Goal: Transaction & Acquisition: Book appointment/travel/reservation

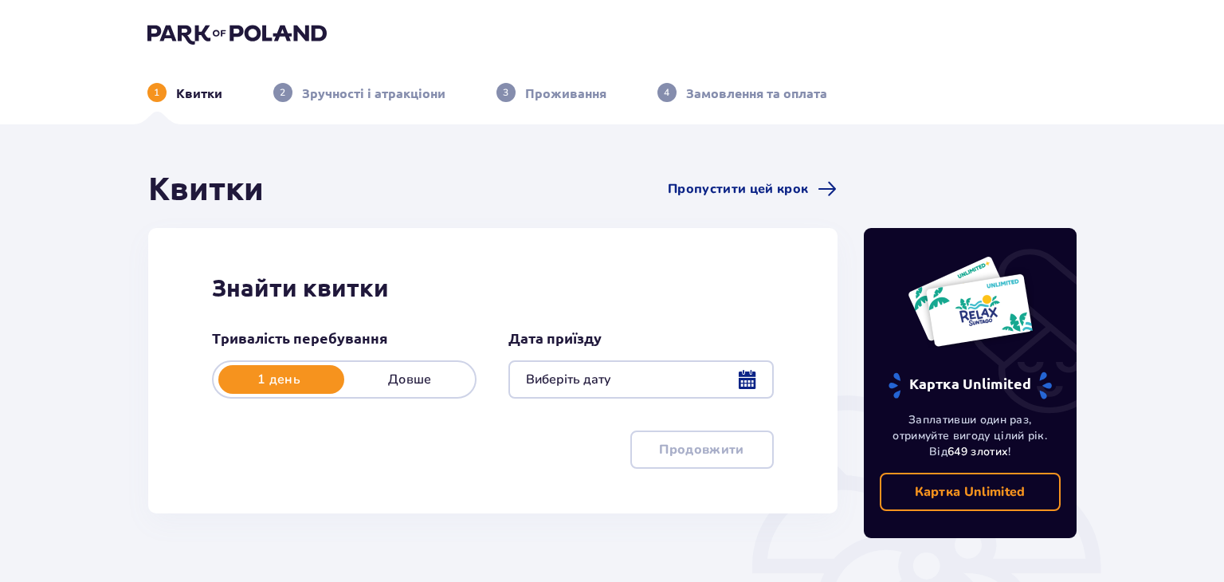
type input "[DATE]"
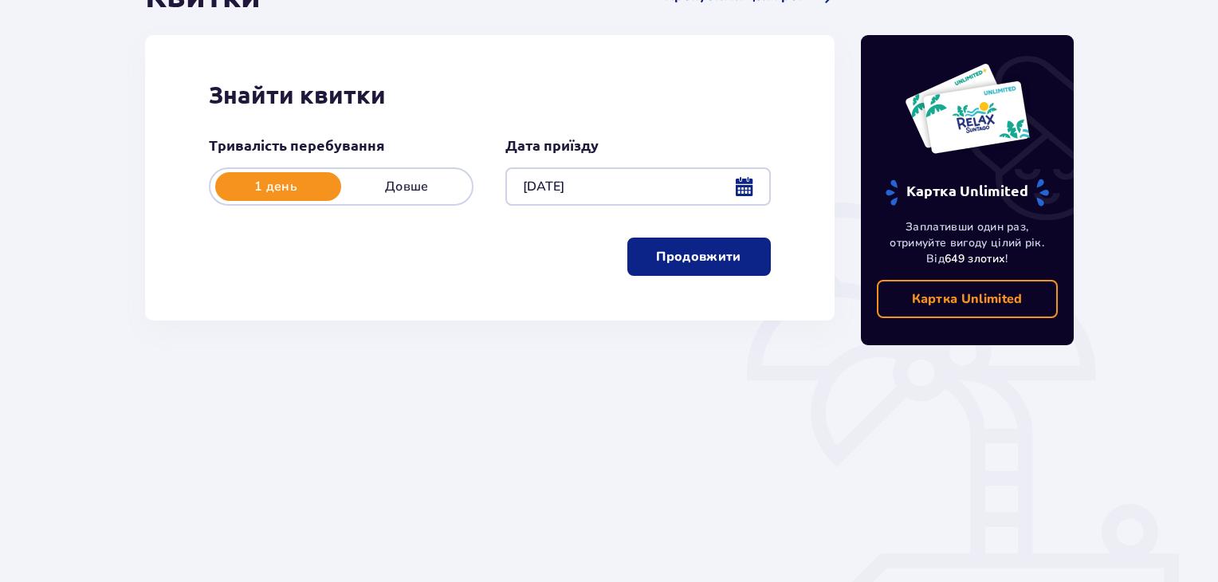
scroll to position [7, 0]
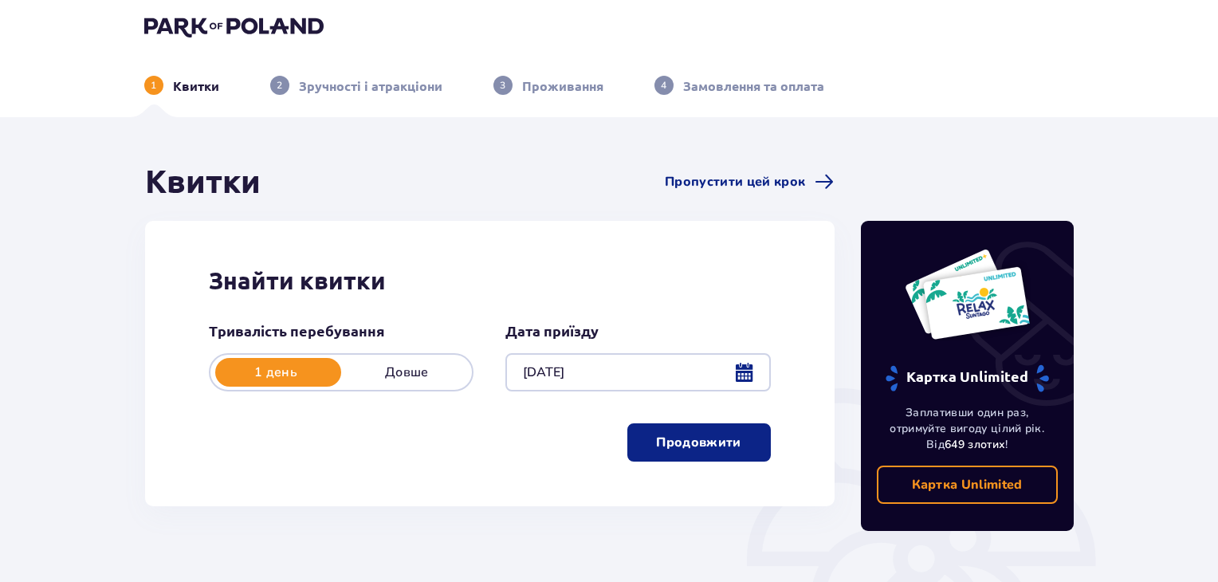
click at [750, 376] on div at bounding box center [637, 372] width 265 height 38
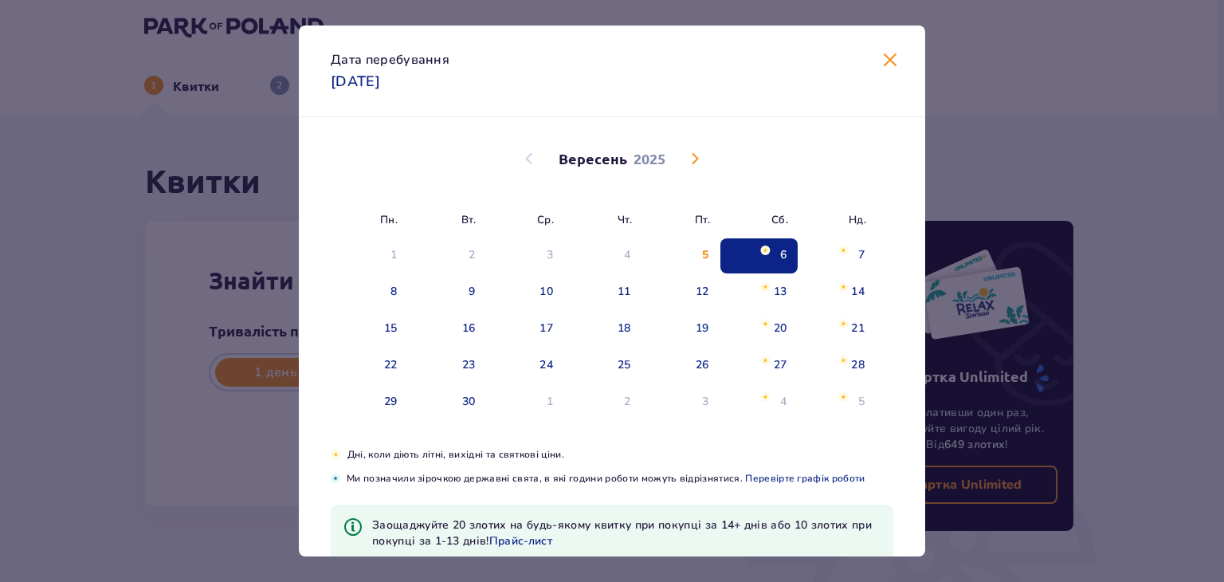
click at [780, 253] on div "6" at bounding box center [783, 255] width 6 height 16
click at [886, 65] on span at bounding box center [890, 60] width 19 height 19
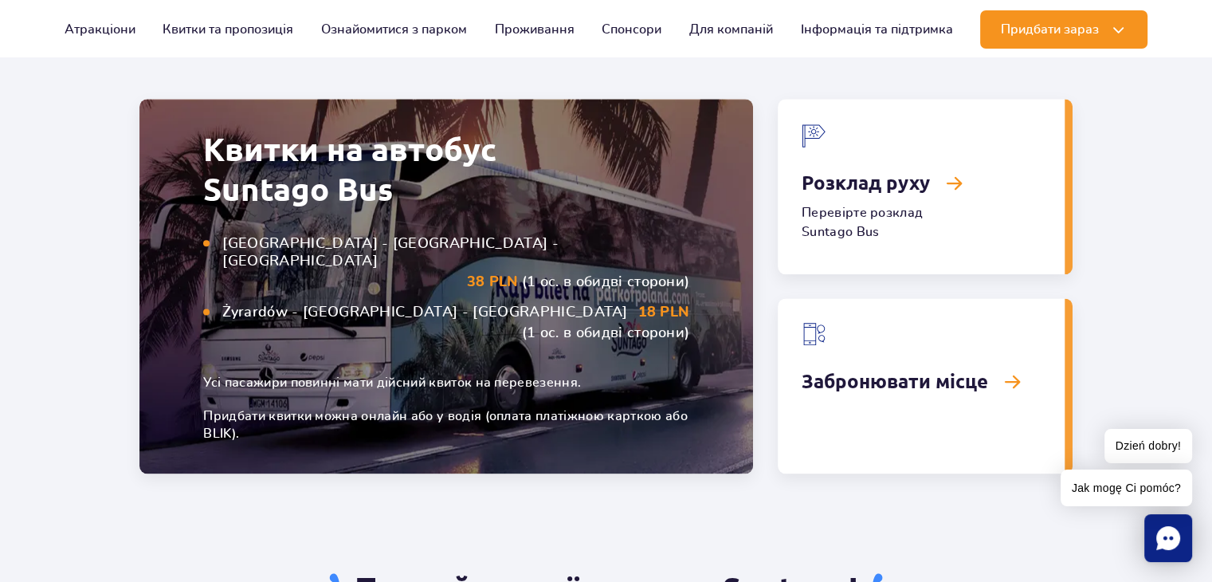
scroll to position [1993, 0]
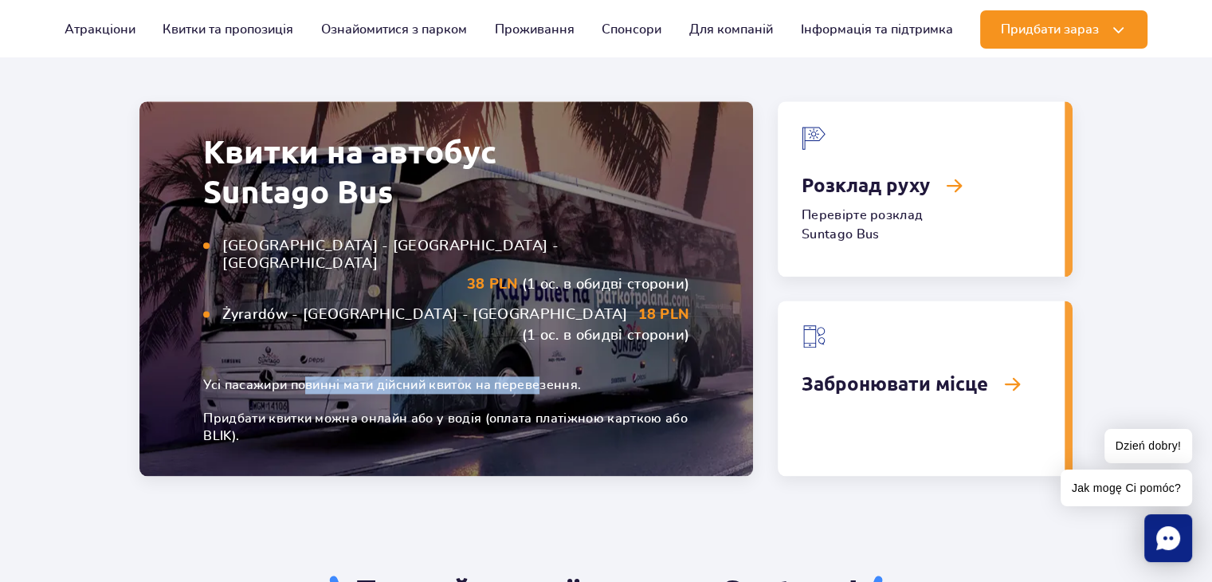
drag, startPoint x: 312, startPoint y: 358, endPoint x: 544, endPoint y: 356, distance: 231.9
click at [544, 376] on small "Усі пасажири повинні мати дійсний квиток на перевезення." at bounding box center [446, 385] width 486 height 18
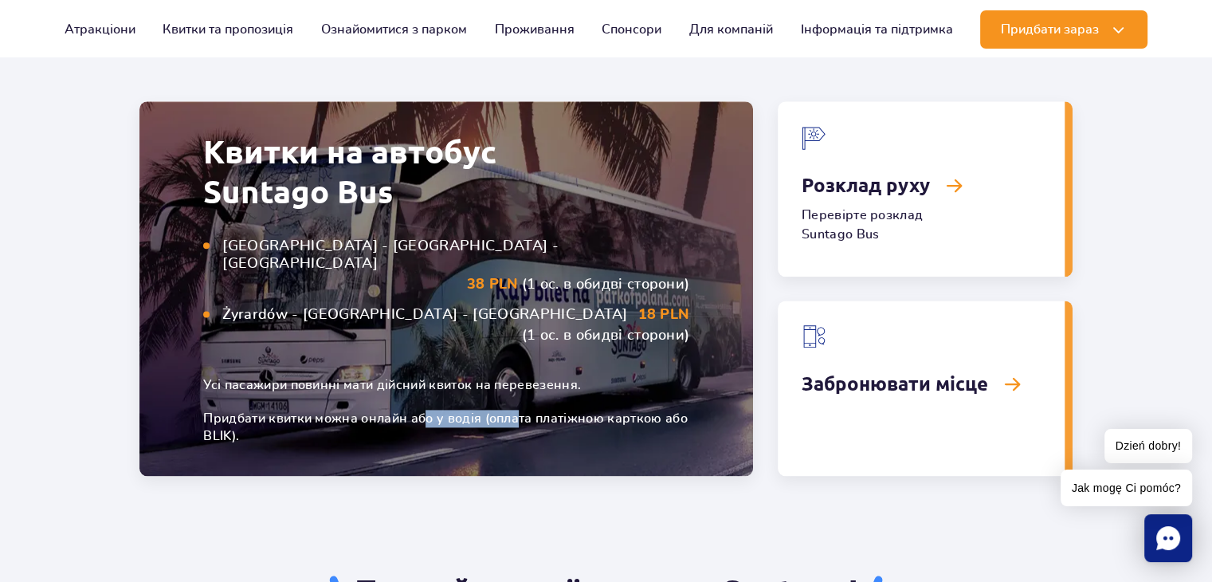
drag, startPoint x: 457, startPoint y: 393, endPoint x: 528, endPoint y: 392, distance: 70.9
click at [526, 410] on small "Придбати квитки можна онлайн або у водія (оплата платіжною карткою або BLIK)." at bounding box center [446, 427] width 486 height 35
click at [528, 410] on small "Придбати квитки можна онлайн або у водія (оплата платіжною карткою або BLIK)." at bounding box center [446, 427] width 486 height 35
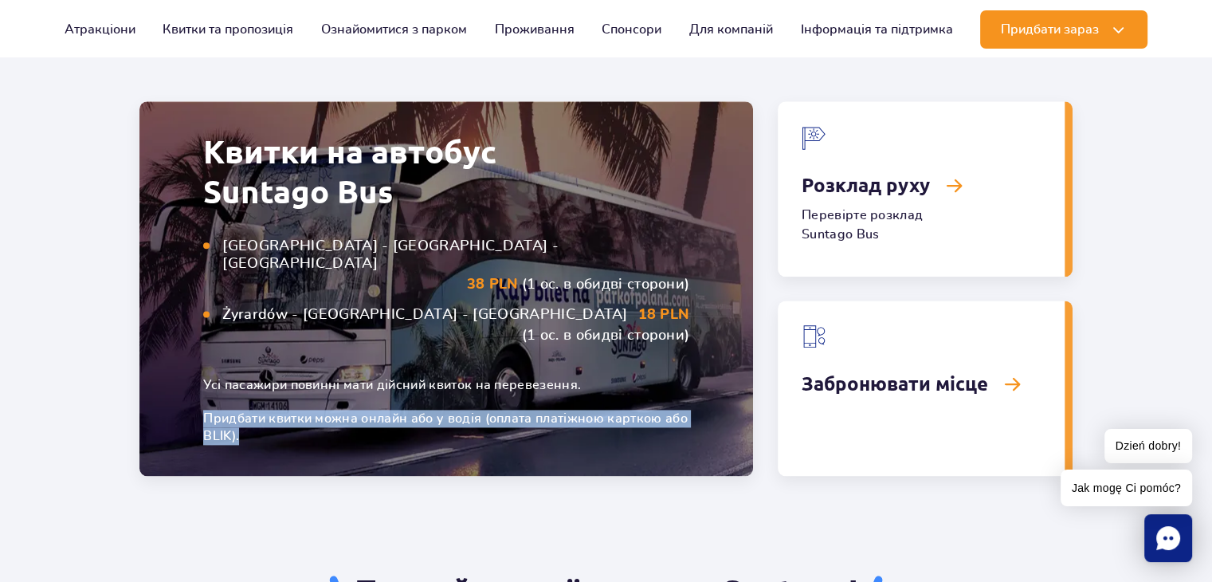
click at [528, 410] on small "Придбати квитки можна онлайн або у водія (оплата платіжною карткою або BLIK)." at bounding box center [446, 427] width 486 height 35
click at [524, 410] on small "Придбати квитки можна онлайн або у водія (оплата платіжною карткою або BLIK)." at bounding box center [446, 427] width 486 height 35
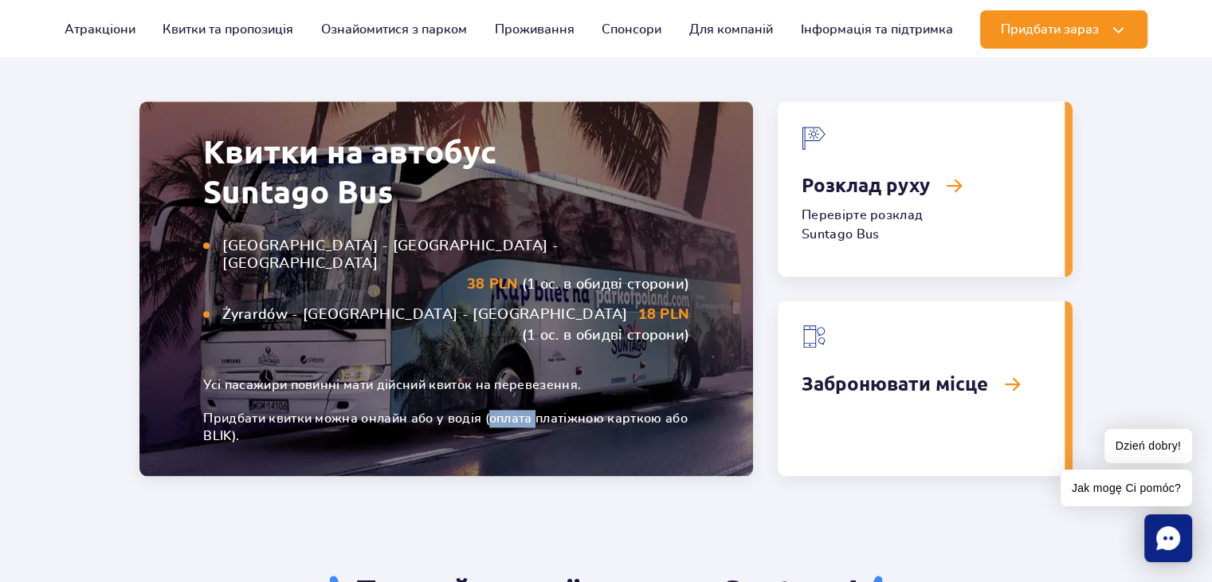
click at [524, 410] on small "Придбати квитки можна онлайн або у водія (оплата платіжною карткою або BLIK)." at bounding box center [446, 427] width 486 height 35
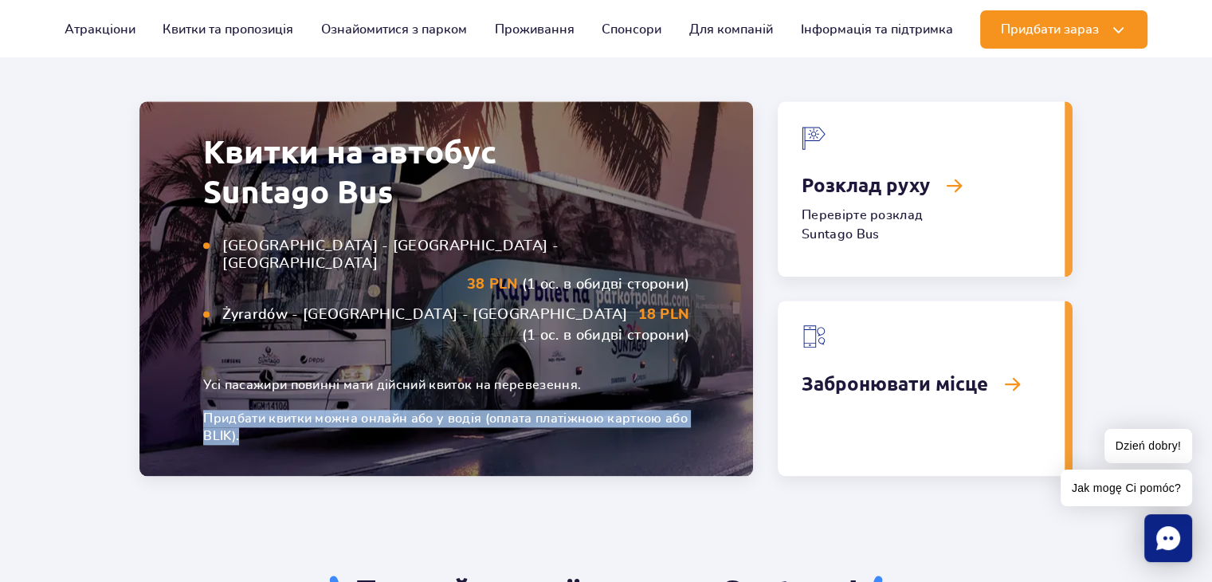
click at [524, 410] on small "Придбати квитки можна онлайн або у водія (оплата платіжною карткою або BLIK)." at bounding box center [446, 427] width 486 height 35
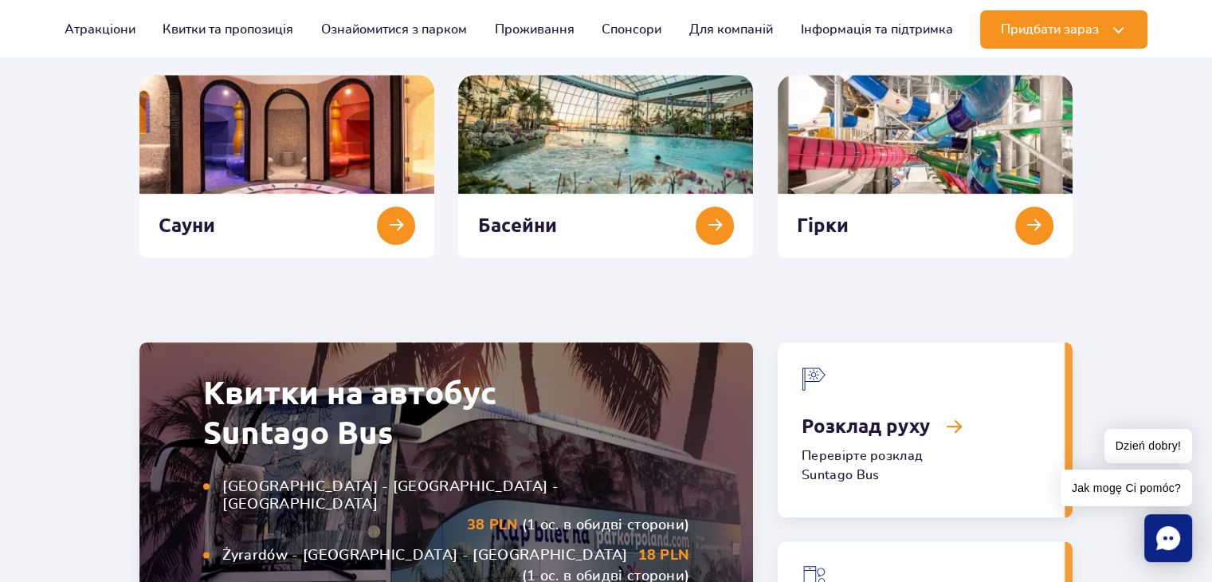
scroll to position [1753, 0]
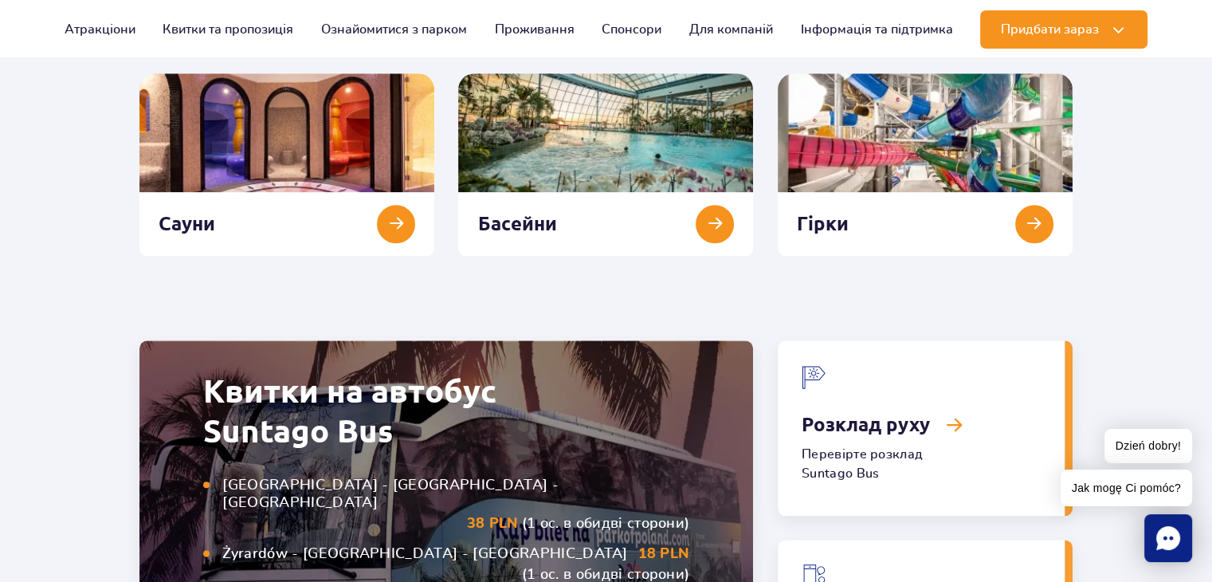
click at [909, 442] on link "Розклад руху" at bounding box center [921, 427] width 287 height 175
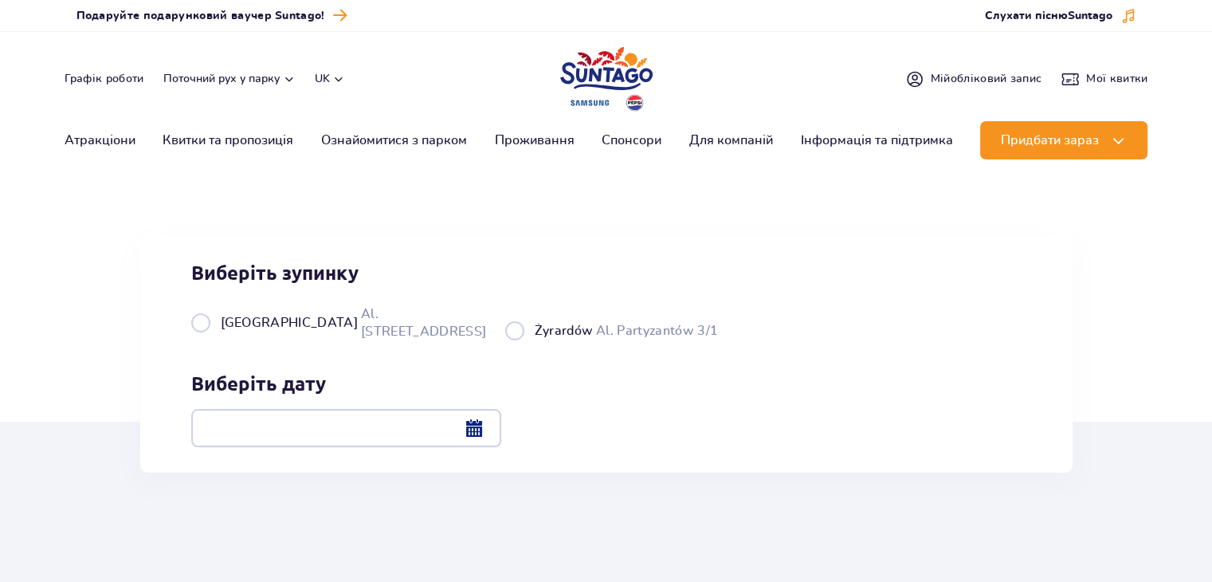
click at [249, 332] on span "[GEOGRAPHIC_DATA]" at bounding box center [289, 323] width 137 height 18
click at [209, 340] on input "Warszawa Al. Jerozolimskie 56" at bounding box center [200, 338] width 18 height 3
radio input "true"
click at [501, 434] on div at bounding box center [346, 428] width 310 height 38
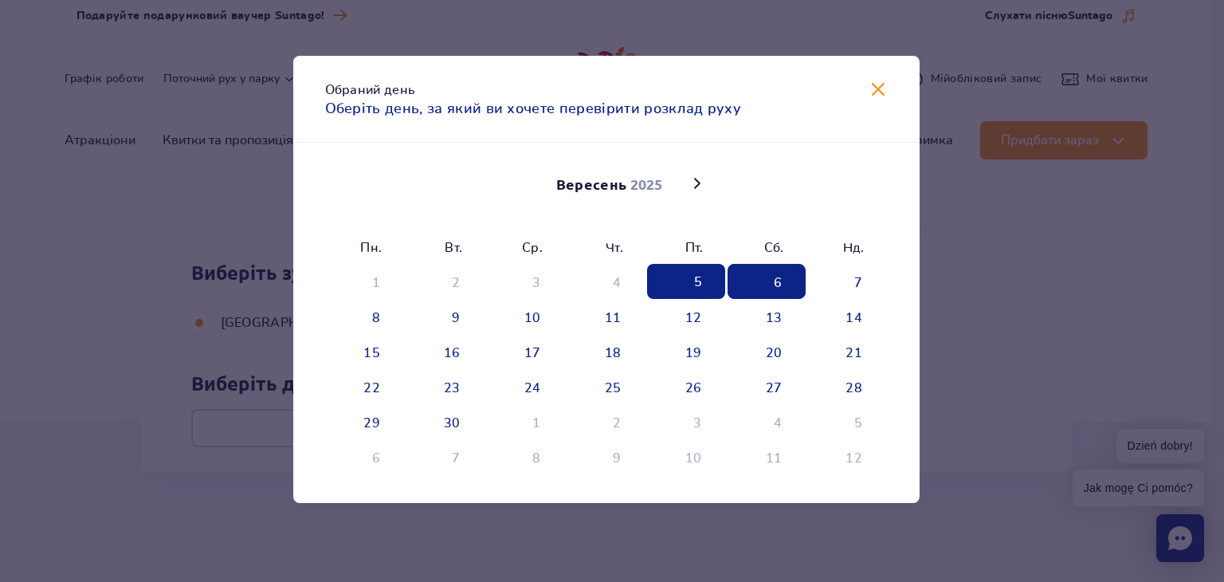
click at [788, 286] on span "6" at bounding box center [767, 281] width 78 height 35
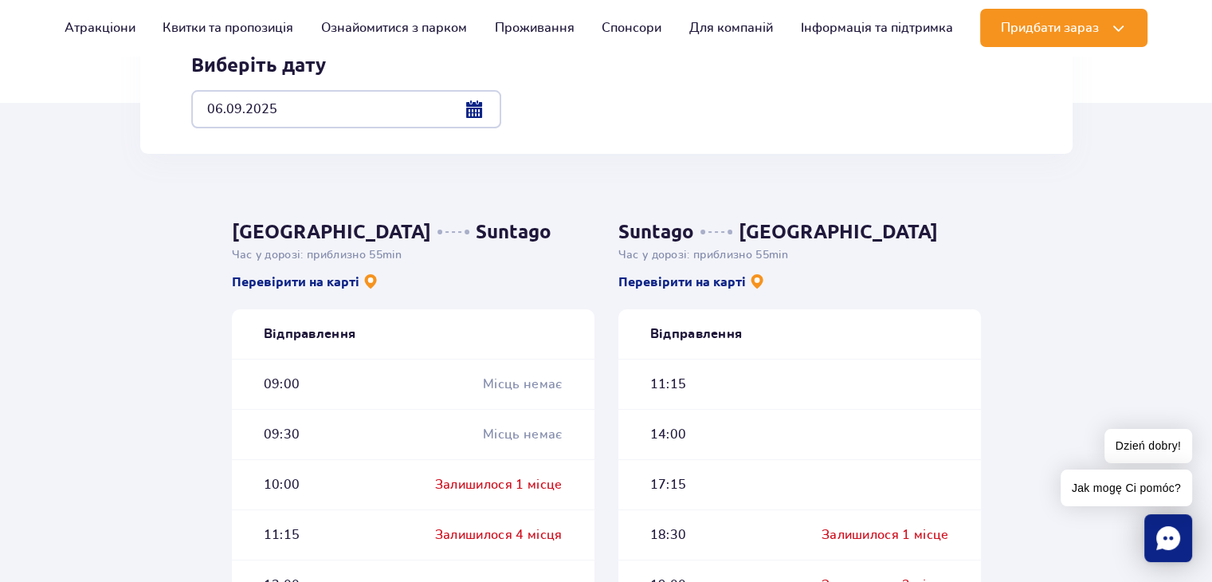
scroll to position [558, 0]
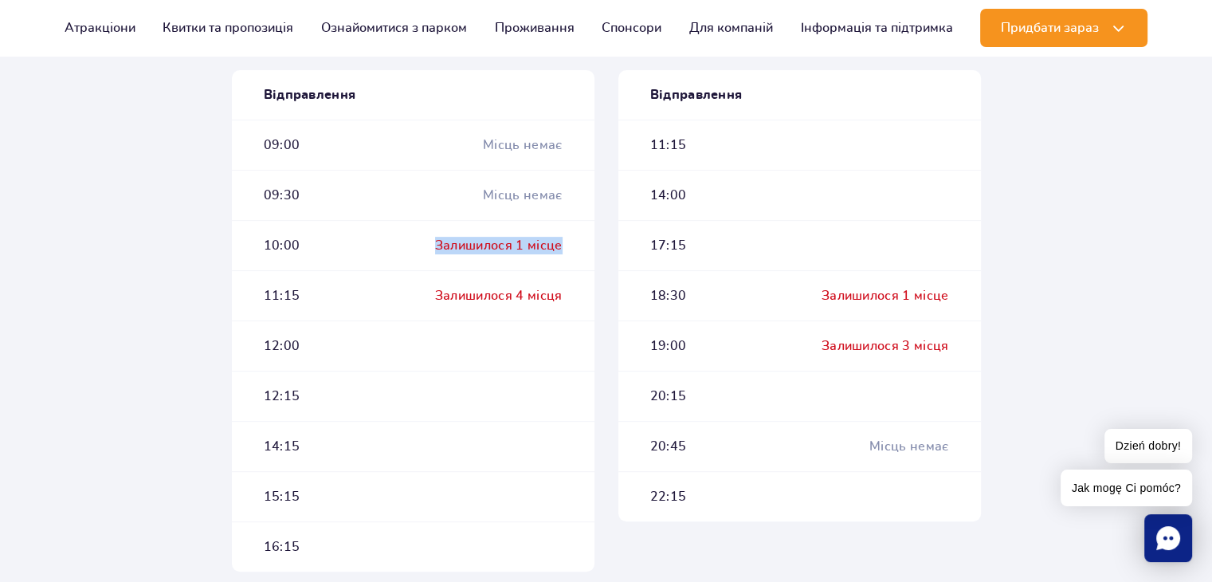
drag, startPoint x: 439, startPoint y: 246, endPoint x: 597, endPoint y: 253, distance: 157.9
click at [597, 253] on div "Warszawa Suntago Час у дорозі : приблизно 55 min Перевірити на карті Відправлен…" at bounding box center [413, 276] width 387 height 591
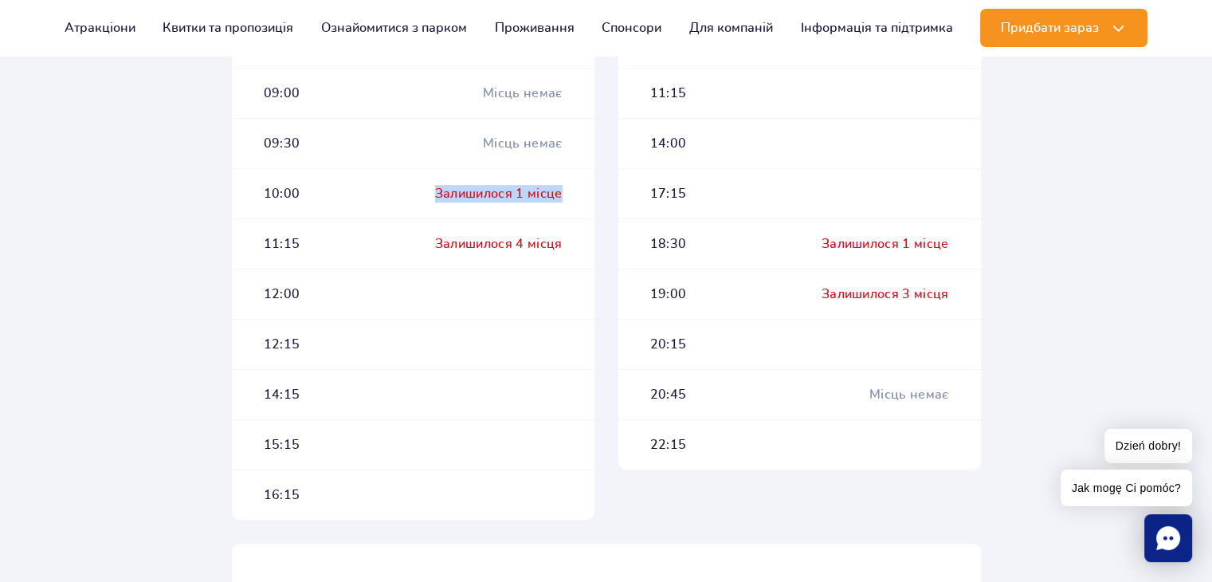
scroll to position [638, 0]
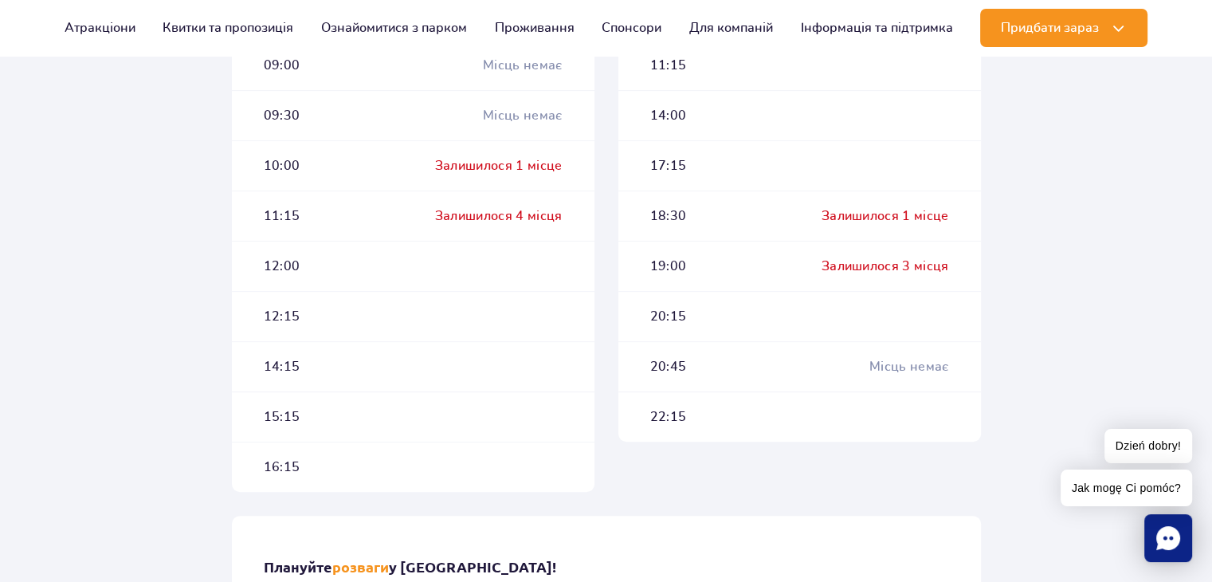
click at [862, 316] on div "20:15" at bounding box center [799, 316] width 363 height 50
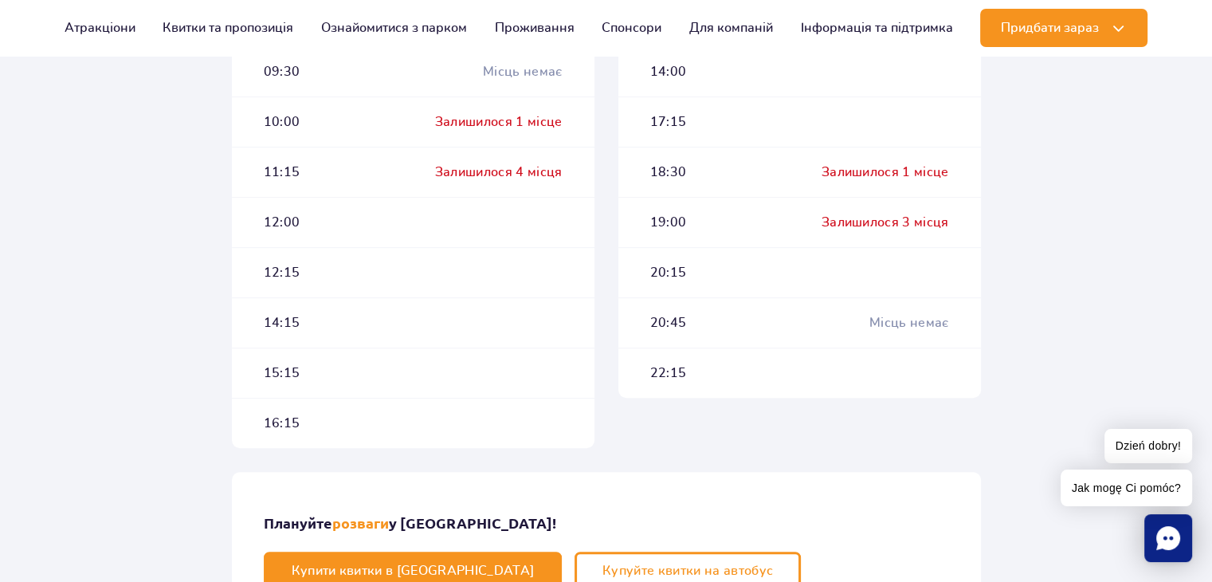
scroll to position [717, 0]
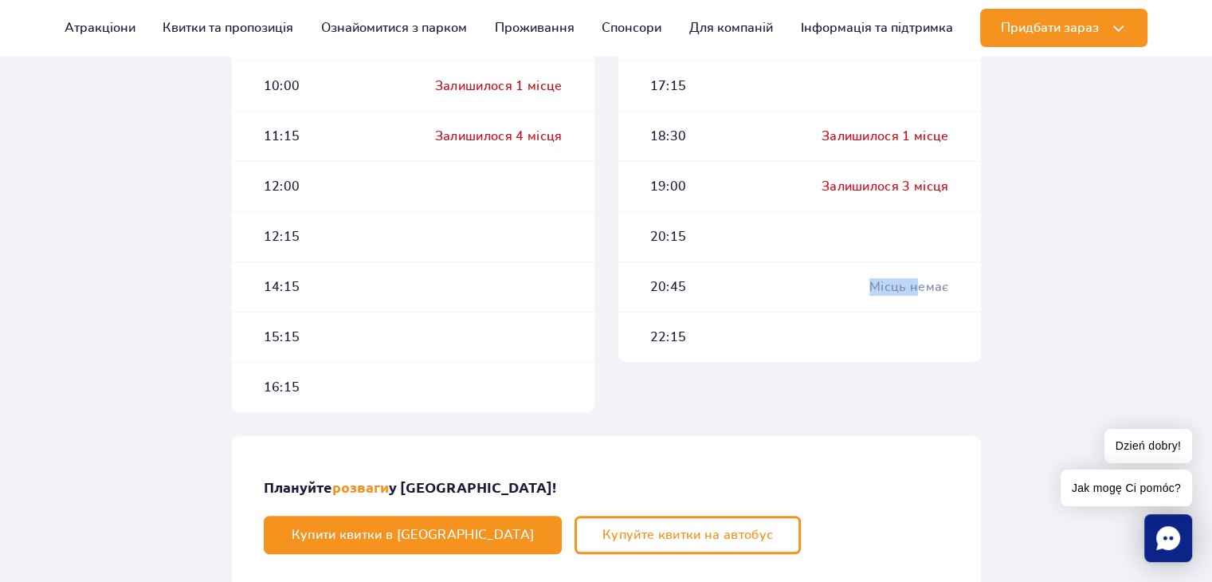
drag, startPoint x: 870, startPoint y: 288, endPoint x: 925, endPoint y: 281, distance: 54.6
click at [925, 281] on div "20:45 Місць немає" at bounding box center [799, 286] width 363 height 50
click at [908, 240] on div "20:15" at bounding box center [799, 236] width 363 height 50
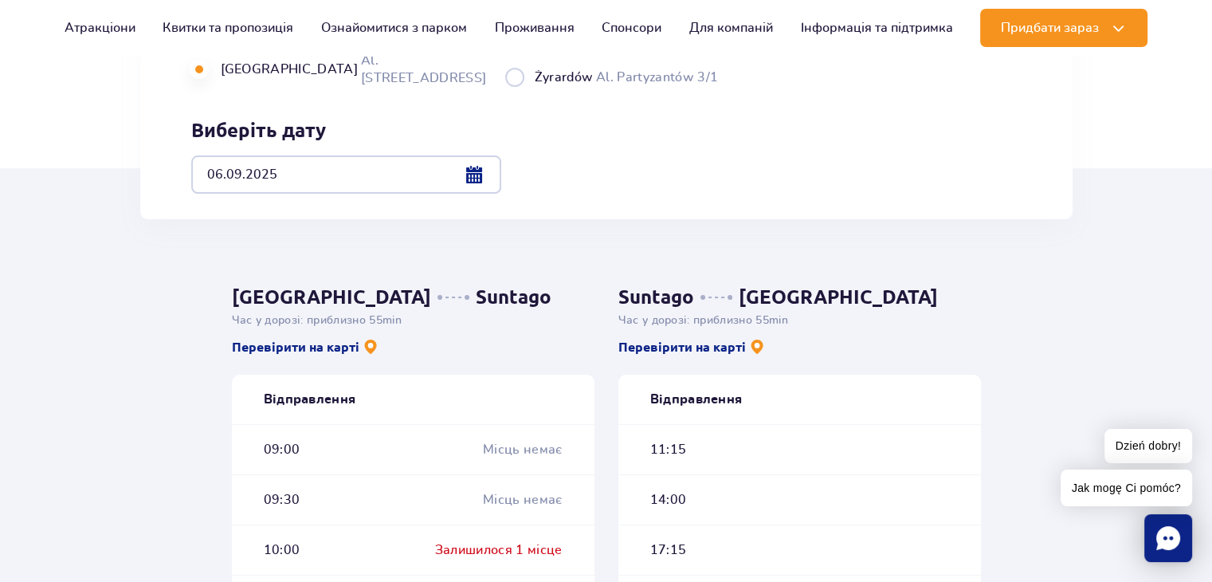
scroll to position [239, 0]
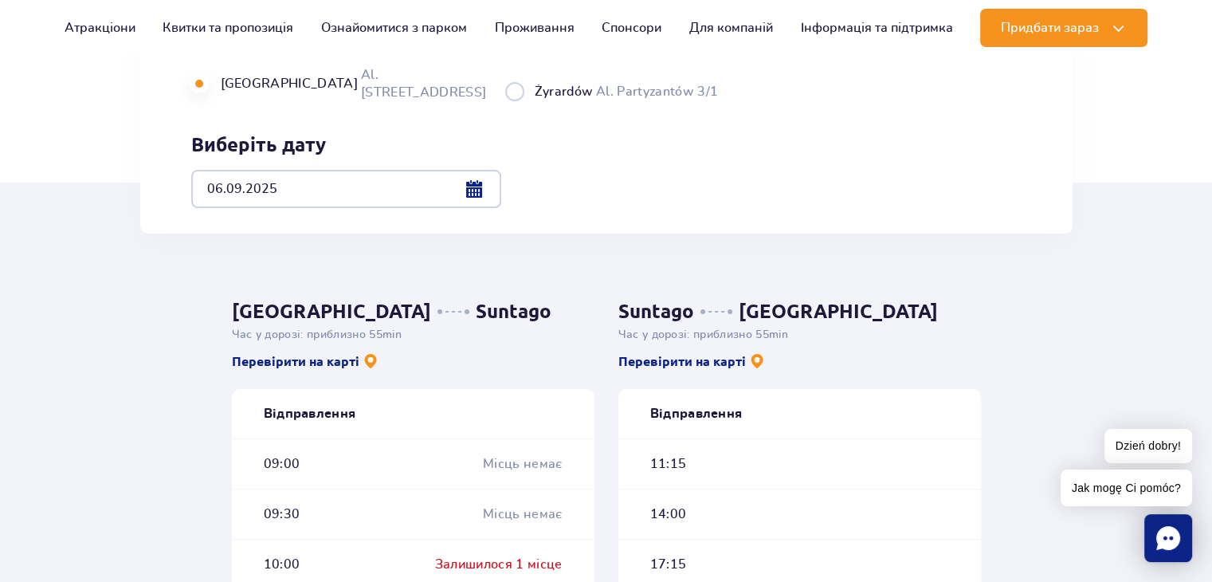
click at [505, 101] on label "Żyrardów Al. Partyzantów 3/1" at bounding box center [612, 91] width 214 height 20
click at [505, 101] on input "Żyrardów Al. Partyzantów 3/1" at bounding box center [514, 99] width 18 height 3
radio input "true"
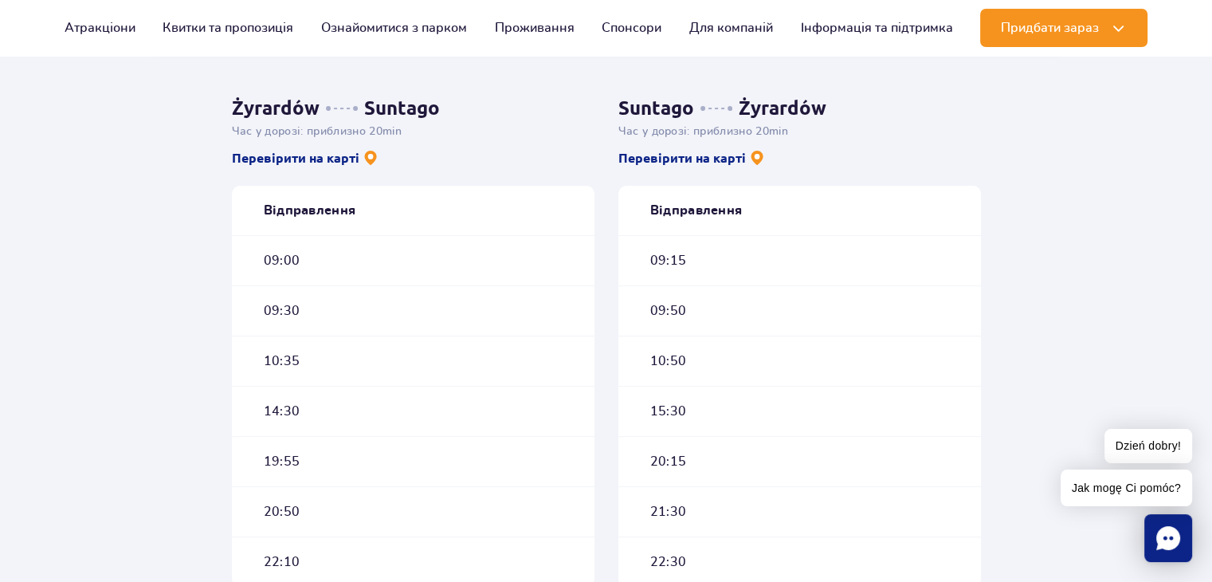
scroll to position [478, 0]
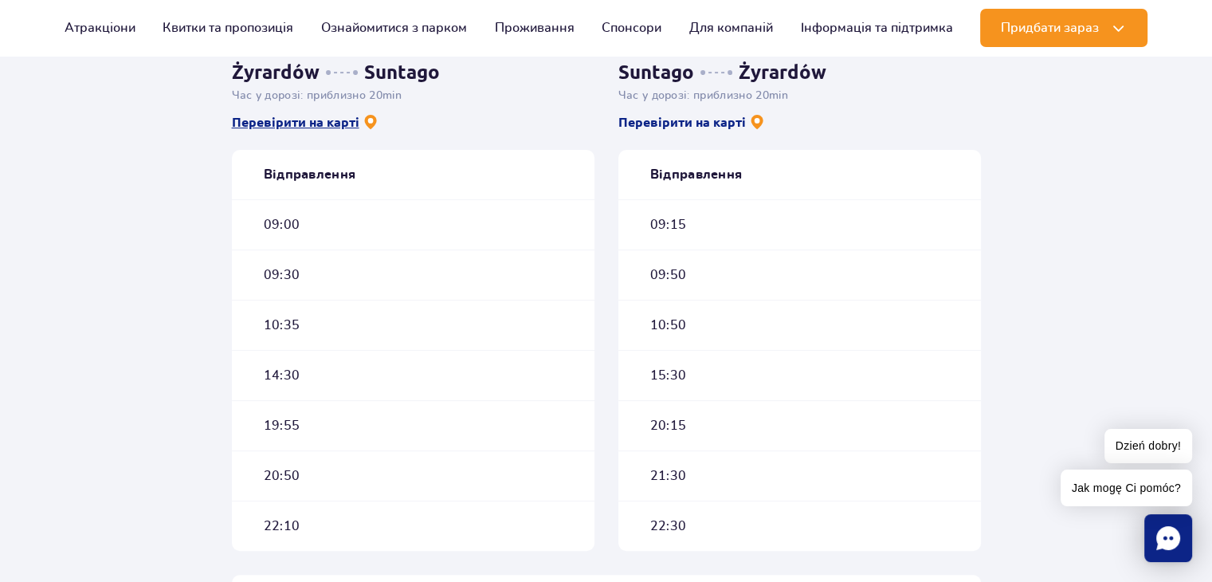
click at [348, 124] on link "Перевірити на карті" at bounding box center [305, 122] width 147 height 18
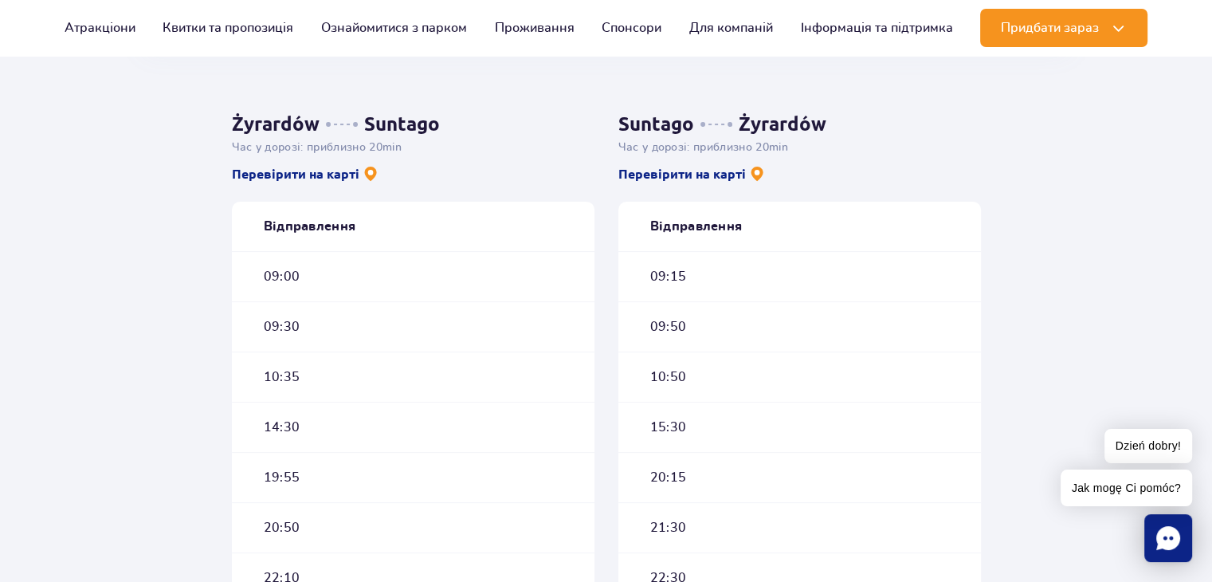
scroll to position [239, 0]
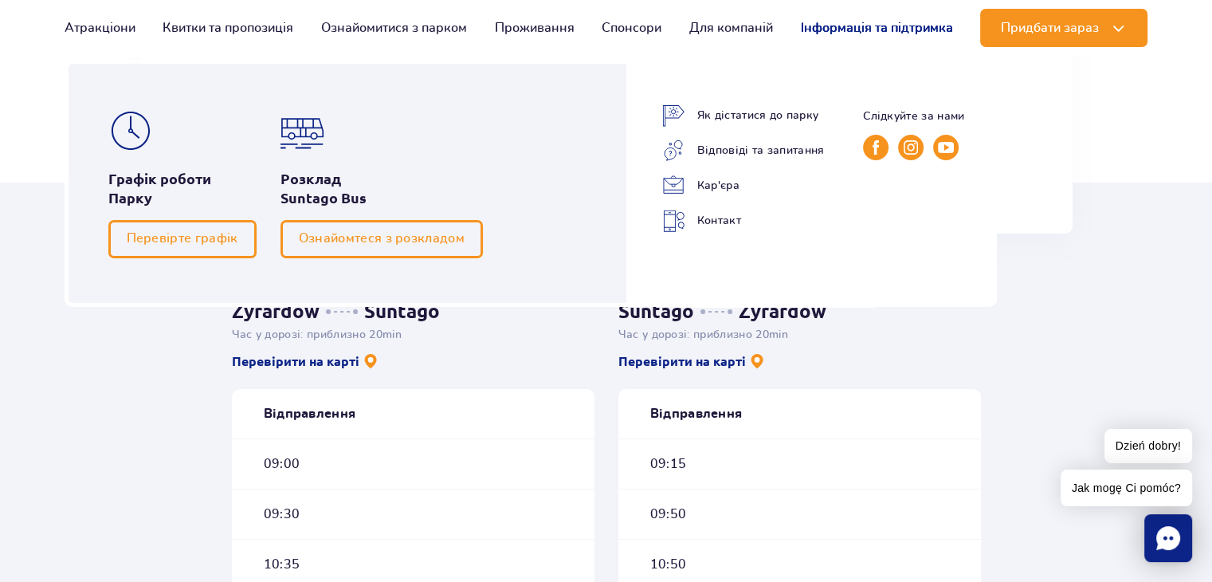
click at [885, 33] on link "Інформація та підтримка" at bounding box center [877, 28] width 152 height 38
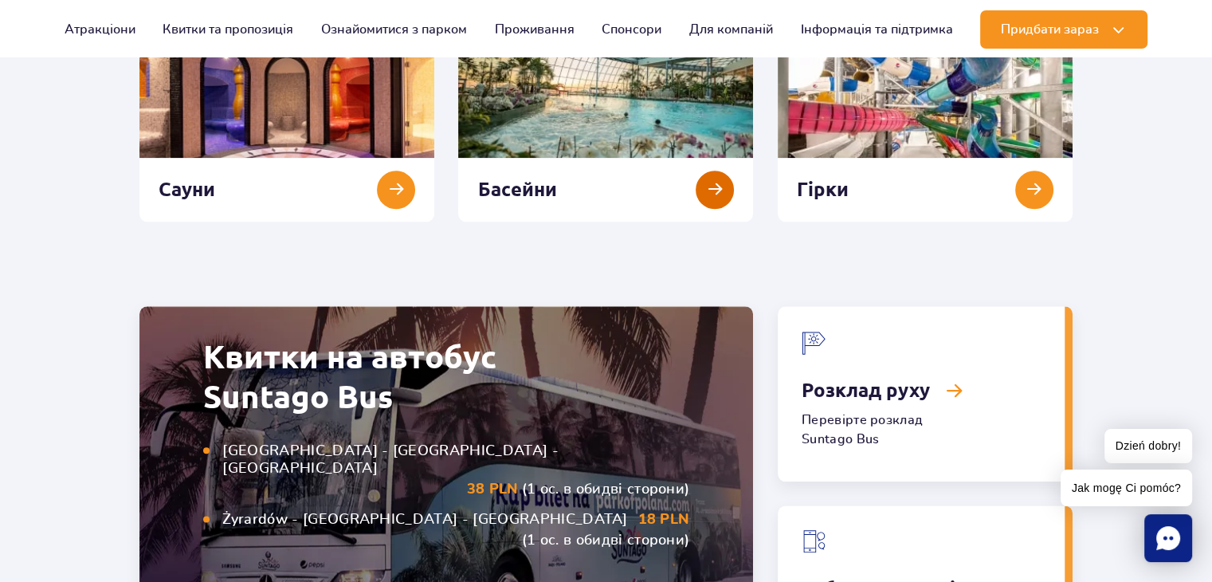
scroll to position [1674, 0]
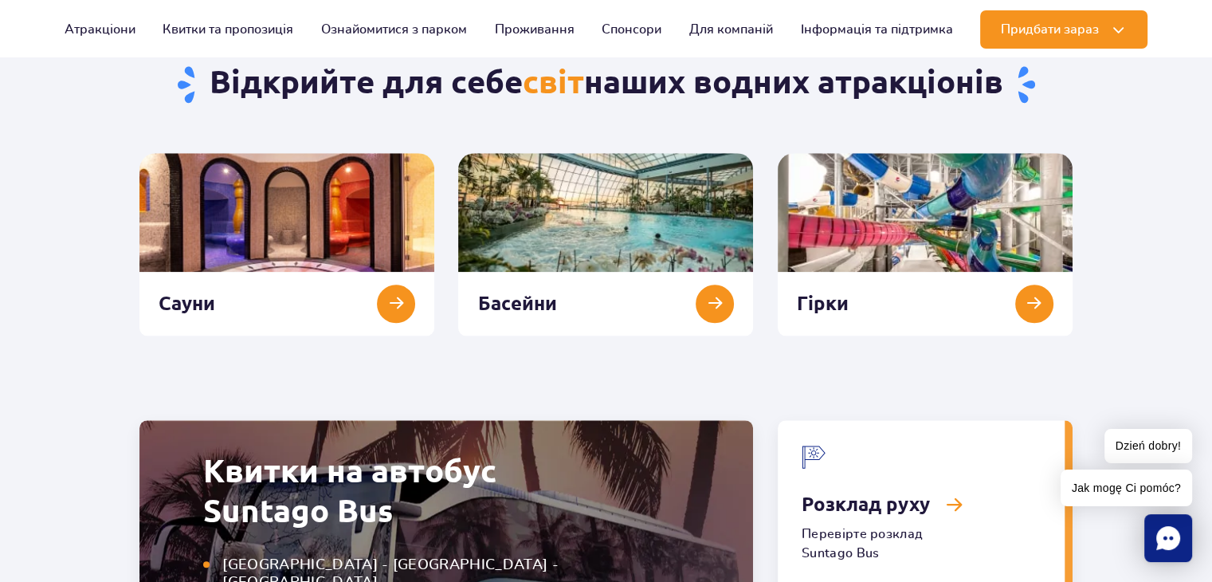
drag, startPoint x: 206, startPoint y: 87, endPoint x: 1020, endPoint y: 100, distance: 813.9
click at [1020, 100] on h2 "Відкрийте для себе світ наших водних атракціонів" at bounding box center [605, 83] width 933 height 43
drag, startPoint x: 1005, startPoint y: 90, endPoint x: 239, endPoint y: 91, distance: 765.9
click at [268, 94] on h2 "Відкрийте для себе світ наших водних атракціонів" at bounding box center [605, 83] width 933 height 43
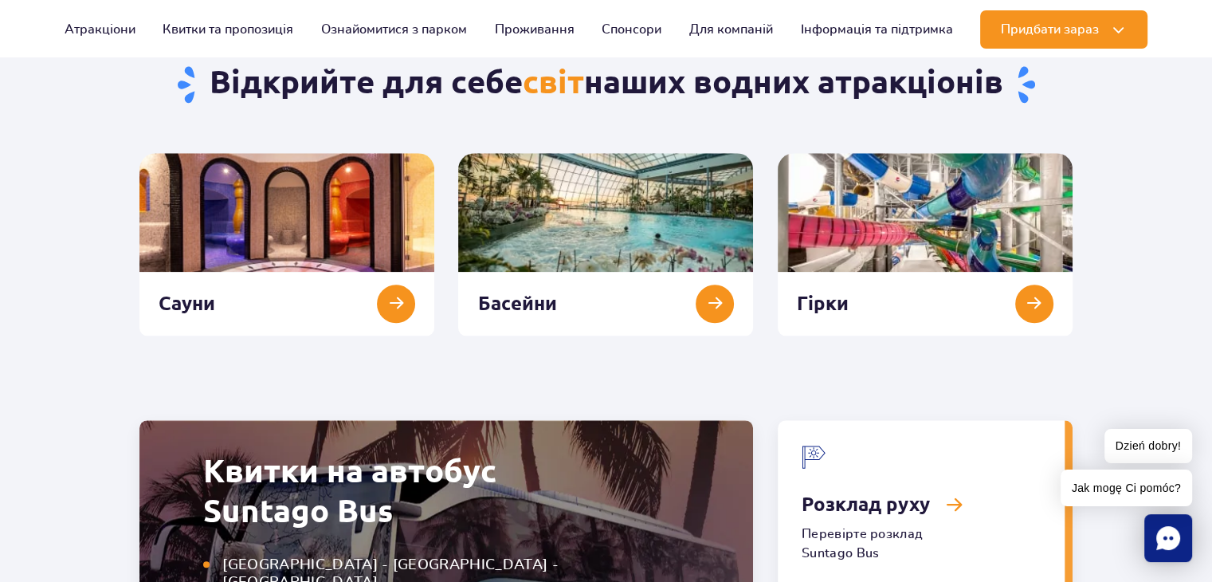
click at [193, 83] on h2 "Відкрийте для себе світ наших водних атракціонів" at bounding box center [605, 83] width 933 height 43
drag, startPoint x: 206, startPoint y: 87, endPoint x: 1007, endPoint y: 99, distance: 800.3
click at [1007, 99] on h2 "Відкрийте для себе світ наших водних атракціонів" at bounding box center [605, 83] width 933 height 43
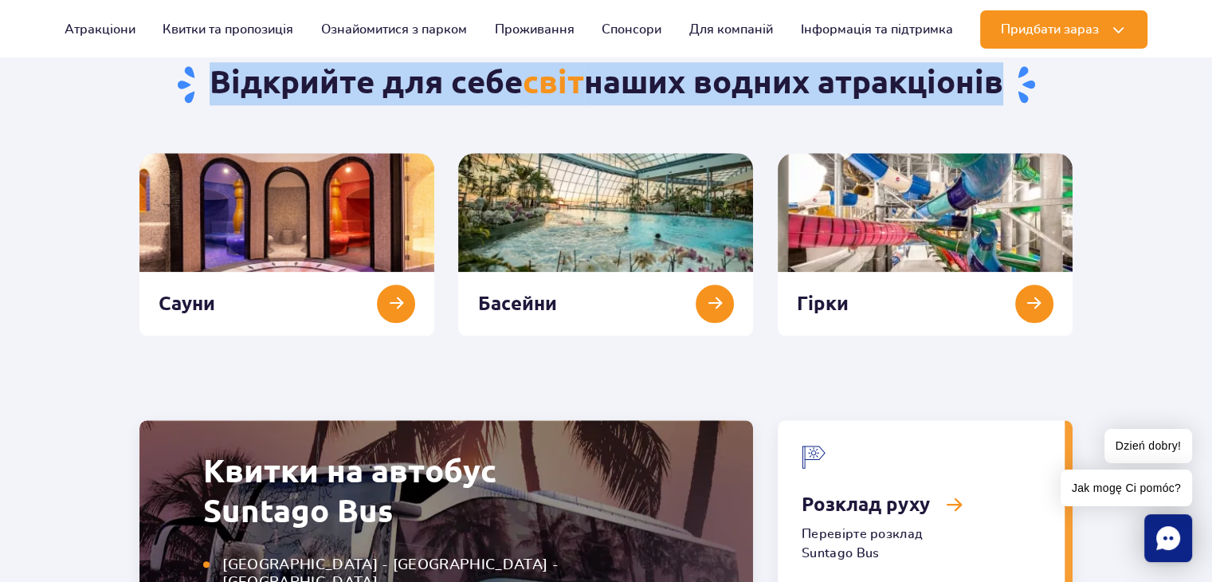
drag, startPoint x: 1007, startPoint y: 99, endPoint x: 505, endPoint y: 84, distance: 503.1
click at [514, 84] on h2 "Відкрийте для себе світ наших водних атракціонів" at bounding box center [605, 83] width 933 height 43
click at [520, 71] on h2 "Відкрийте для себе світ наших водних атракціонів" at bounding box center [605, 83] width 933 height 43
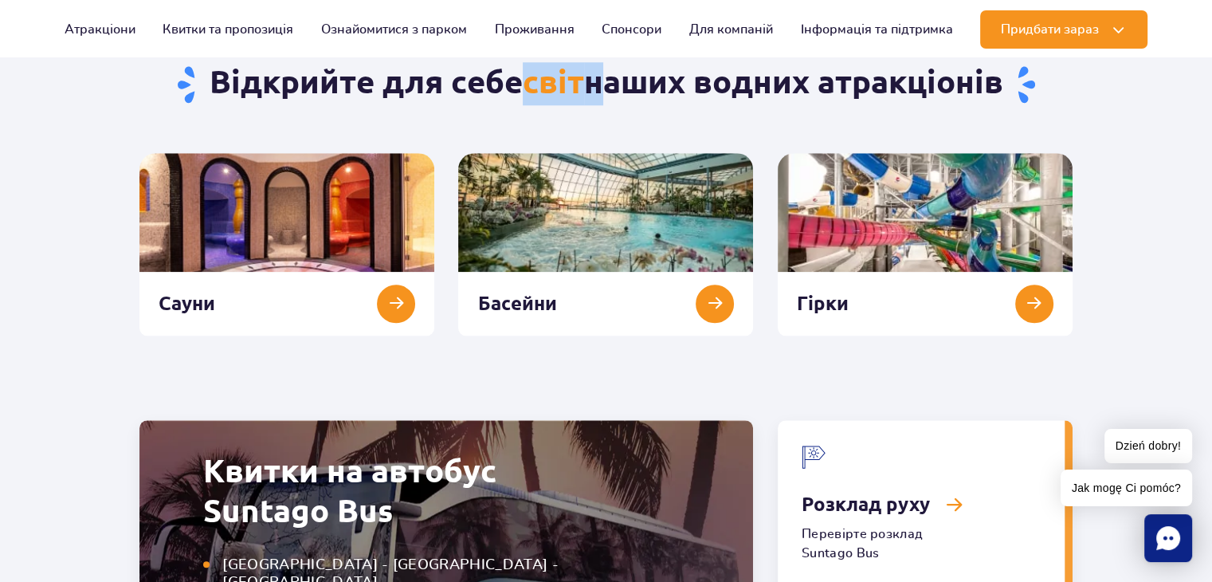
click at [520, 71] on h2 "Відкрийте для себе світ наших водних атракціонів" at bounding box center [605, 83] width 933 height 43
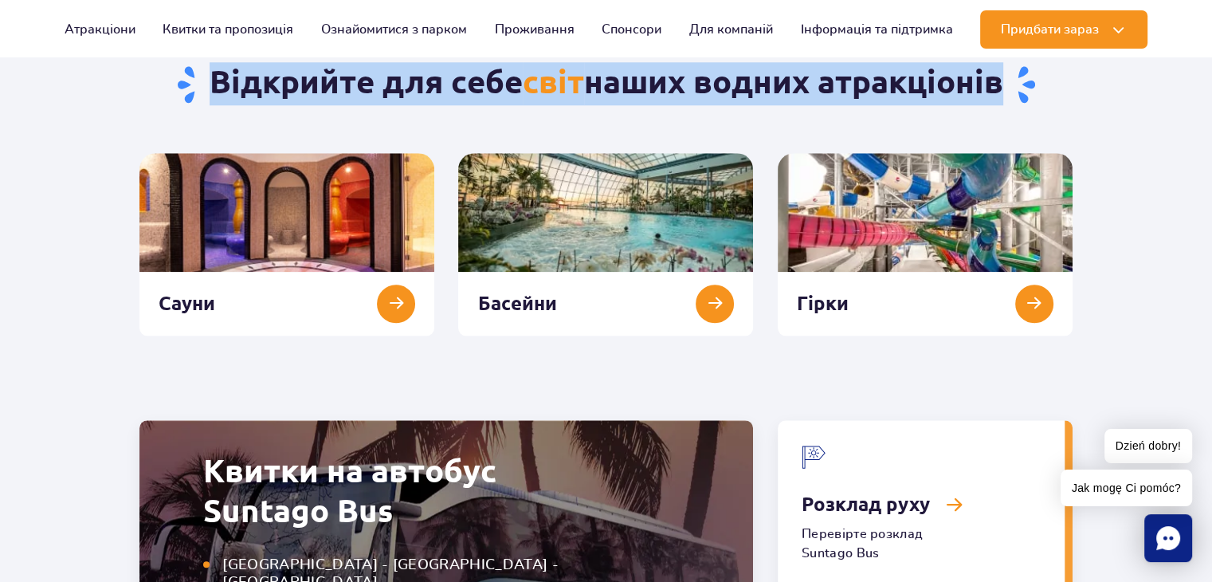
click at [520, 71] on h2 "Відкрийте для себе світ наших водних атракціонів" at bounding box center [605, 83] width 933 height 43
click at [520, 70] on h2 "Відкрийте для себе світ наших водних атракціонів" at bounding box center [605, 83] width 933 height 43
click at [258, 67] on h2 "Відкрийте для себе світ наших водних атракціонів" at bounding box center [605, 83] width 933 height 43
click at [257, 67] on h2 "Відкрийте для себе світ наших водних атракціонів" at bounding box center [605, 83] width 933 height 43
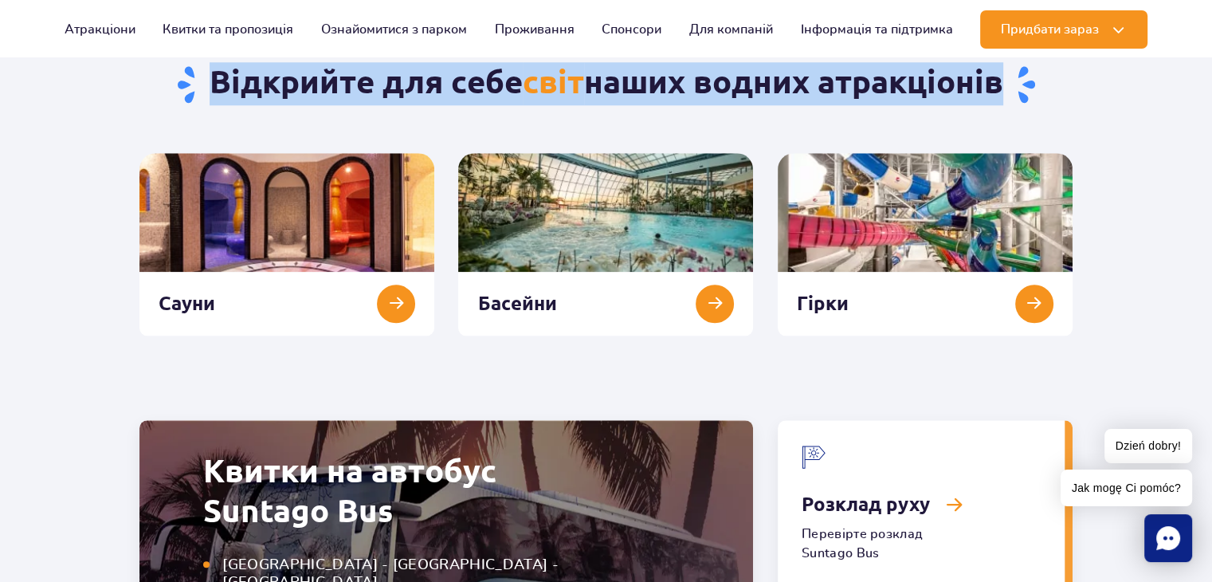
click at [257, 67] on h2 "Відкрийте для себе світ наших водних атракціонів" at bounding box center [605, 83] width 933 height 43
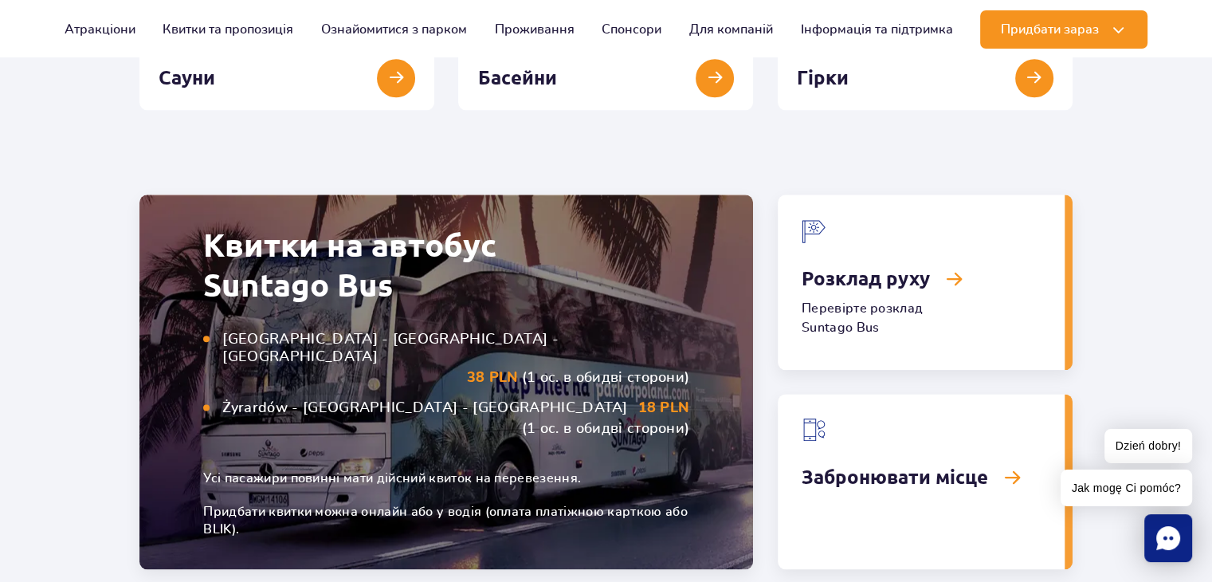
scroll to position [1594, 0]
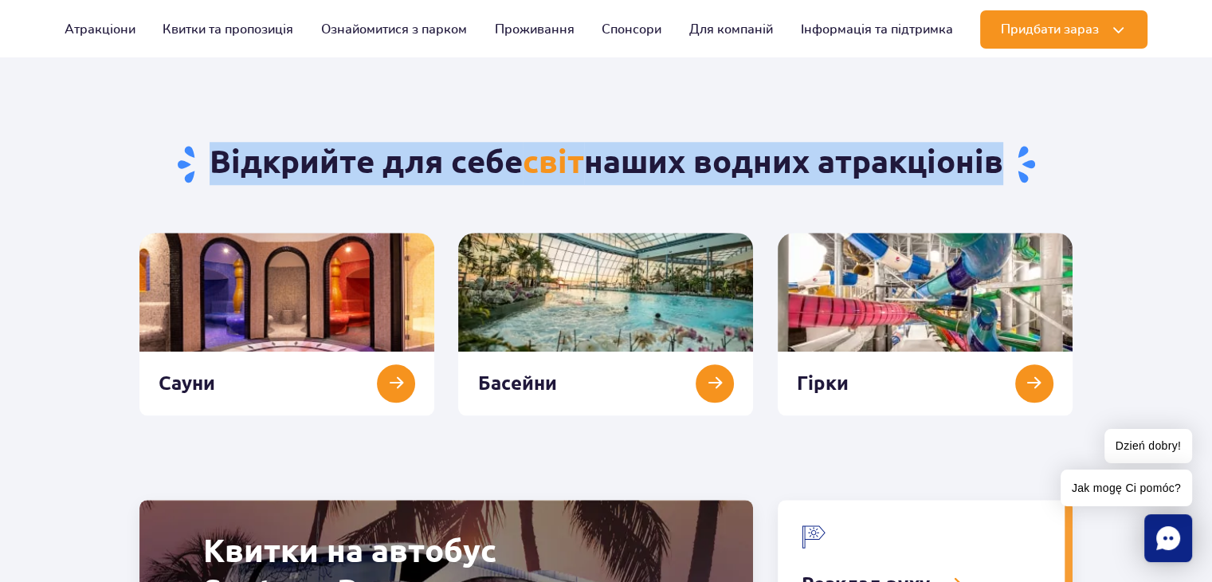
click at [666, 169] on h2 "Відкрийте для себе світ наших водних атракціонів" at bounding box center [605, 163] width 933 height 43
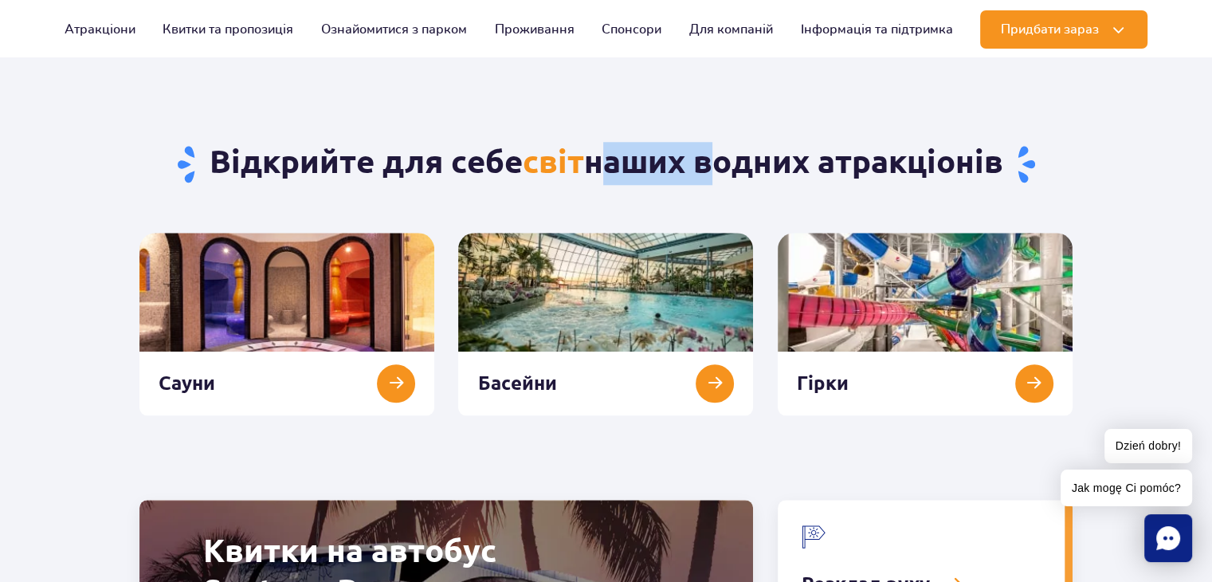
click at [666, 169] on h2 "Відкрийте для себе світ наших водних атракціонів" at bounding box center [605, 163] width 933 height 43
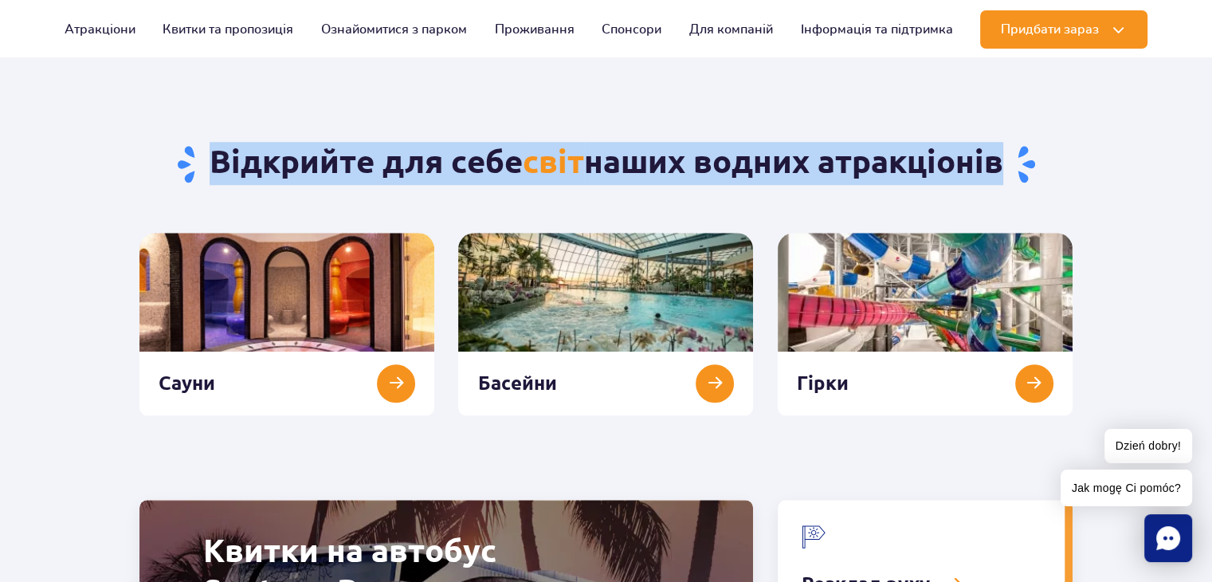
click at [666, 169] on h2 "Відкрийте для себе світ наших водних атракціонів" at bounding box center [605, 163] width 933 height 43
click at [462, 158] on h2 "Відкрийте для себе світ наших водних атракціонів" at bounding box center [605, 163] width 933 height 43
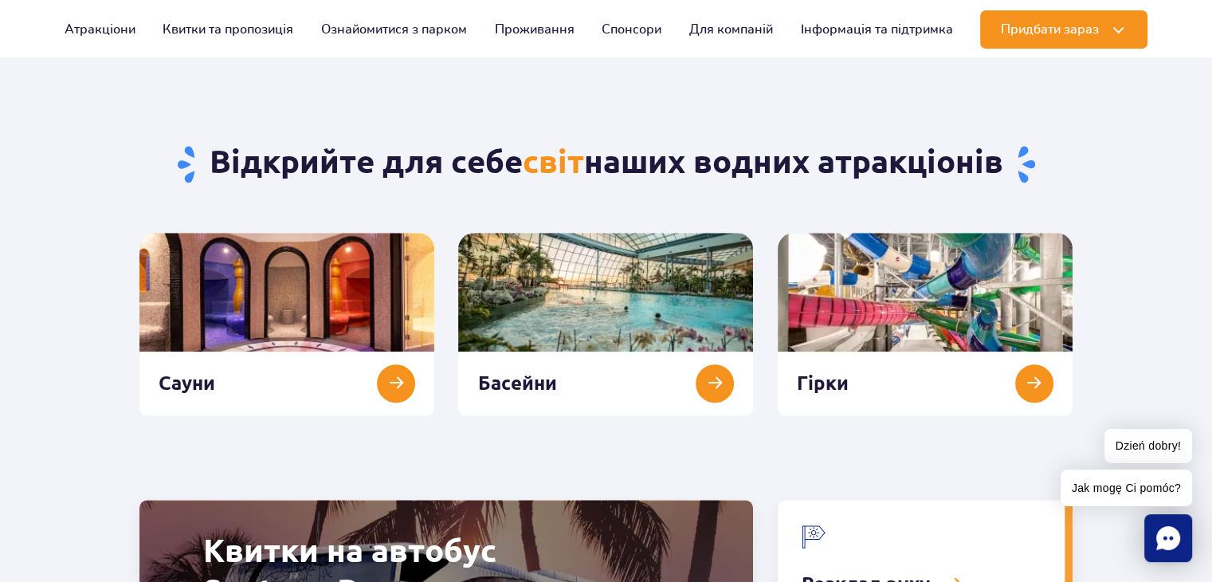
click at [564, 103] on div "Відкрийте для себе світ наших водних атракціонів" at bounding box center [606, 139] width 957 height 187
click at [568, 103] on div "Відкрийте для себе світ наших водних атракціонів" at bounding box center [606, 139] width 957 height 187
click at [565, 104] on div "Відкрийте для себе світ наших водних атракціонів" at bounding box center [606, 139] width 957 height 187
click at [564, 104] on div "Відкрийте для себе світ наших водних атракціонів" at bounding box center [606, 139] width 957 height 187
click at [555, 155] on span "світ" at bounding box center [553, 161] width 61 height 36
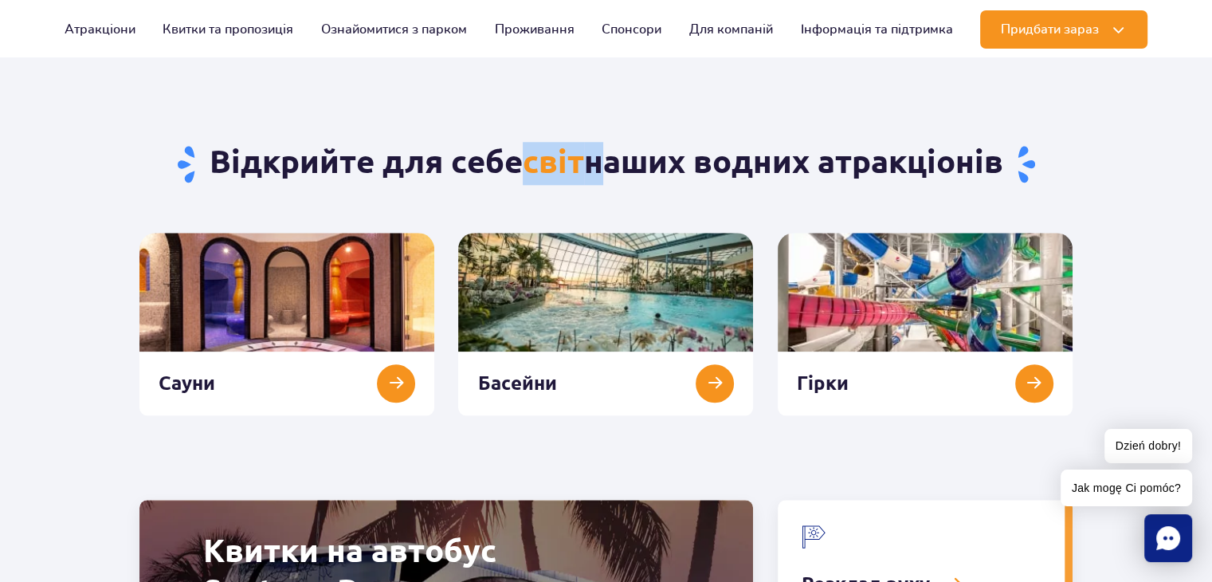
click at [555, 156] on span "світ" at bounding box center [553, 161] width 61 height 36
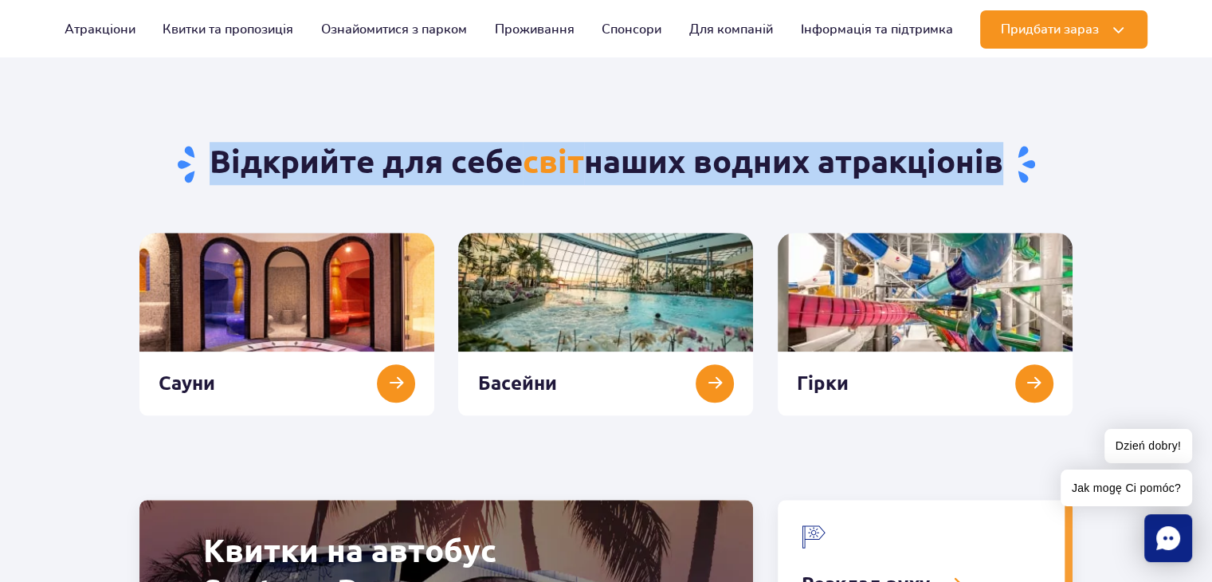
click at [556, 157] on span "світ" at bounding box center [553, 161] width 61 height 36
click at [559, 155] on span "світ" at bounding box center [553, 161] width 61 height 36
click at [560, 155] on span "світ" at bounding box center [553, 161] width 61 height 36
click at [562, 156] on span "світ" at bounding box center [553, 161] width 61 height 36
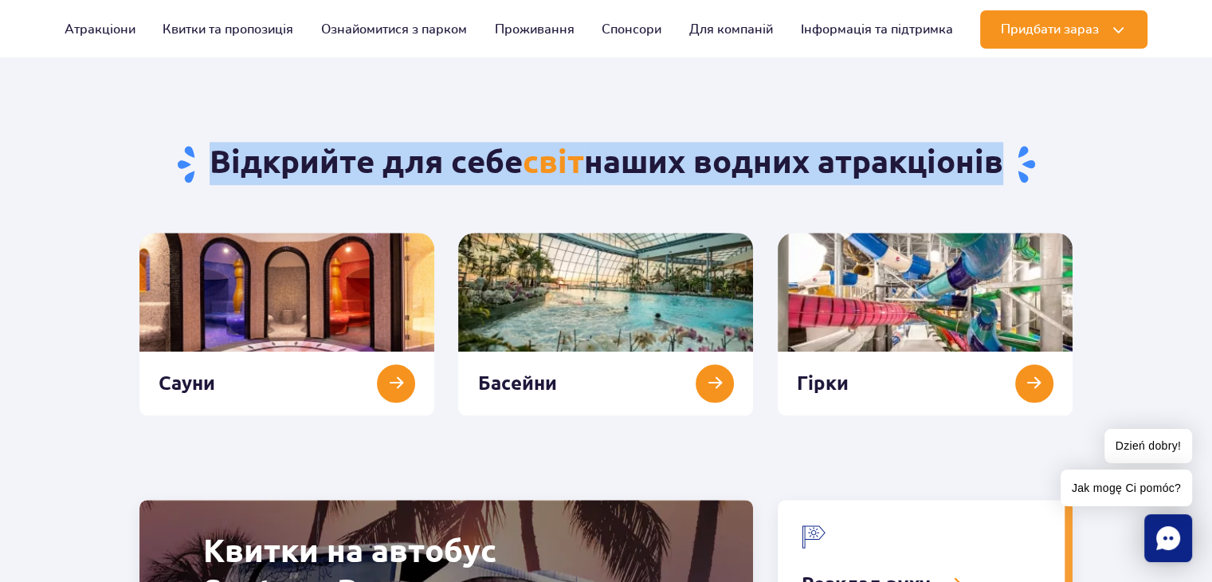
drag, startPoint x: 562, startPoint y: 156, endPoint x: 568, endPoint y: 151, distance: 8.5
click at [563, 156] on span "світ" at bounding box center [553, 161] width 61 height 36
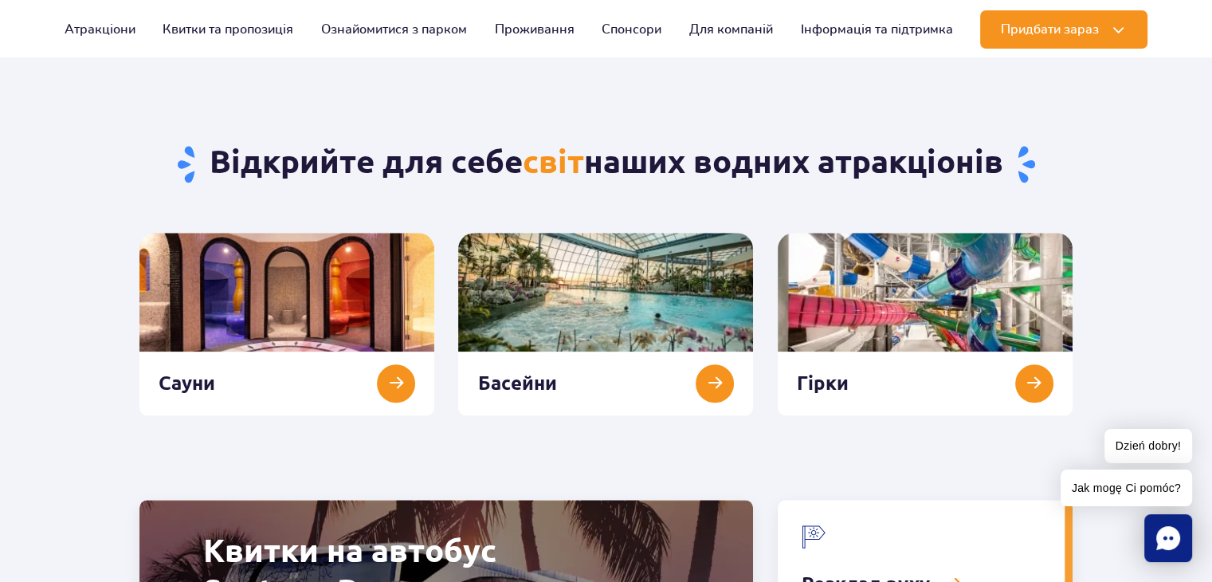
click at [585, 116] on div "Відкрийте для себе світ наших водних атракціонів" at bounding box center [606, 139] width 957 height 187
click at [584, 157] on h2 "Відкрийте для себе світ наших водних атракціонів" at bounding box center [605, 163] width 933 height 43
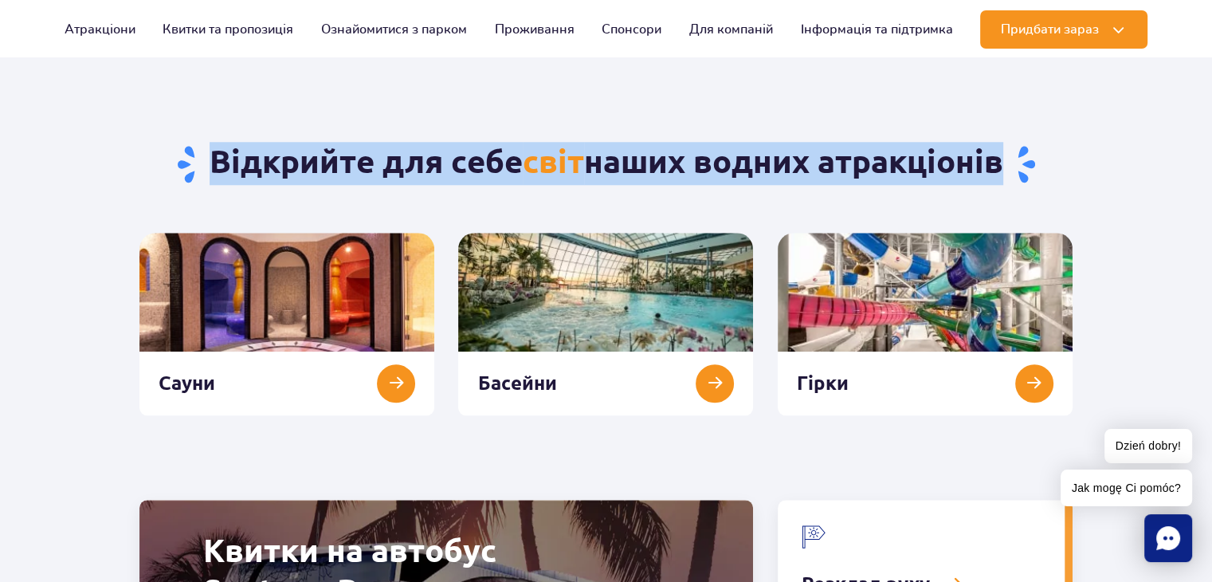
click at [587, 158] on h2 "Відкрийте для себе світ наших водних атракціонів" at bounding box center [605, 163] width 933 height 43
click at [673, 149] on h2 "Відкрийте для себе світ наших водних атракціонів" at bounding box center [605, 163] width 933 height 43
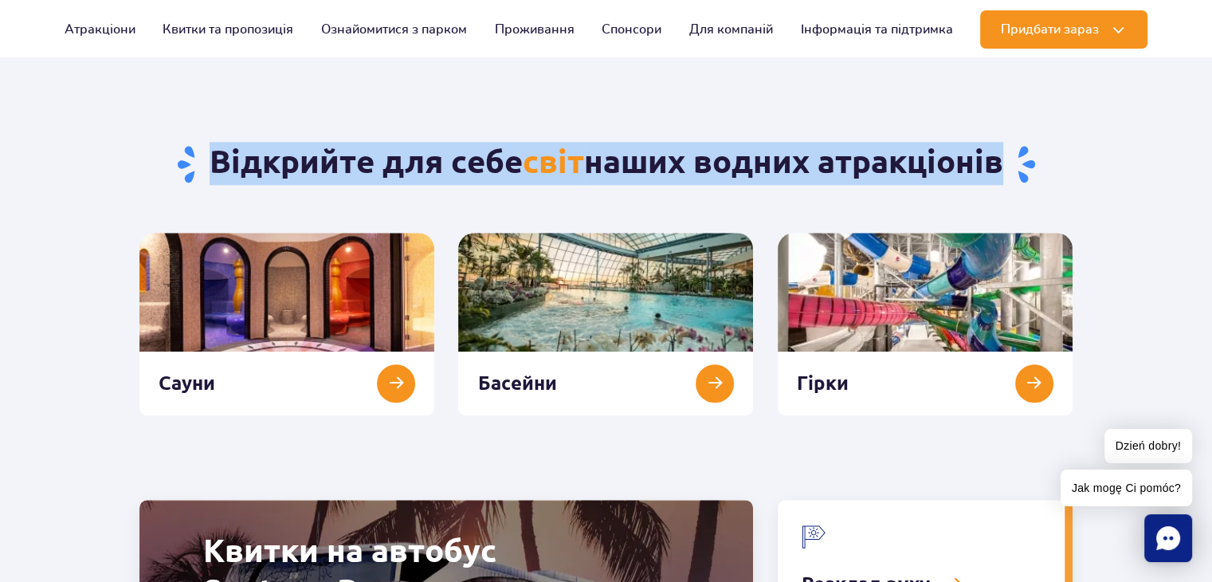
click at [497, 171] on h2 "Відкрийте для себе світ наших водних атракціонів" at bounding box center [605, 163] width 933 height 43
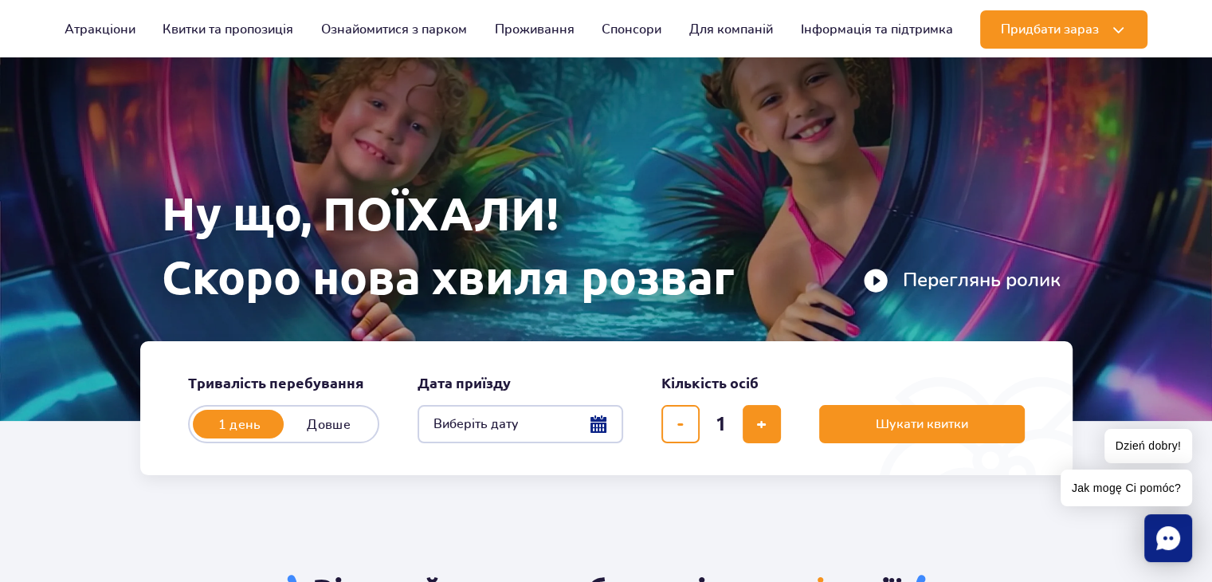
scroll to position [0, 0]
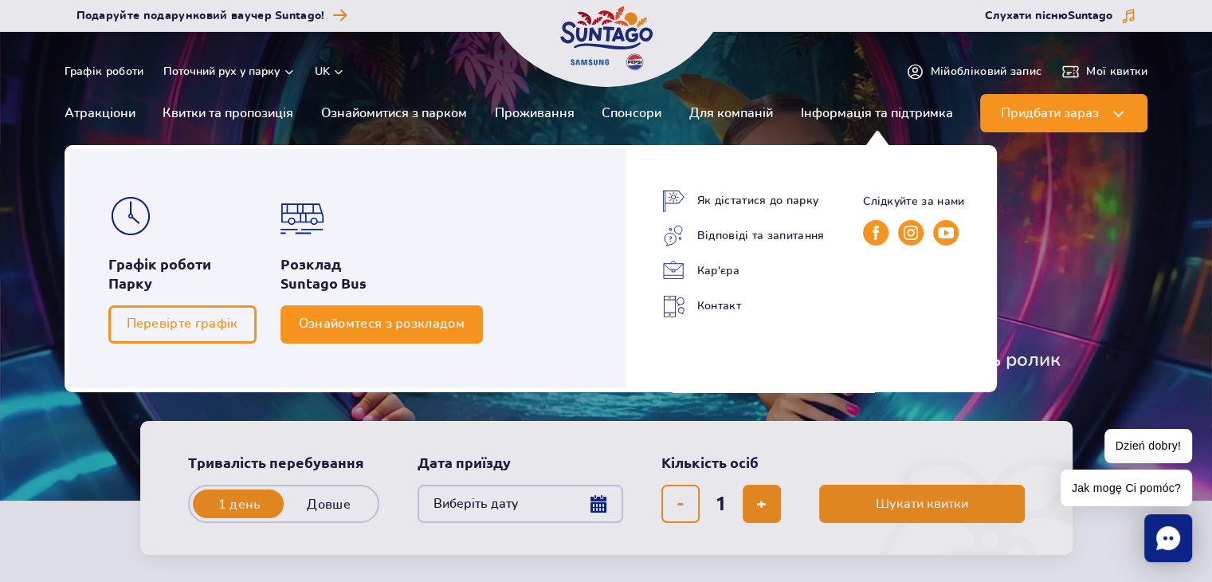
click at [417, 311] on link "Ознайомтеся з розкладом" at bounding box center [382, 324] width 202 height 38
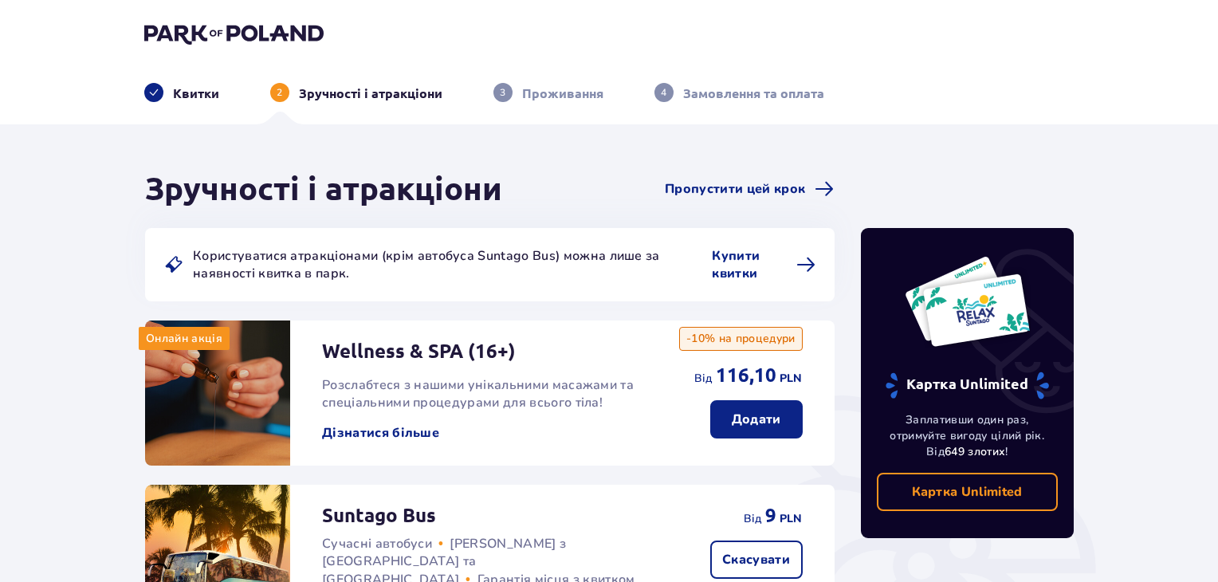
click at [222, 27] on img at bounding box center [233, 33] width 179 height 22
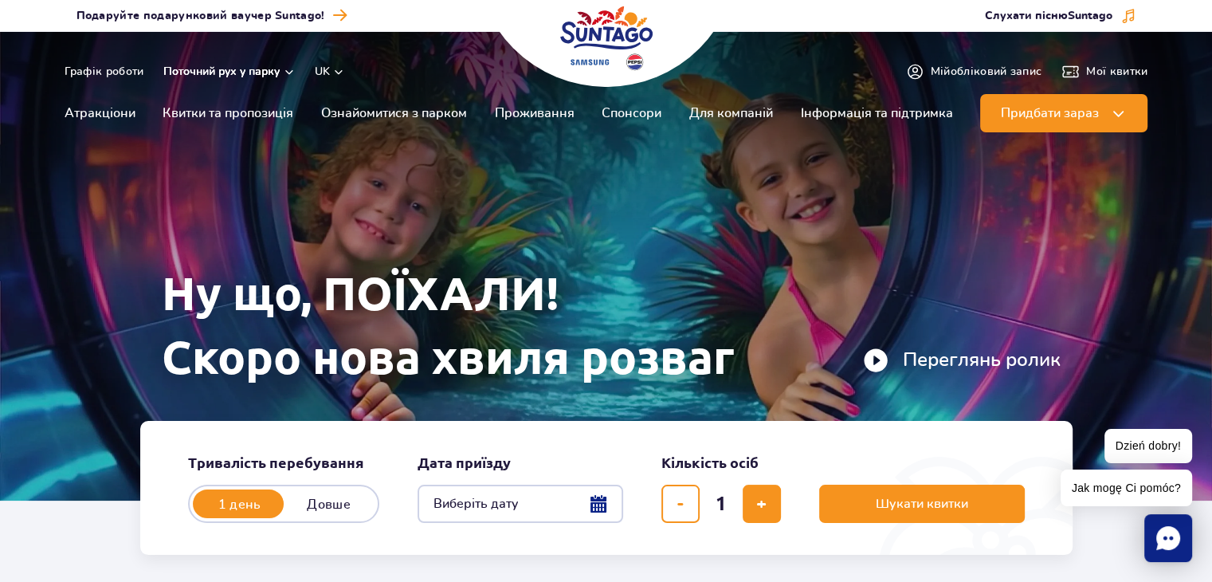
click at [204, 69] on button "Поточний рух у парку" at bounding box center [229, 71] width 132 height 13
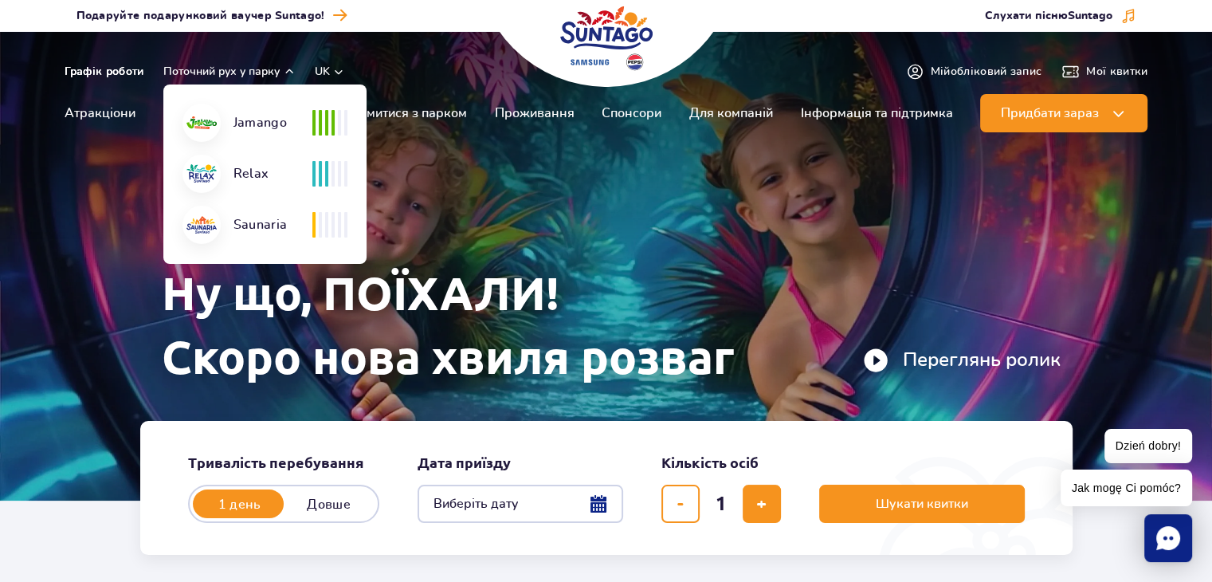
click at [121, 71] on link "Графік роботи" at bounding box center [105, 72] width 80 height 16
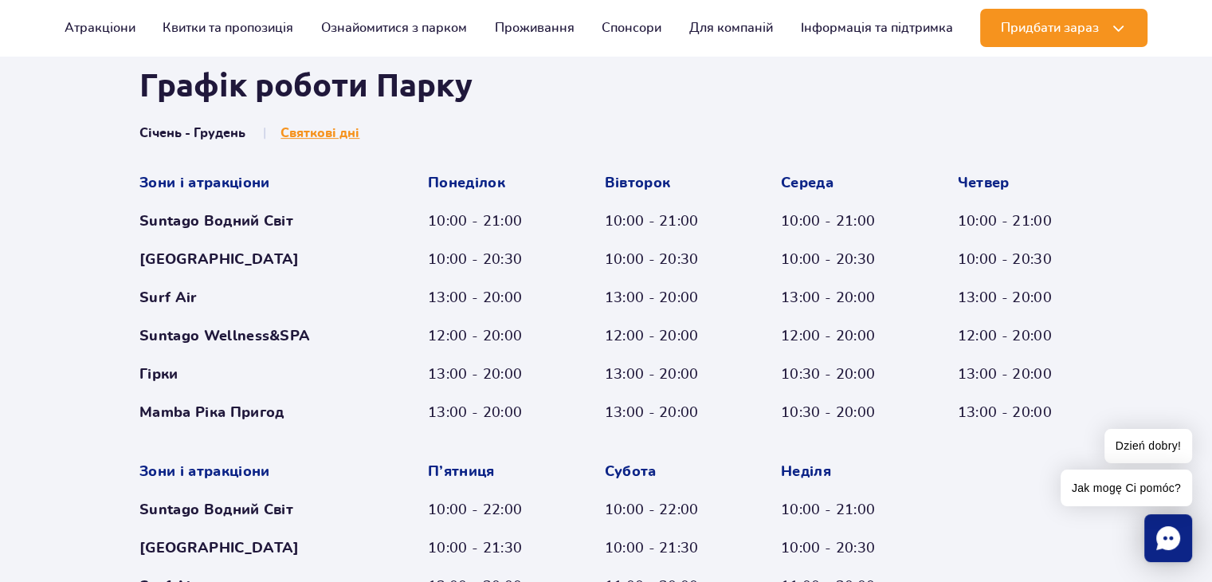
scroll to position [661, 0]
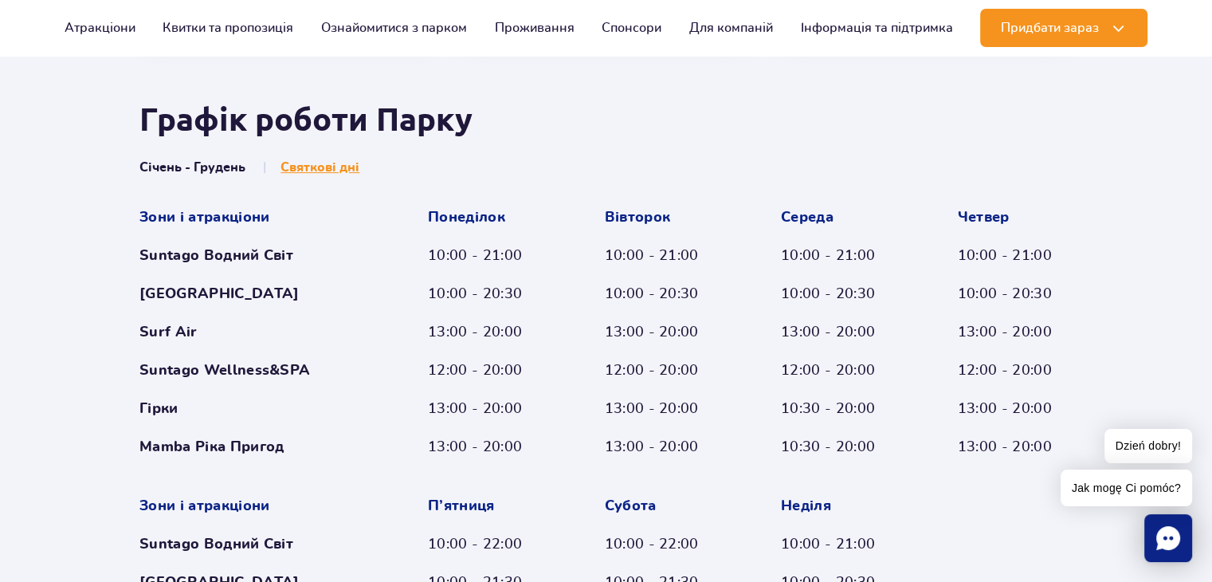
click at [261, 250] on div "Suntago Водний Світ" at bounding box center [252, 255] width 227 height 19
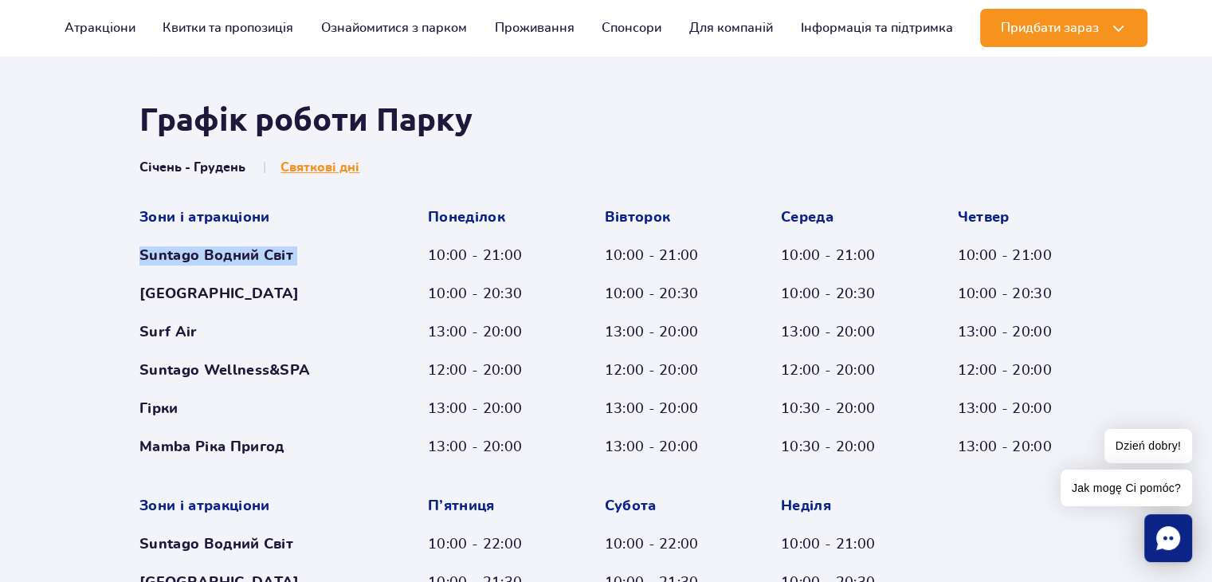
click at [261, 250] on div "Suntago Водний Світ" at bounding box center [252, 255] width 227 height 19
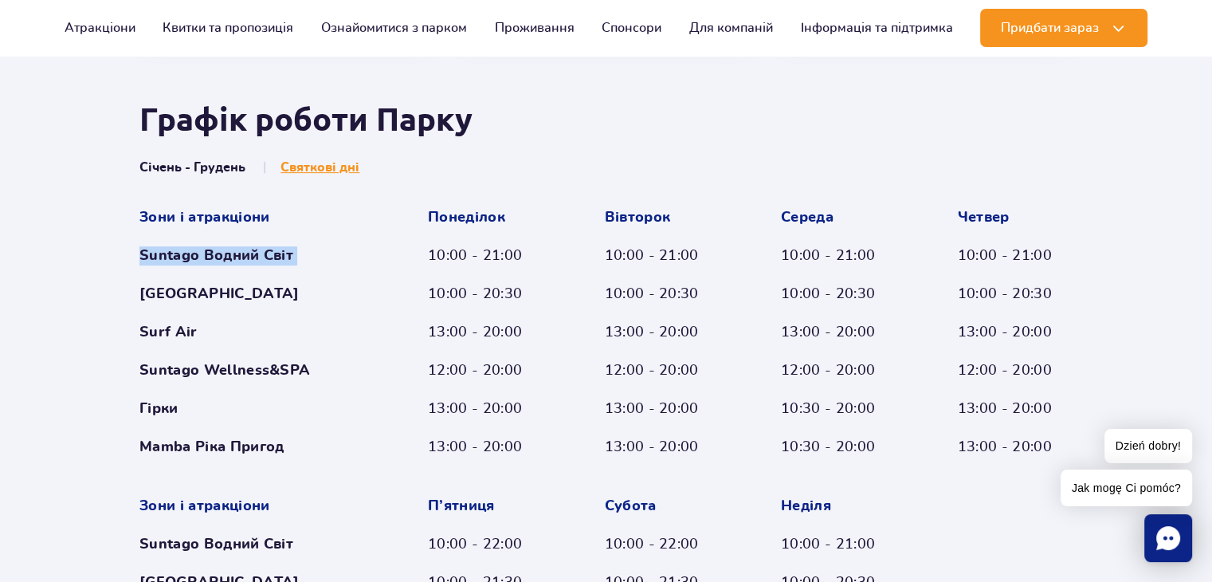
click at [261, 250] on div "Suntago Водний Світ" at bounding box center [252, 255] width 227 height 19
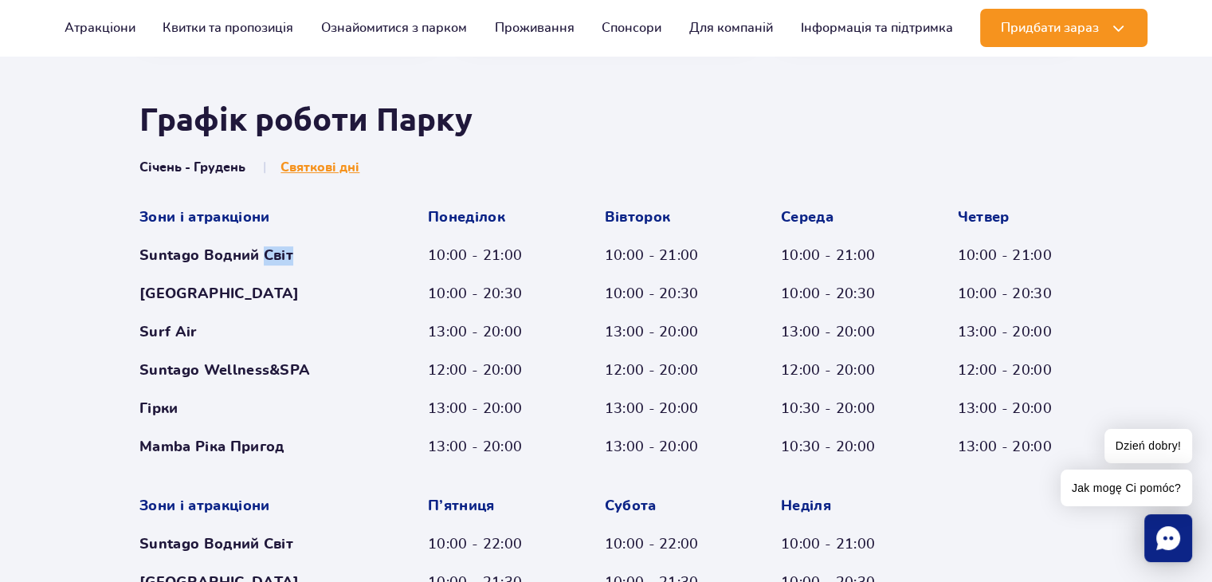
click at [261, 250] on div "Suntago Водний Світ" at bounding box center [252, 255] width 227 height 19
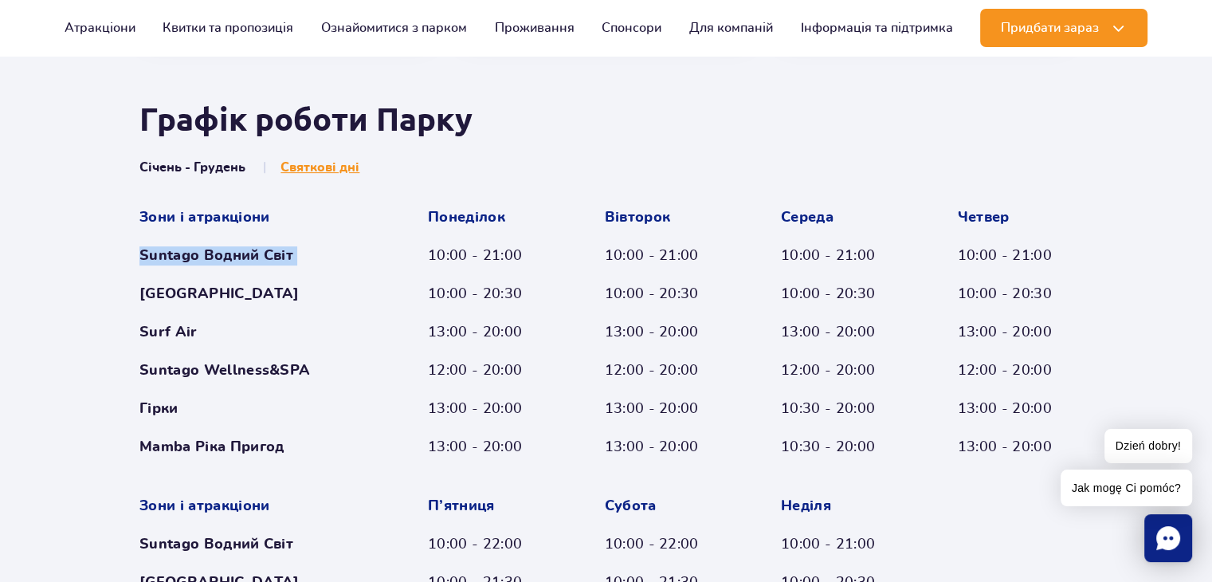
click at [261, 250] on div "Suntago Водний Світ" at bounding box center [252, 255] width 227 height 19
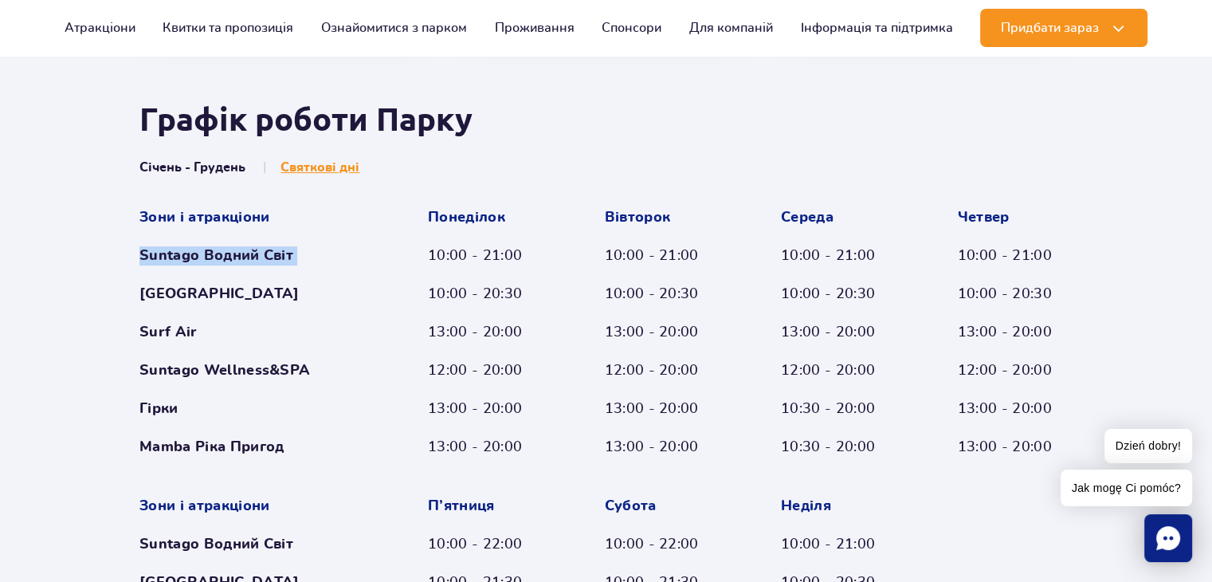
click at [261, 250] on div "Suntago Водний Світ" at bounding box center [252, 255] width 227 height 19
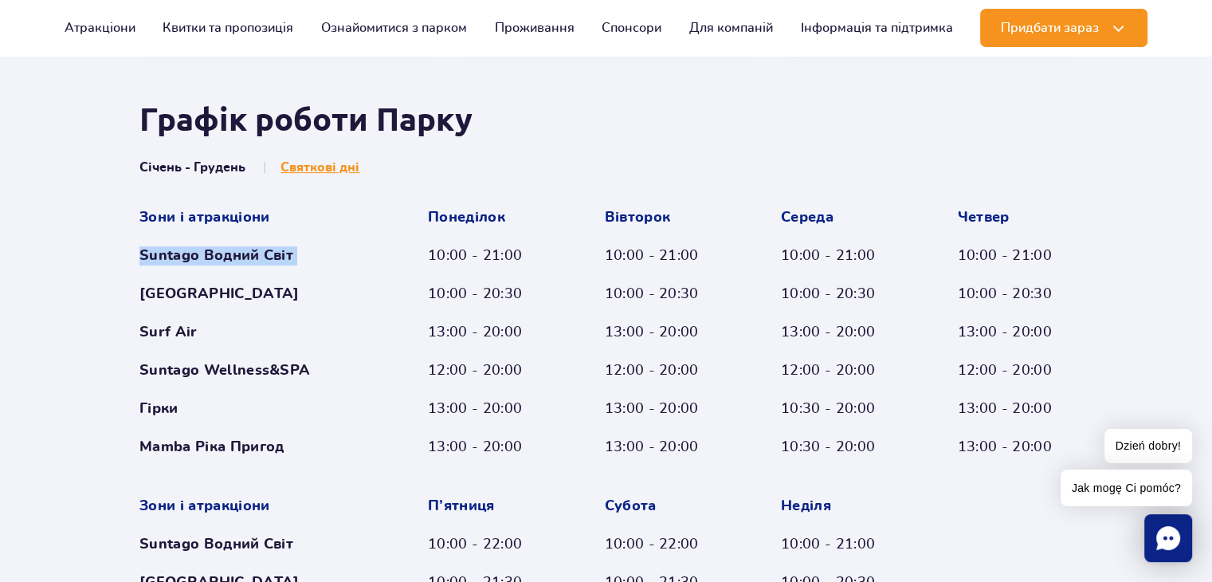
click at [261, 250] on div "Suntago Водний Світ" at bounding box center [252, 255] width 227 height 19
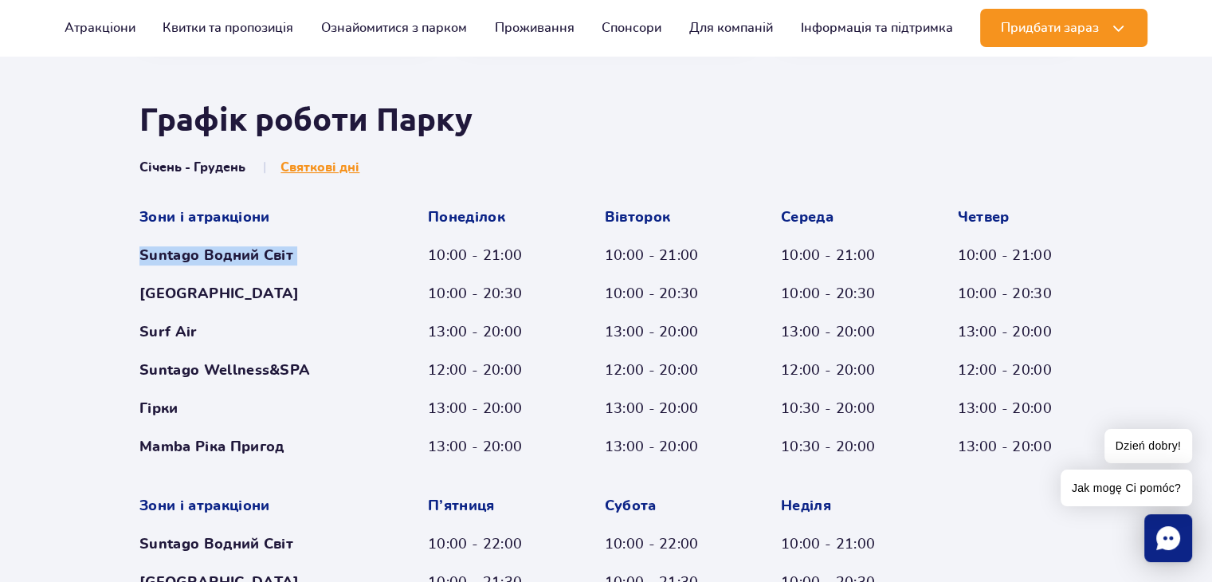
click at [261, 250] on div "Suntago Водний Світ" at bounding box center [252, 255] width 227 height 19
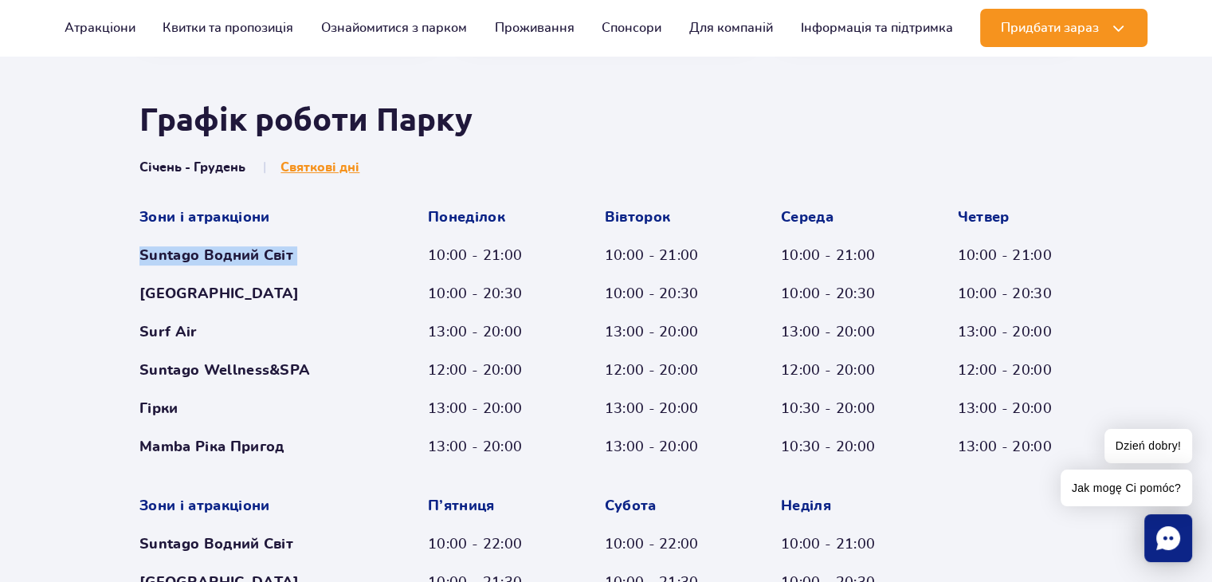
click at [261, 250] on div "Suntago Водний Світ" at bounding box center [252, 255] width 227 height 19
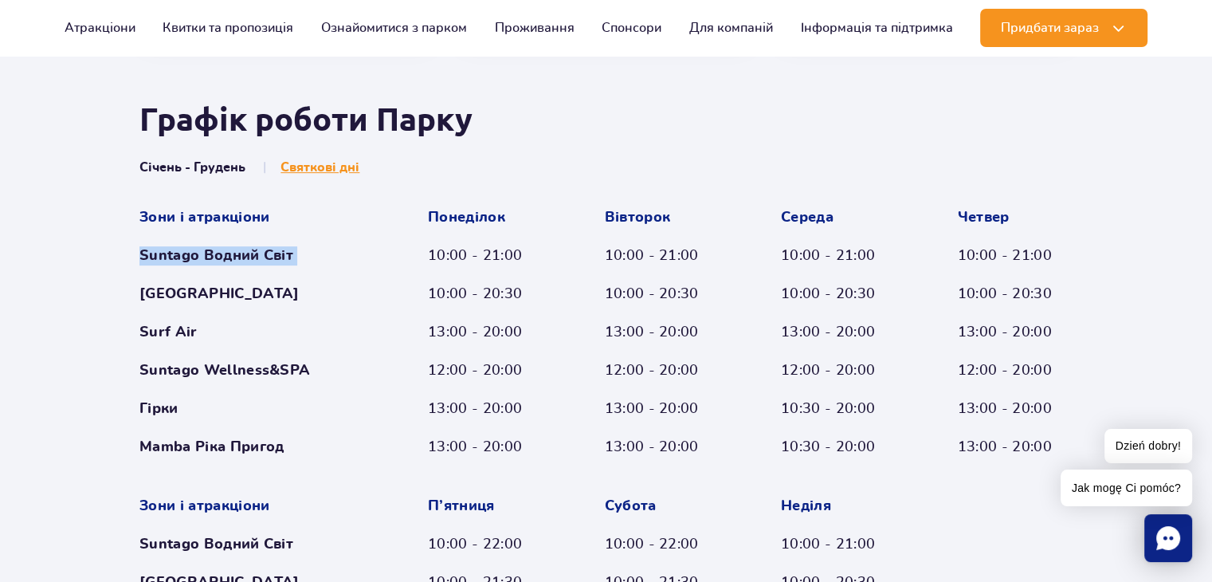
click at [261, 250] on div "Suntago Водний Світ" at bounding box center [252, 255] width 227 height 19
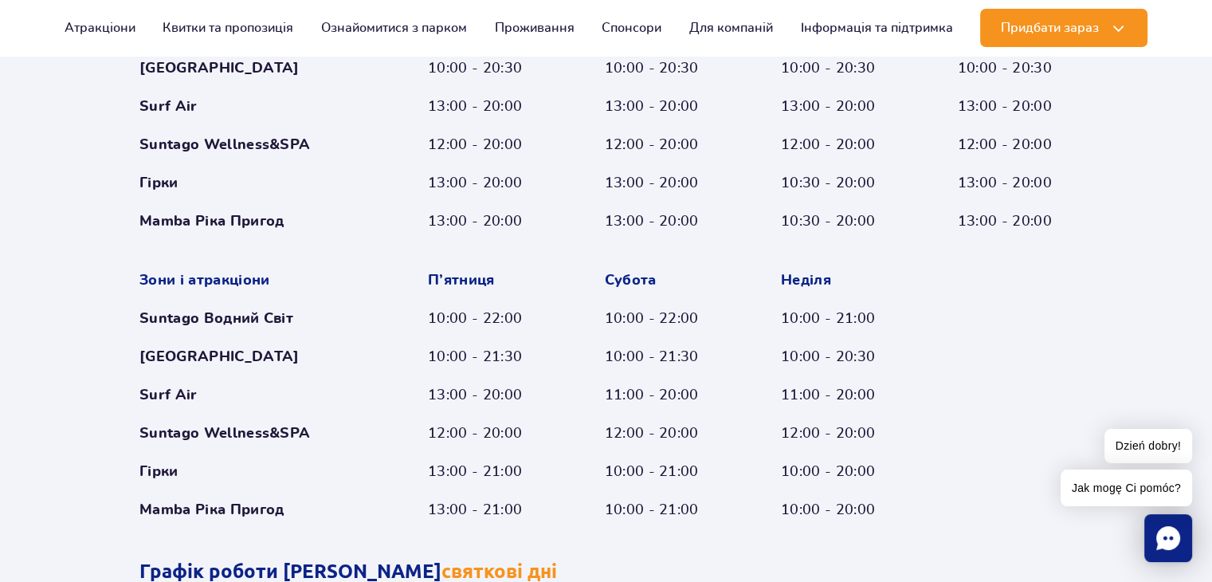
scroll to position [900, 0]
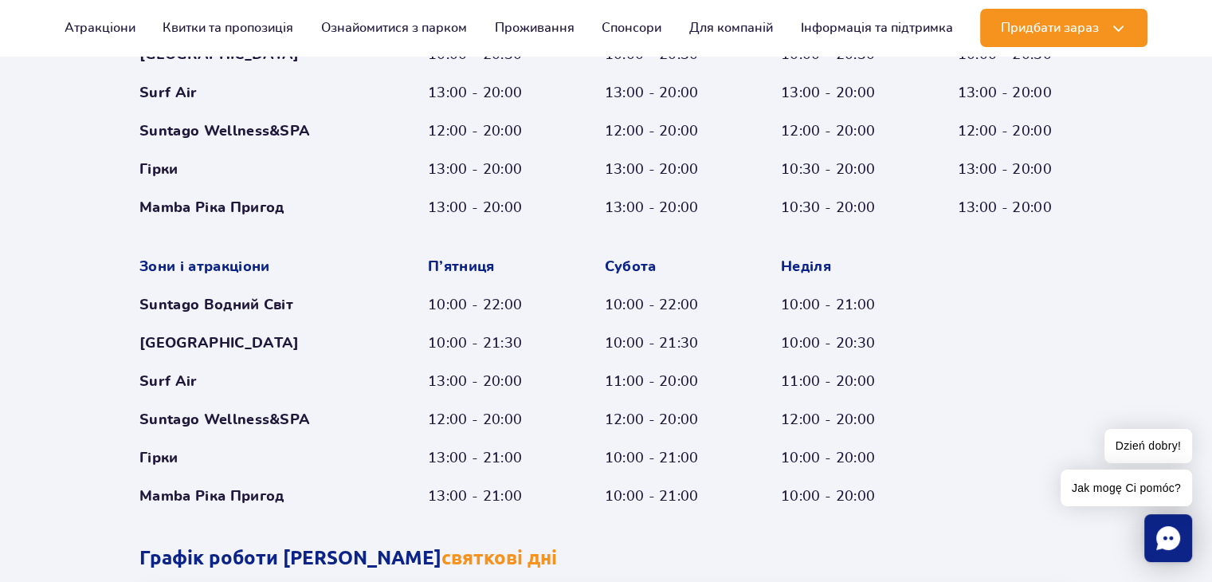
click at [249, 300] on div "Suntago Водний Світ" at bounding box center [252, 305] width 227 height 19
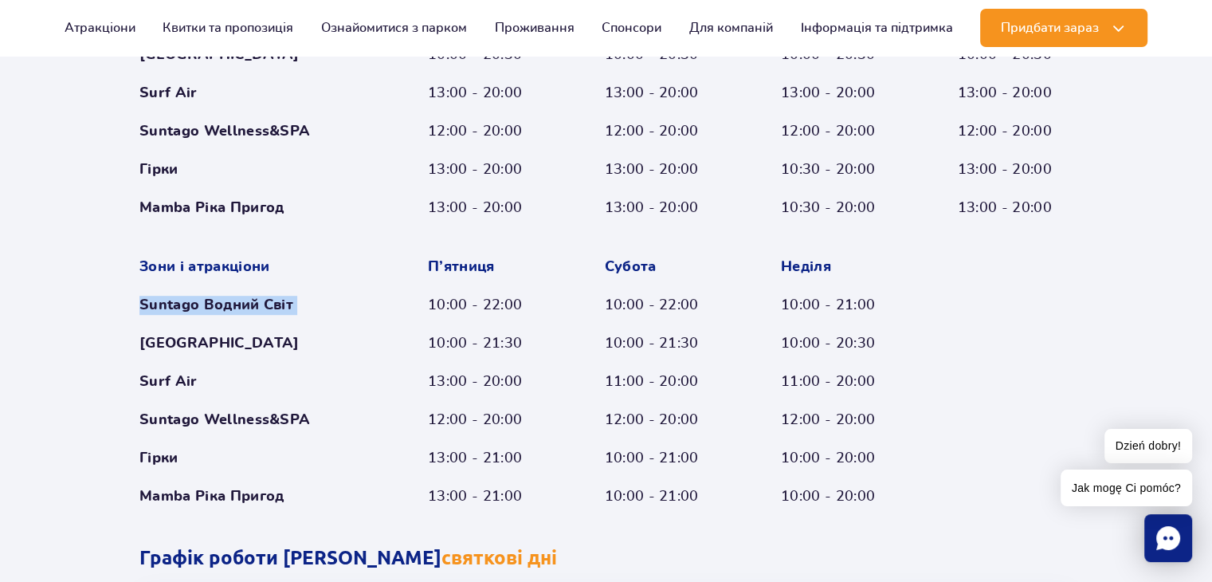
click at [249, 300] on div "Suntago Водний Світ" at bounding box center [252, 305] width 227 height 19
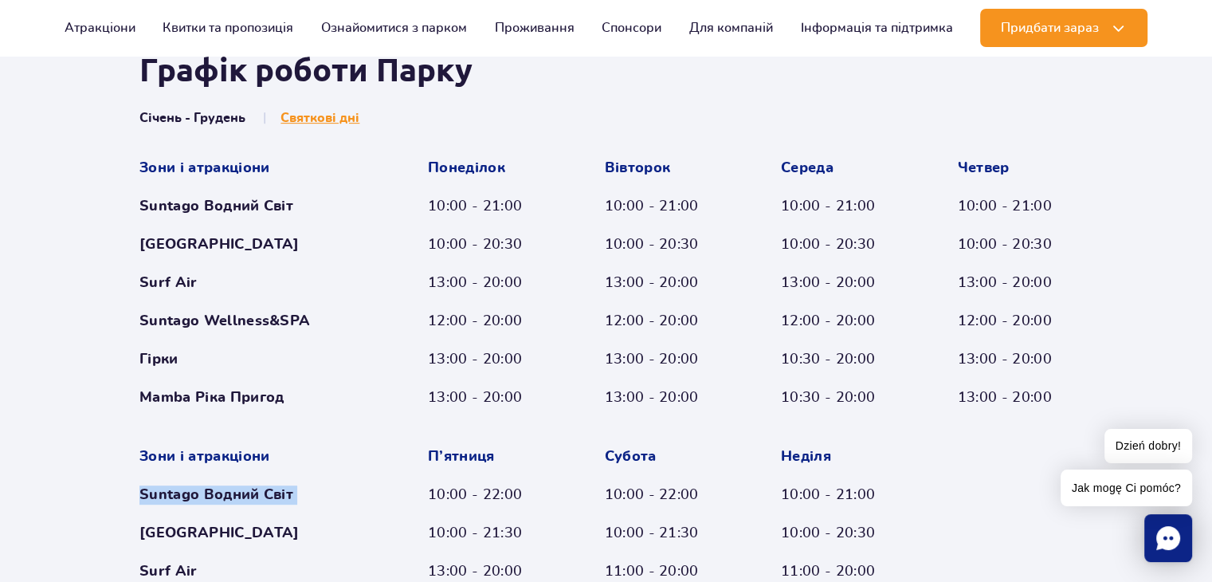
scroll to position [661, 0]
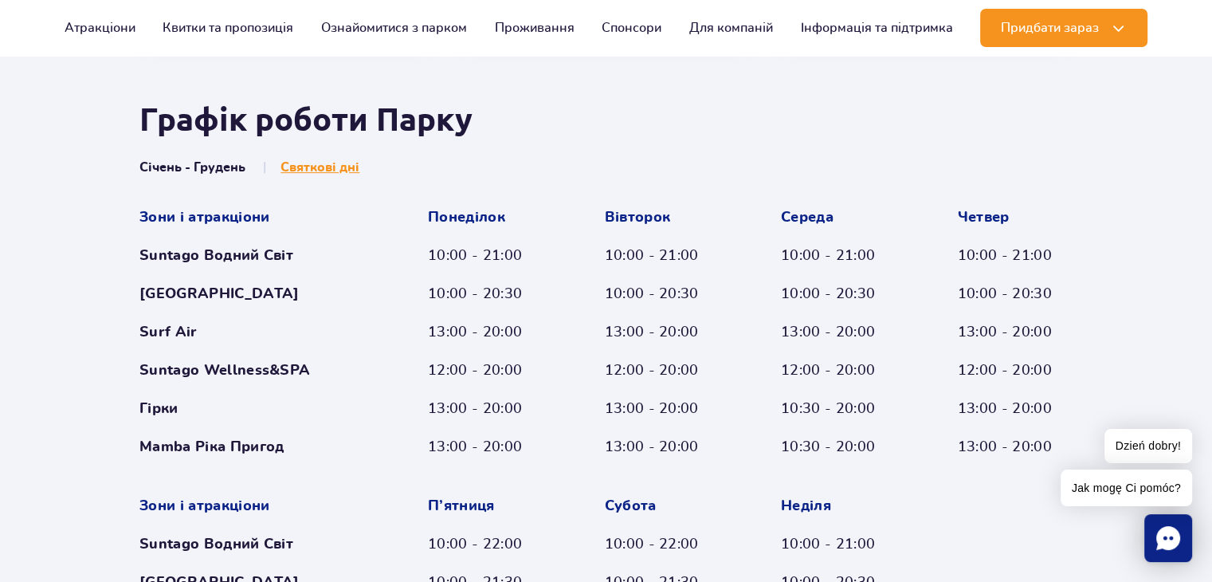
click at [252, 255] on div "Suntago Водний Світ" at bounding box center [252, 255] width 227 height 19
click at [182, 260] on div "Suntago Водний Світ" at bounding box center [252, 255] width 227 height 19
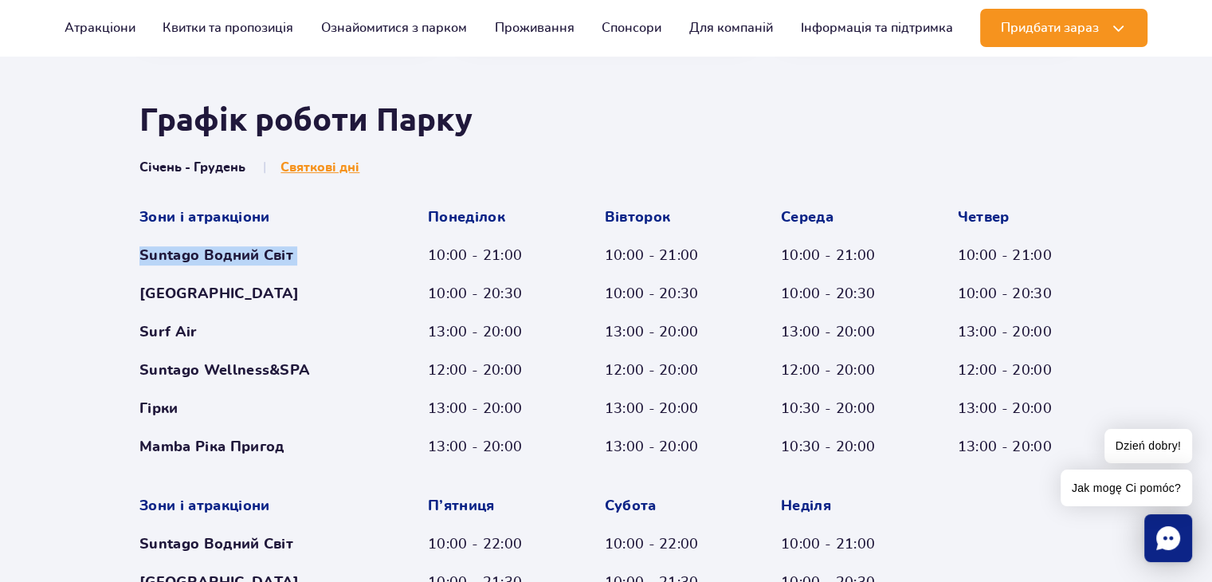
click at [182, 260] on div "Suntago Водний Світ" at bounding box center [252, 255] width 227 height 19
click at [228, 254] on div "Suntago Водний Світ" at bounding box center [252, 255] width 227 height 19
click at [290, 258] on div "Suntago Водний Світ" at bounding box center [252, 255] width 227 height 19
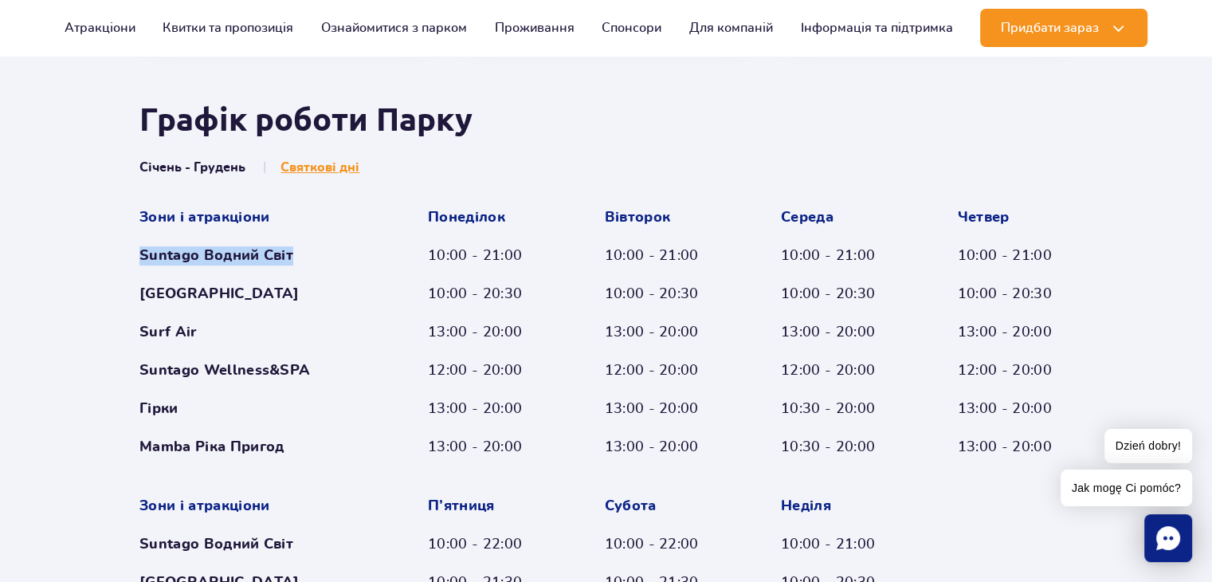
drag, startPoint x: 293, startPoint y: 259, endPoint x: 143, endPoint y: 247, distance: 150.3
click at [143, 247] on div "Suntago Водний Світ" at bounding box center [252, 255] width 227 height 19
drag, startPoint x: 143, startPoint y: 247, endPoint x: 287, endPoint y: 258, distance: 143.9
click at [287, 258] on div "Suntago Водний Світ" at bounding box center [252, 255] width 227 height 19
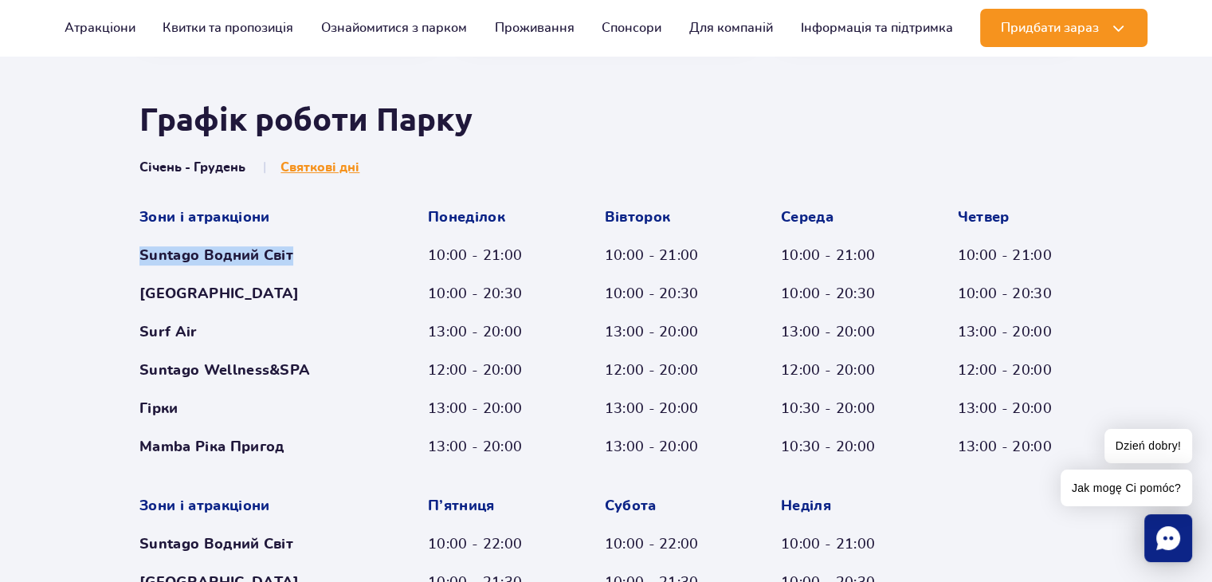
click at [287, 258] on div "Suntago Водний Світ" at bounding box center [252, 255] width 227 height 19
drag, startPoint x: 287, startPoint y: 258, endPoint x: 202, endPoint y: 261, distance: 84.5
click at [207, 261] on div "Suntago Водний Світ" at bounding box center [252, 255] width 227 height 19
click at [198, 259] on div "Suntago Водний Світ" at bounding box center [252, 255] width 227 height 19
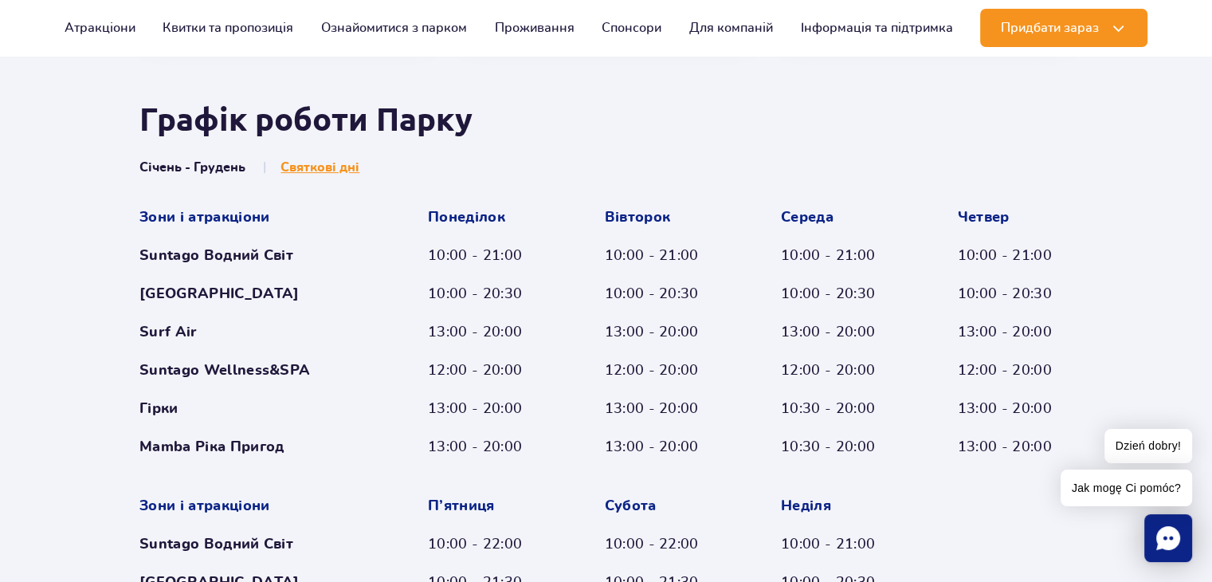
click at [232, 241] on div "Зони і атракціони Suntago Водний Світ Crocodile Island Surf Air Suntago Wellnes…" at bounding box center [252, 332] width 227 height 249
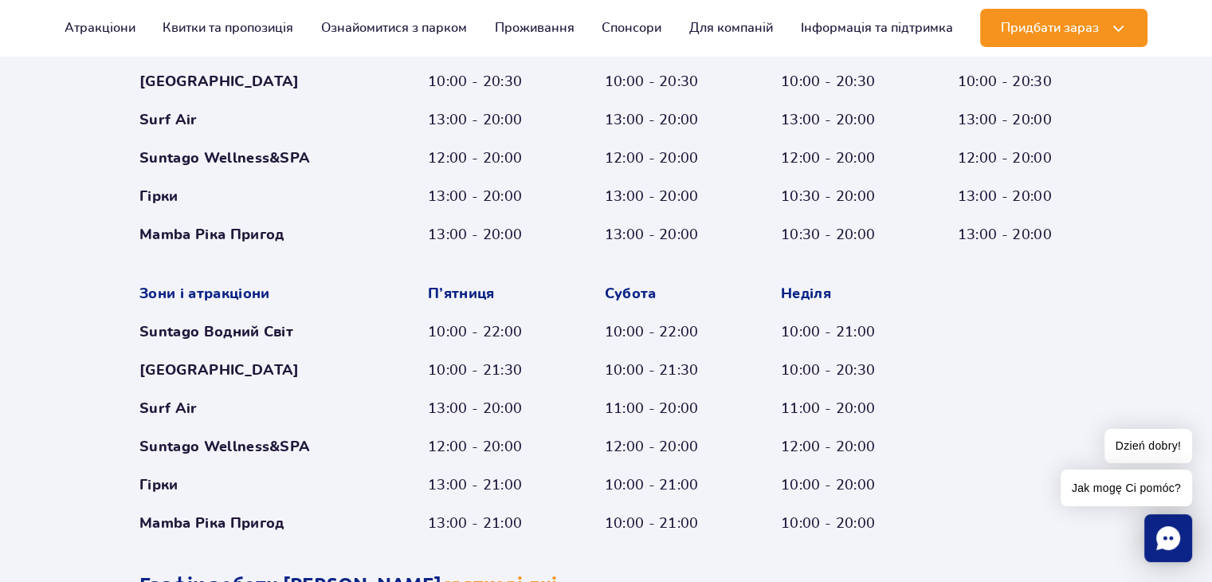
scroll to position [900, 0]
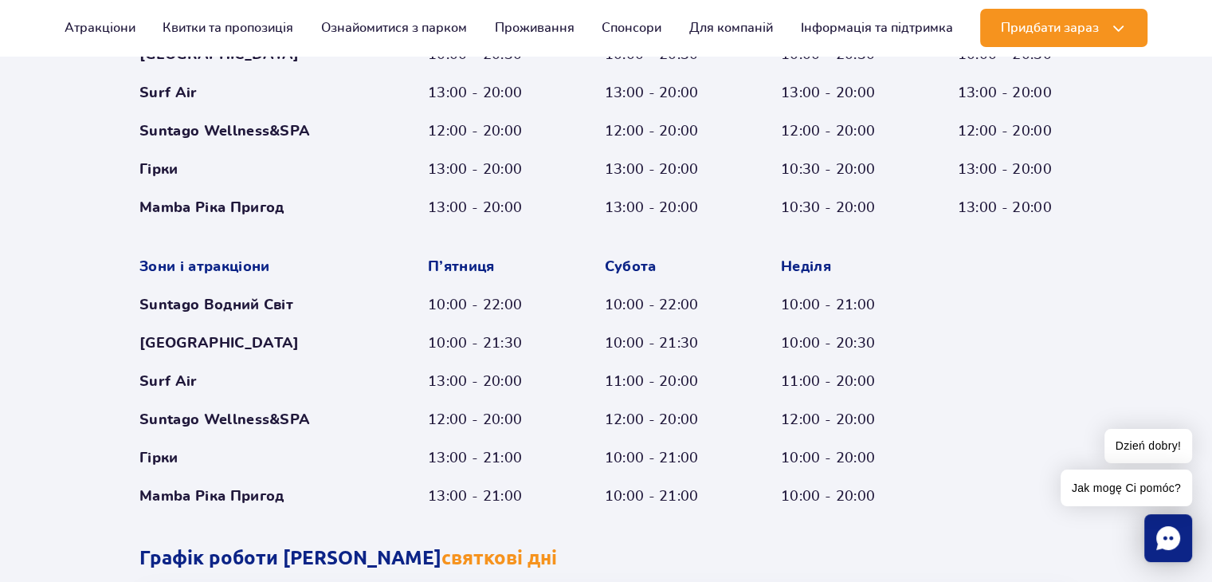
click at [227, 422] on div "Suntago Wellness&SPA" at bounding box center [252, 419] width 227 height 19
click at [228, 422] on div "Suntago Wellness&SPA" at bounding box center [252, 419] width 227 height 19
click at [229, 422] on div "Suntago Wellness&SPA" at bounding box center [252, 419] width 227 height 19
click at [223, 490] on div "Mamba Ріка Пригод" at bounding box center [252, 496] width 227 height 19
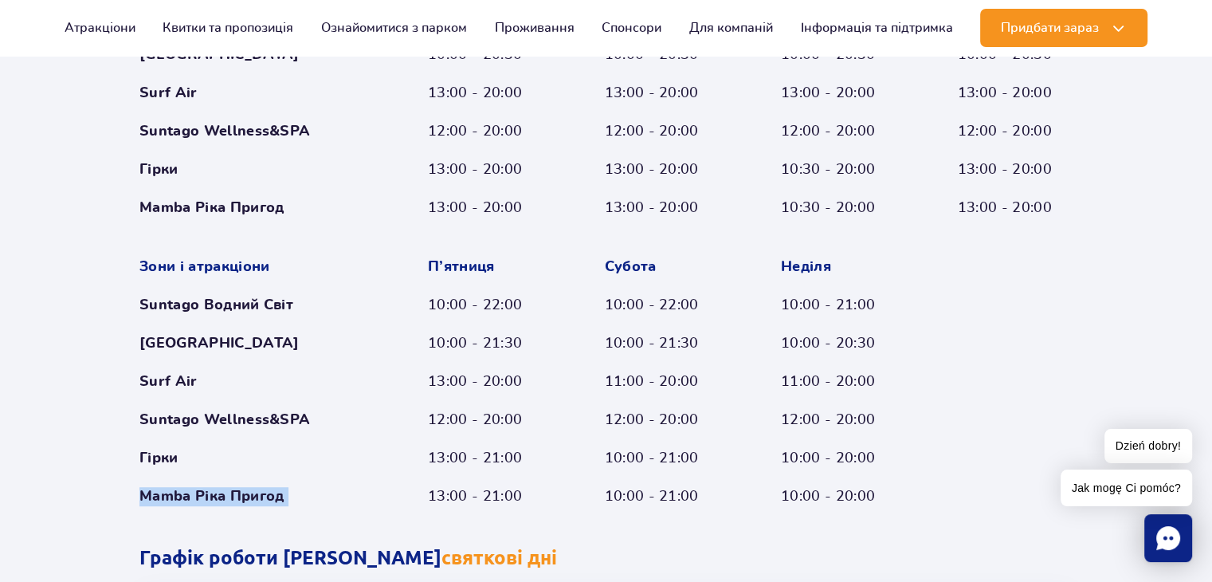
click at [223, 490] on div "Mamba Ріка Пригод" at bounding box center [252, 496] width 227 height 19
click at [240, 419] on div "Suntago Wellness&SPA" at bounding box center [252, 419] width 227 height 19
click at [245, 417] on div "Suntago Wellness&SPA" at bounding box center [252, 419] width 227 height 19
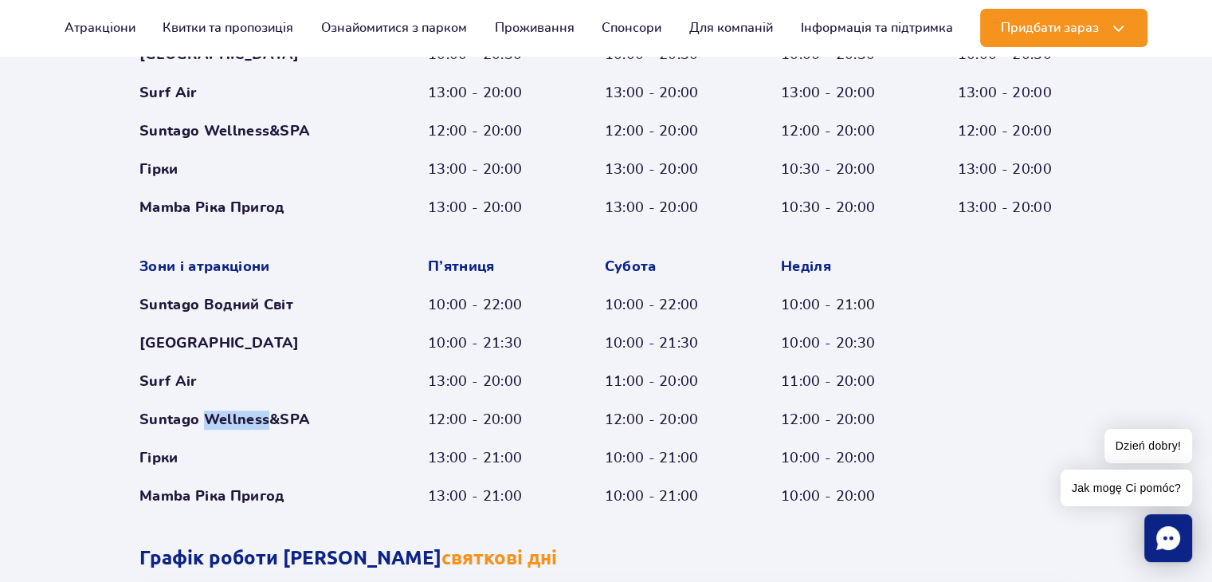
click at [245, 417] on div "Suntago Wellness&SPA" at bounding box center [252, 419] width 227 height 19
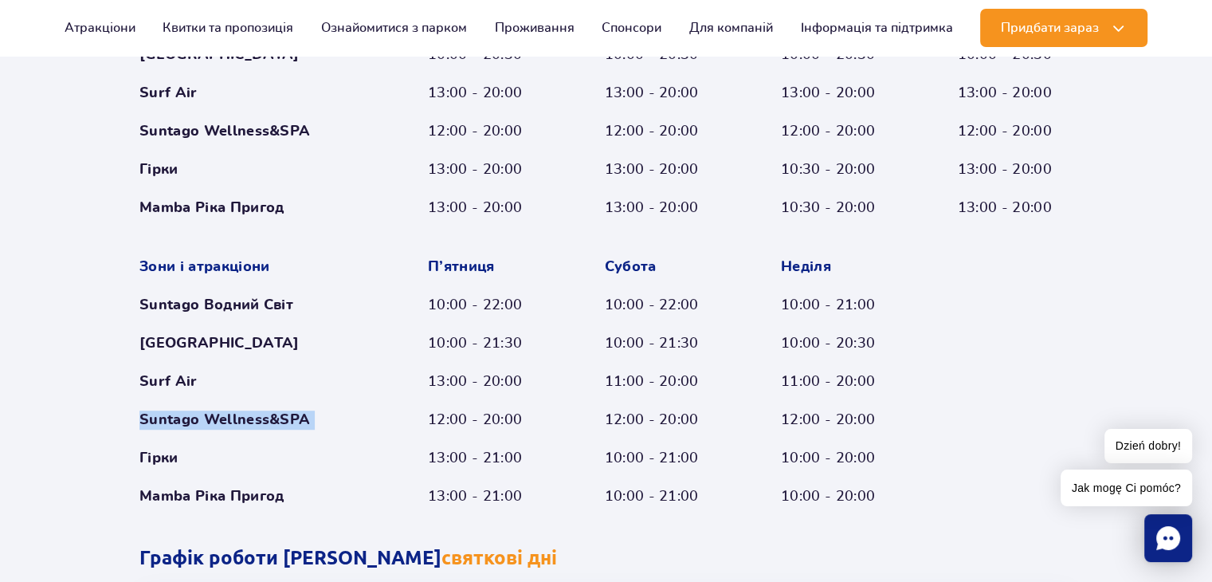
click at [245, 417] on div "Suntago Wellness&SPA" at bounding box center [252, 419] width 227 height 19
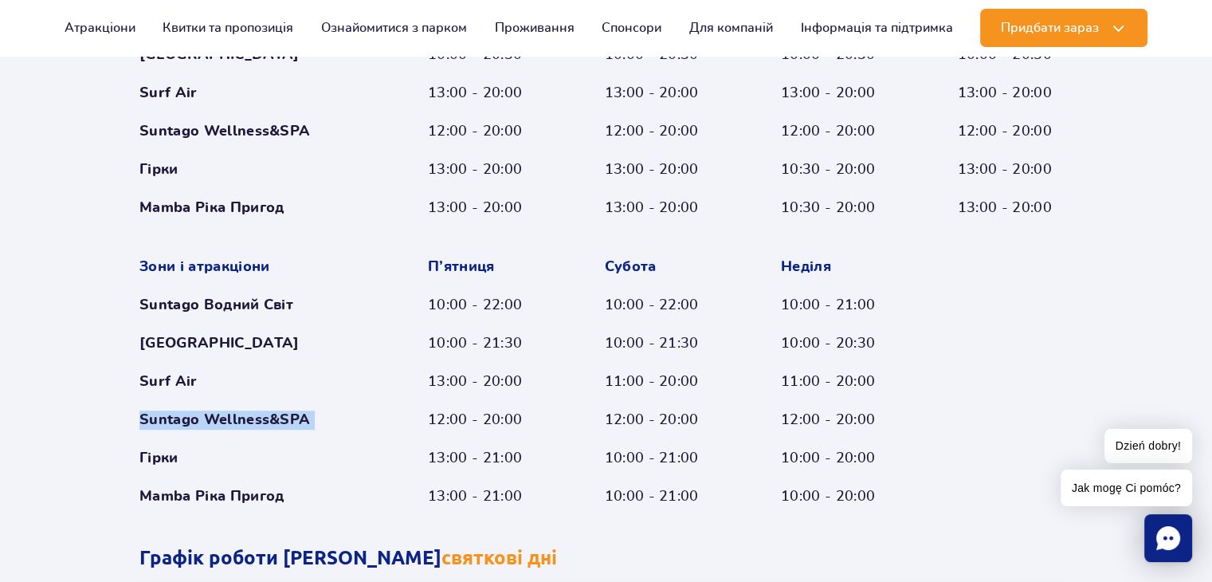
click at [245, 417] on div "Suntago Wellness&SPA" at bounding box center [252, 419] width 227 height 19
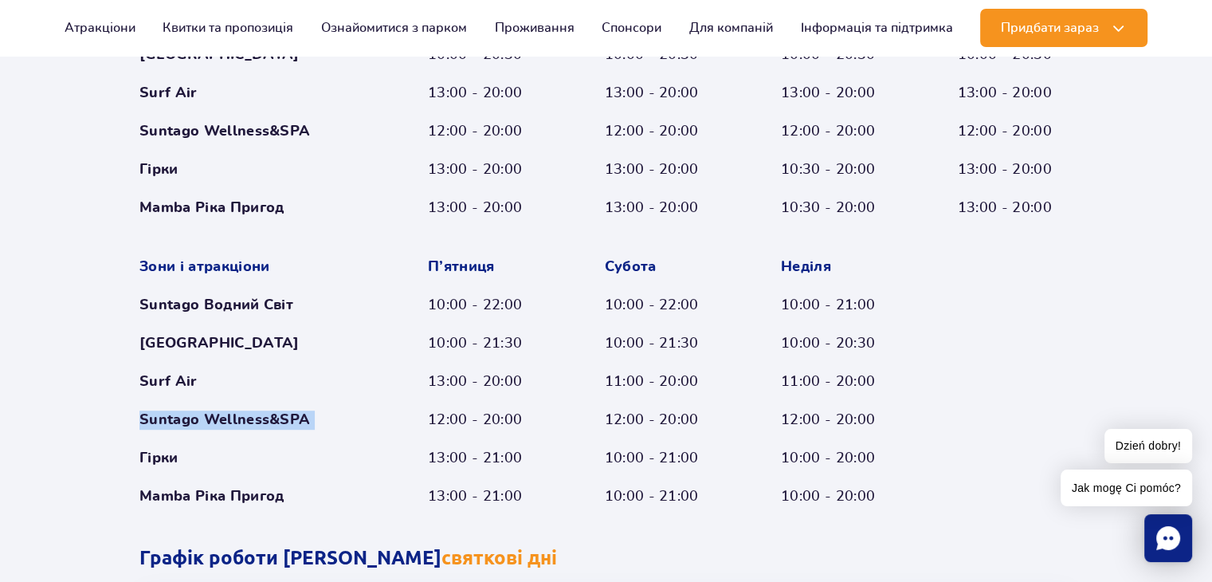
click at [245, 417] on div "Suntago Wellness&SPA" at bounding box center [252, 419] width 227 height 19
click at [245, 416] on div "Suntago Wellness&SPA" at bounding box center [252, 419] width 227 height 19
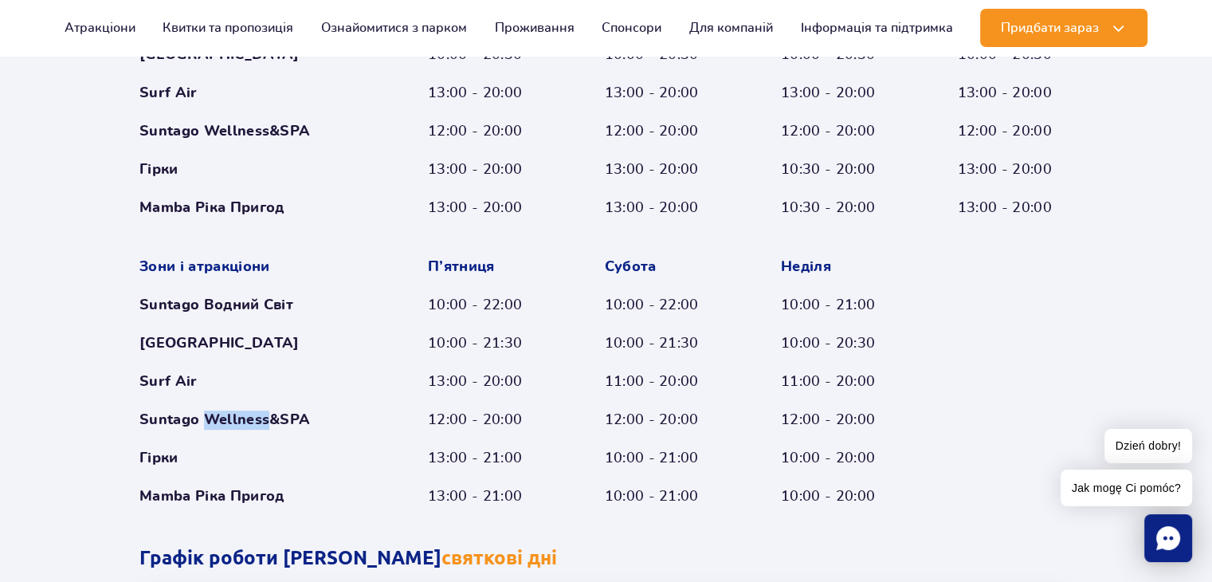
click at [245, 416] on div "Suntago Wellness&SPA" at bounding box center [252, 419] width 227 height 19
click at [246, 416] on div "Suntago Wellness&SPA" at bounding box center [252, 419] width 227 height 19
click at [156, 454] on div "Гірки" at bounding box center [252, 458] width 227 height 19
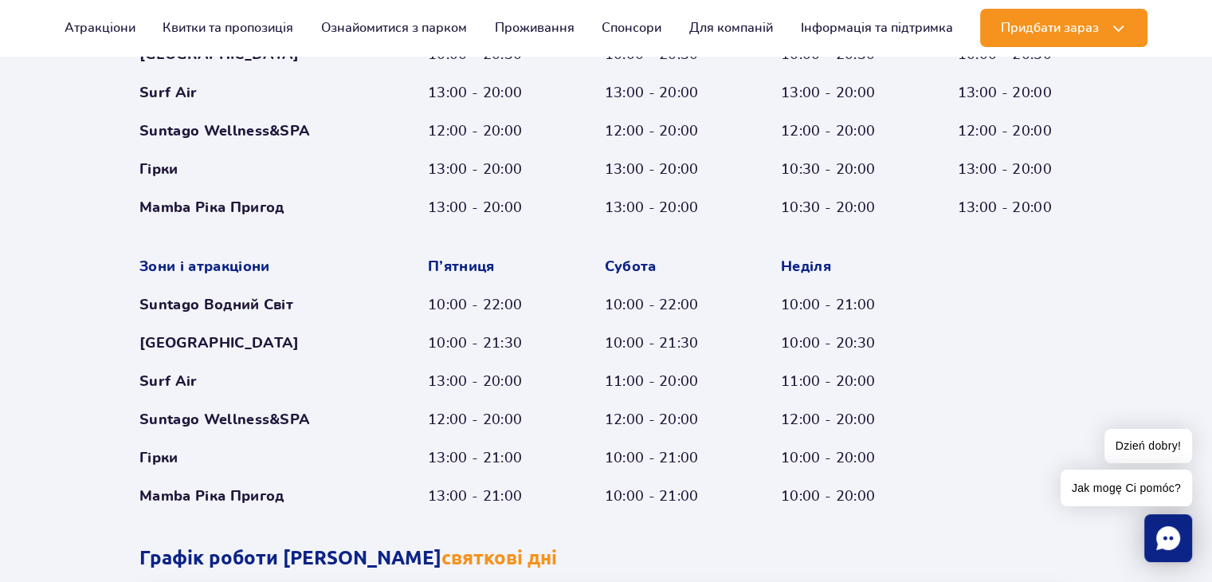
click at [612, 453] on div "10:00 - 21:00" at bounding box center [663, 458] width 116 height 19
drag, startPoint x: 226, startPoint y: 300, endPoint x: 306, endPoint y: 297, distance: 79.8
click at [306, 297] on div "Suntago Водний Світ" at bounding box center [252, 305] width 227 height 19
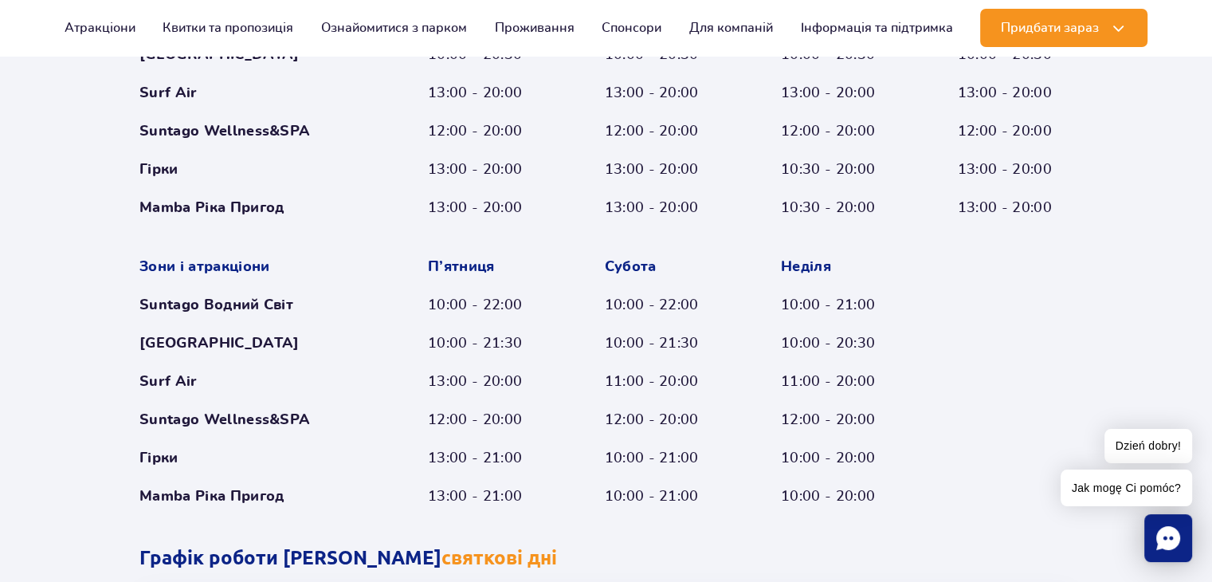
click at [306, 297] on div "Suntago Водний Світ" at bounding box center [252, 305] width 227 height 19
click at [625, 457] on div "10:00 - 21:00" at bounding box center [663, 458] width 116 height 19
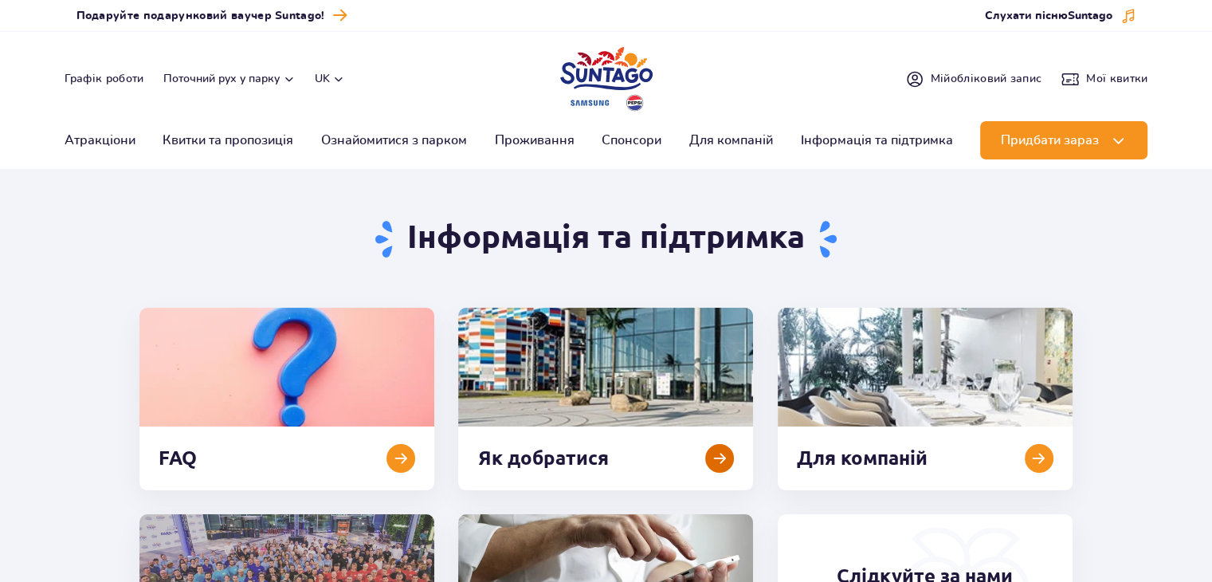
click at [622, 412] on link at bounding box center [605, 399] width 295 height 183
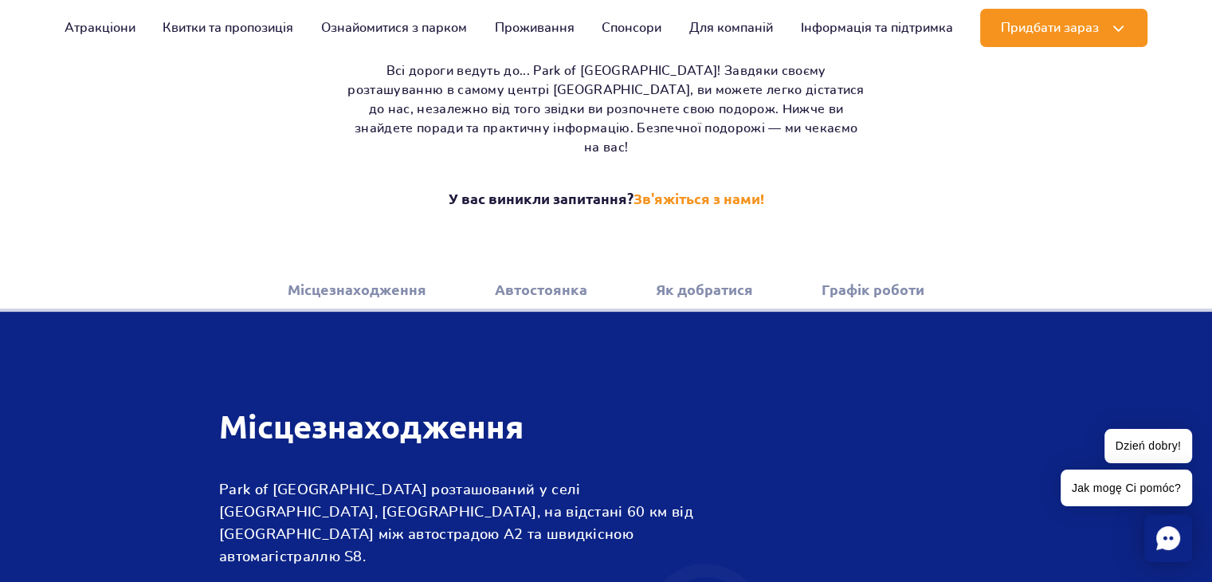
scroll to position [319, 0]
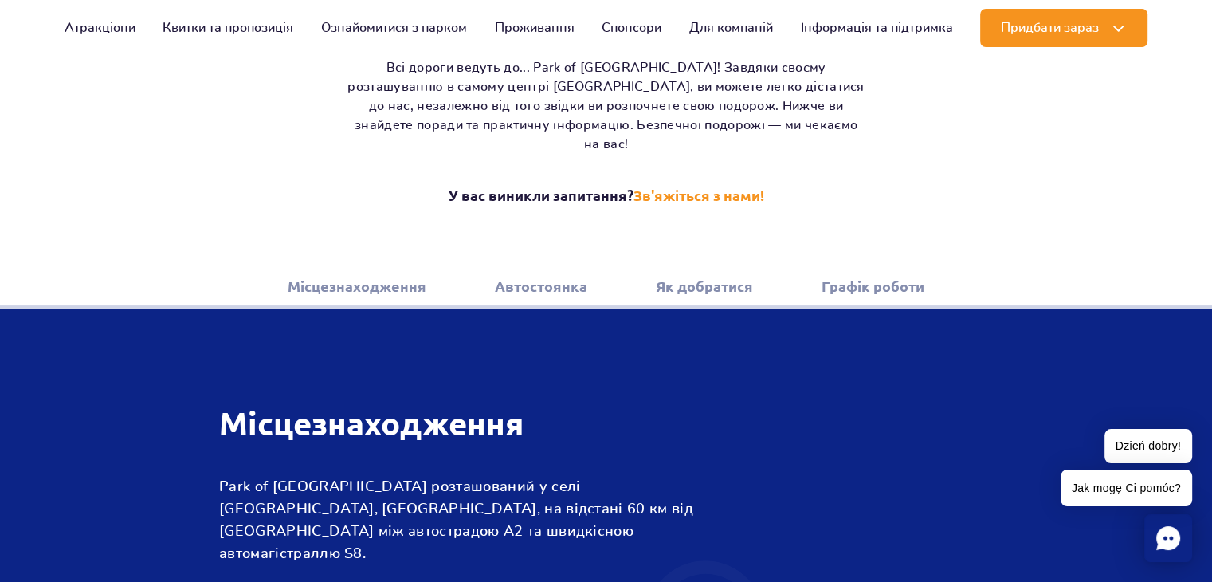
click at [397, 272] on link "Місцезнаходження" at bounding box center [357, 287] width 139 height 44
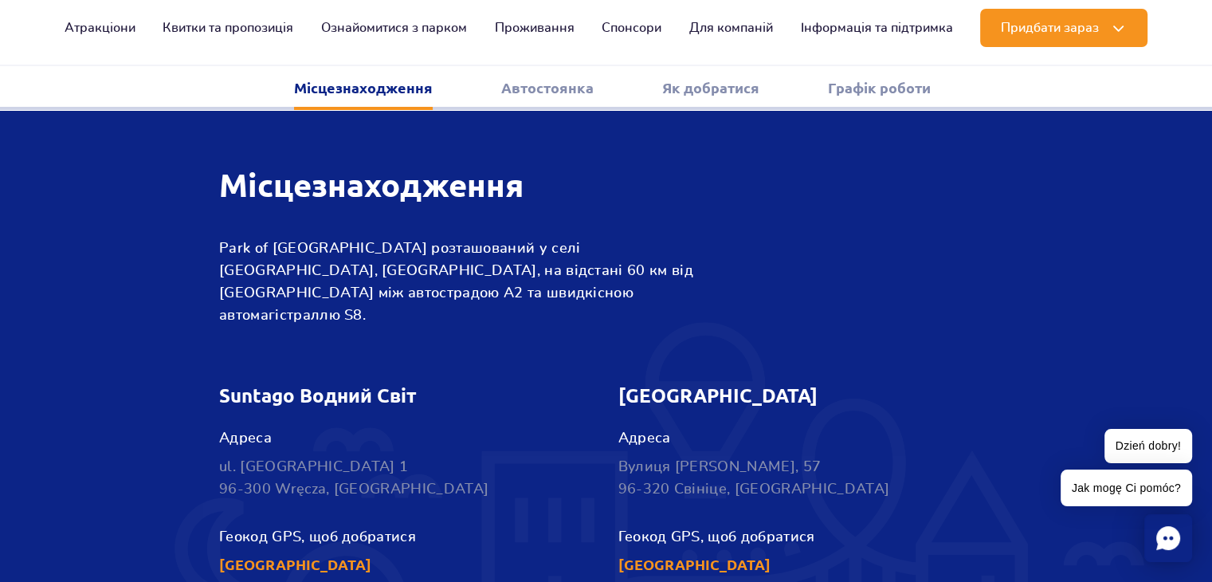
scroll to position [565, 0]
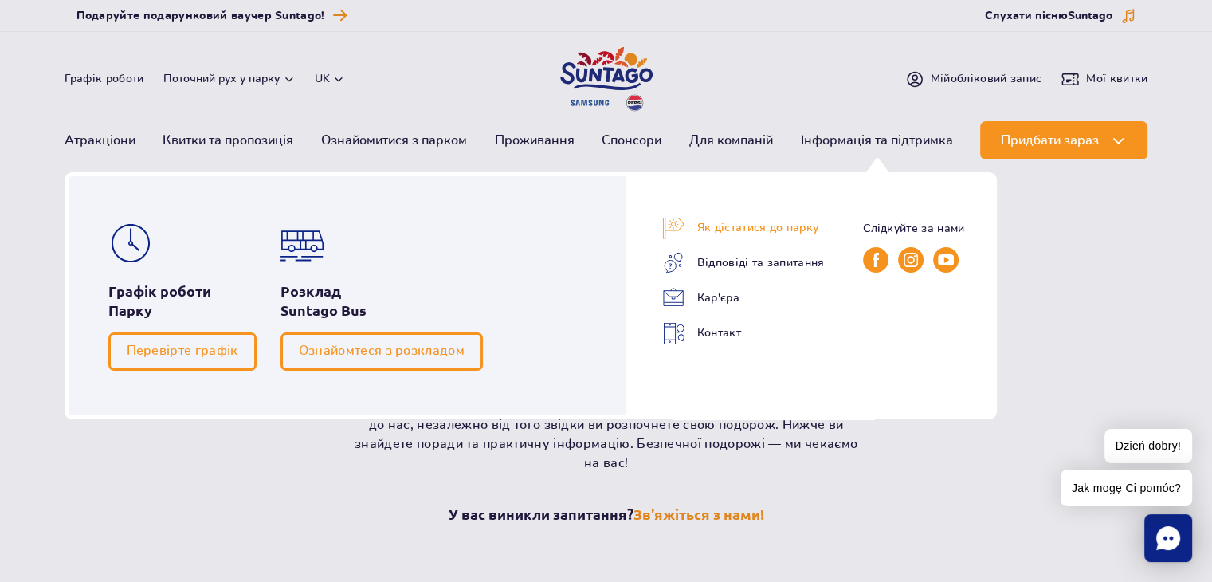
click at [753, 226] on link "Як дістатися до парку" at bounding box center [743, 228] width 163 height 22
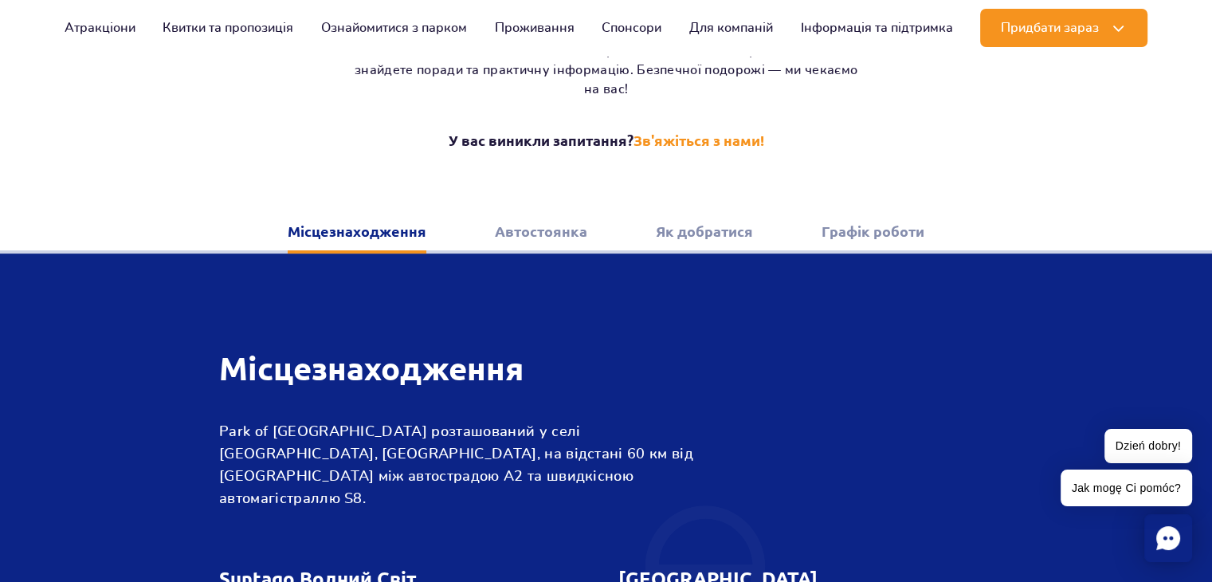
scroll to position [478, 0]
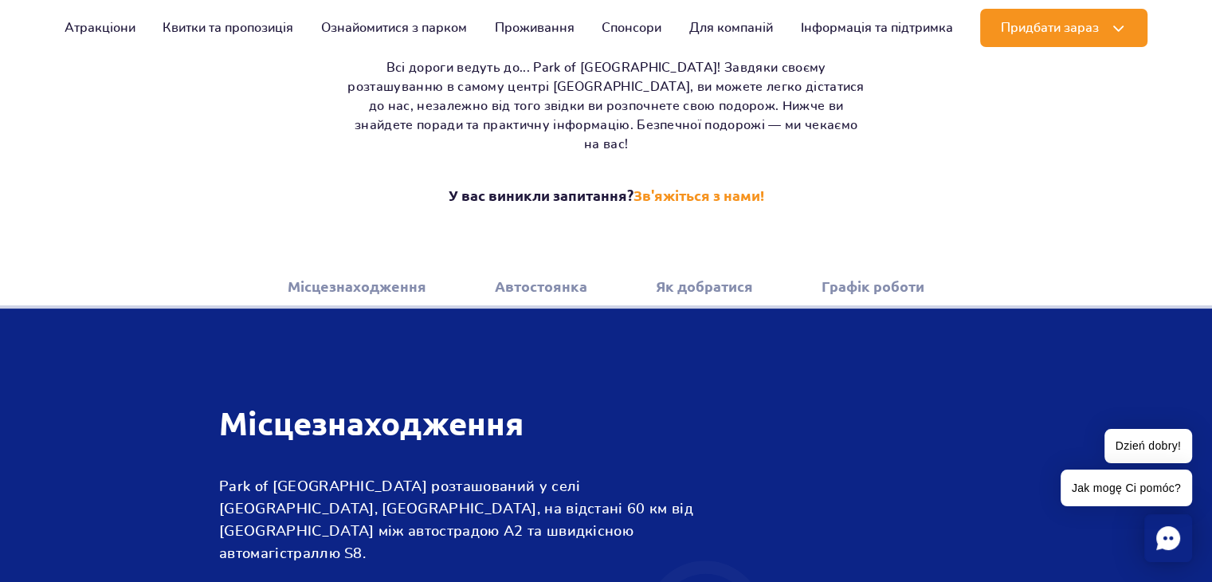
click at [717, 286] on link "Як добратися" at bounding box center [704, 287] width 97 height 44
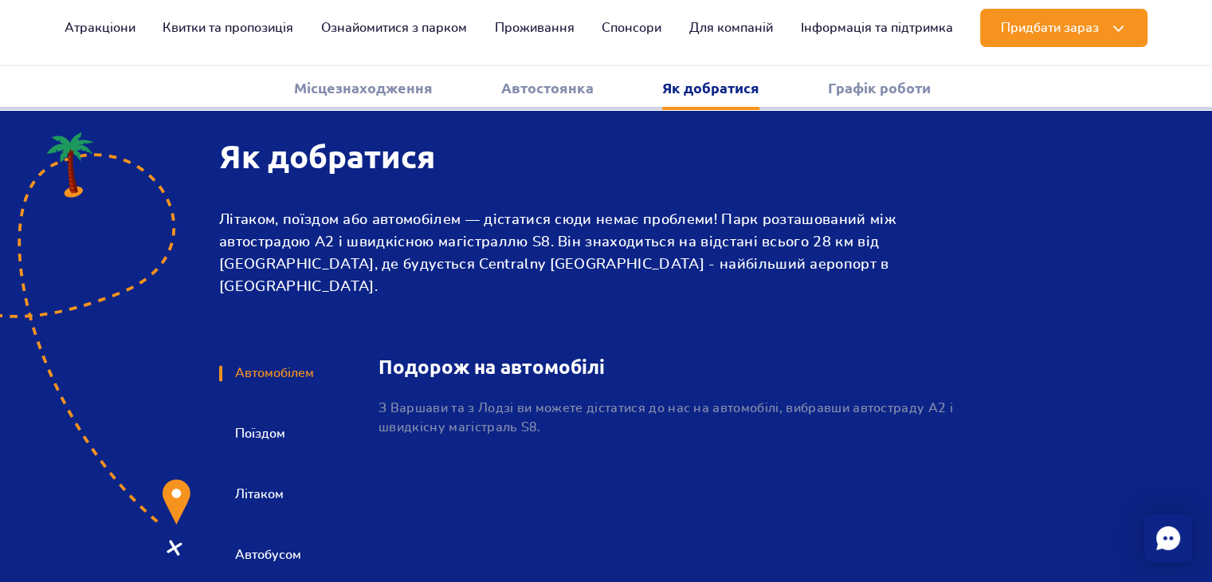
scroll to position [2222, 0]
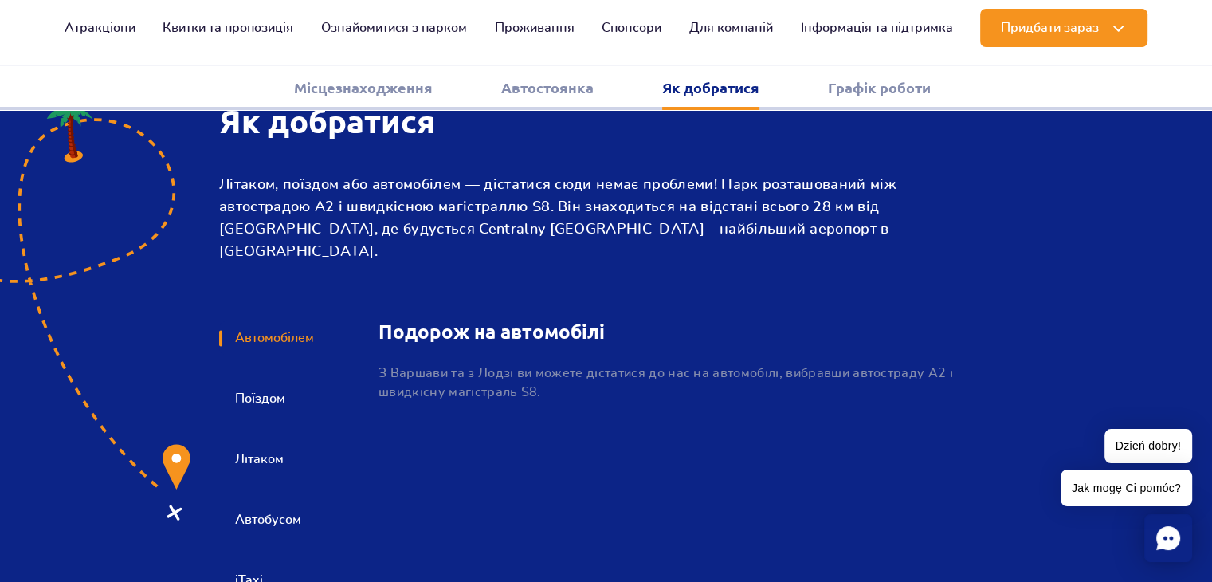
click at [268, 381] on button "Поїздом" at bounding box center [259, 398] width 80 height 35
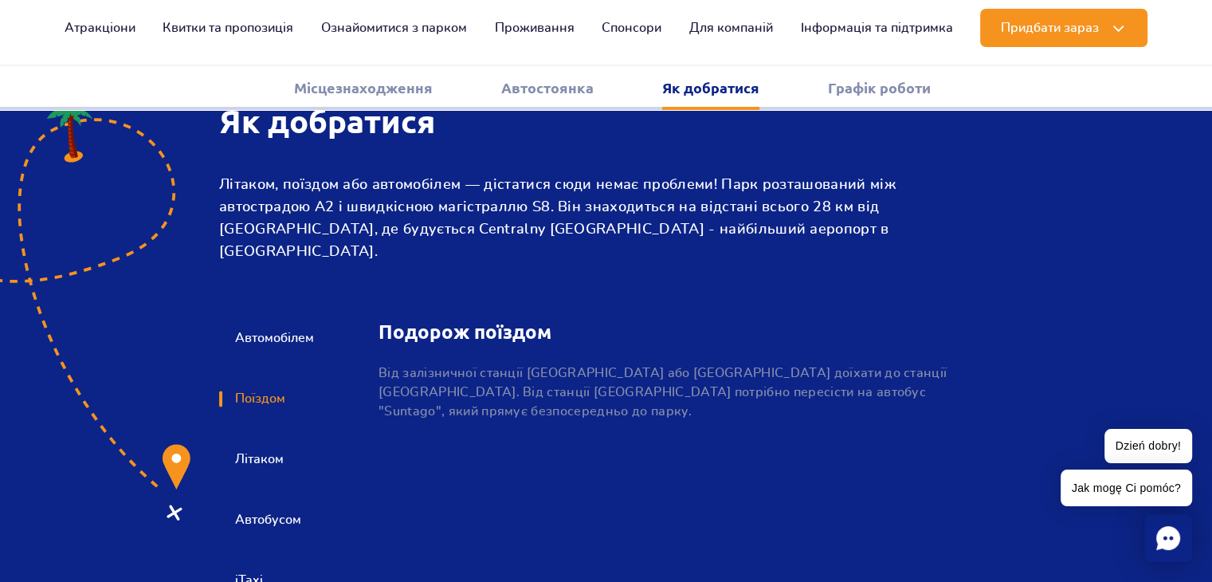
click at [411, 363] on p "Від залізничної станції Варшава Центральна або Варшава Середмістя доїхати до ст…" at bounding box center [666, 391] width 575 height 57
click at [268, 381] on button "Поїздом" at bounding box center [259, 398] width 80 height 35
click at [830, 363] on p "Від залізничної станції Варшава Центральна або Варшава Середмістя доїхати до ст…" at bounding box center [666, 391] width 575 height 57
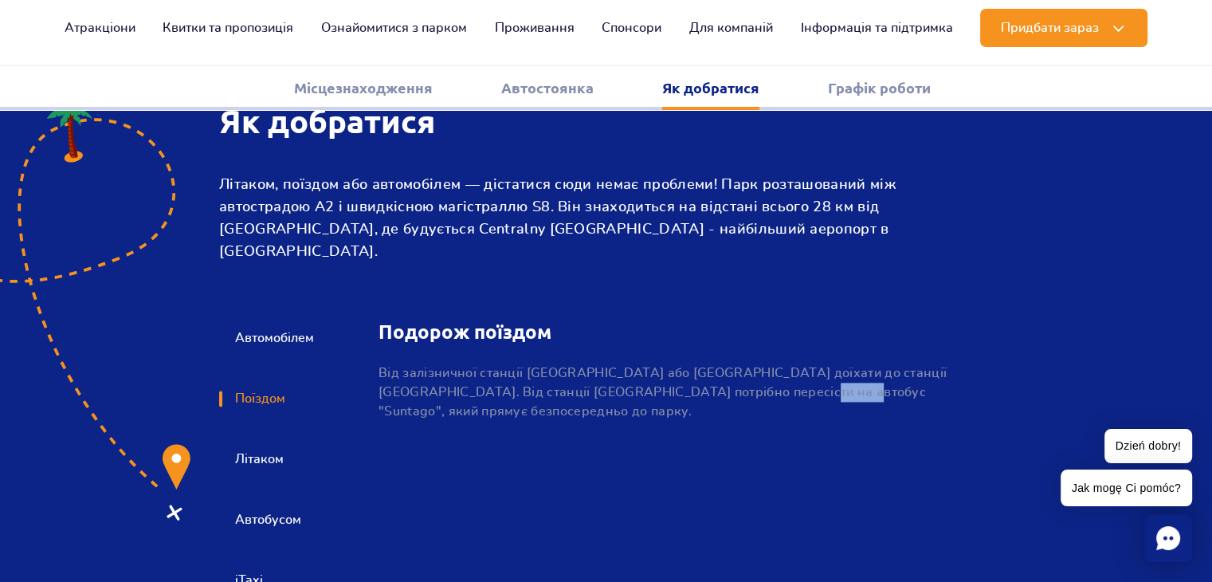
click at [830, 363] on p "Від залізничної станції Варшава Центральна або Варшава Середмістя доїхати до ст…" at bounding box center [666, 391] width 575 height 57
click at [545, 363] on p "Від залізничної станції Варшава Центральна або Варшава Середмістя доїхати до ст…" at bounding box center [666, 391] width 575 height 57
click at [546, 363] on p "Від залізничної станції Варшава Центральна або Варшава Середмістя доїхати до ст…" at bounding box center [666, 391] width 575 height 57
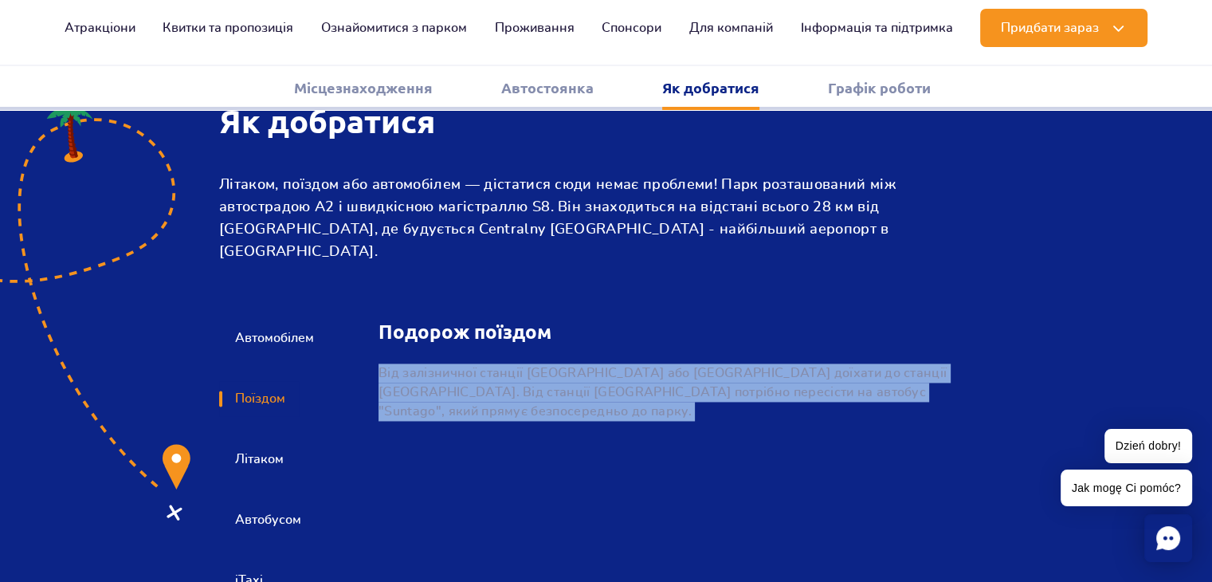
click at [546, 363] on p "Від залізничної станції Варшава Центральна або Варшава Середмістя доїхати до ст…" at bounding box center [666, 391] width 575 height 57
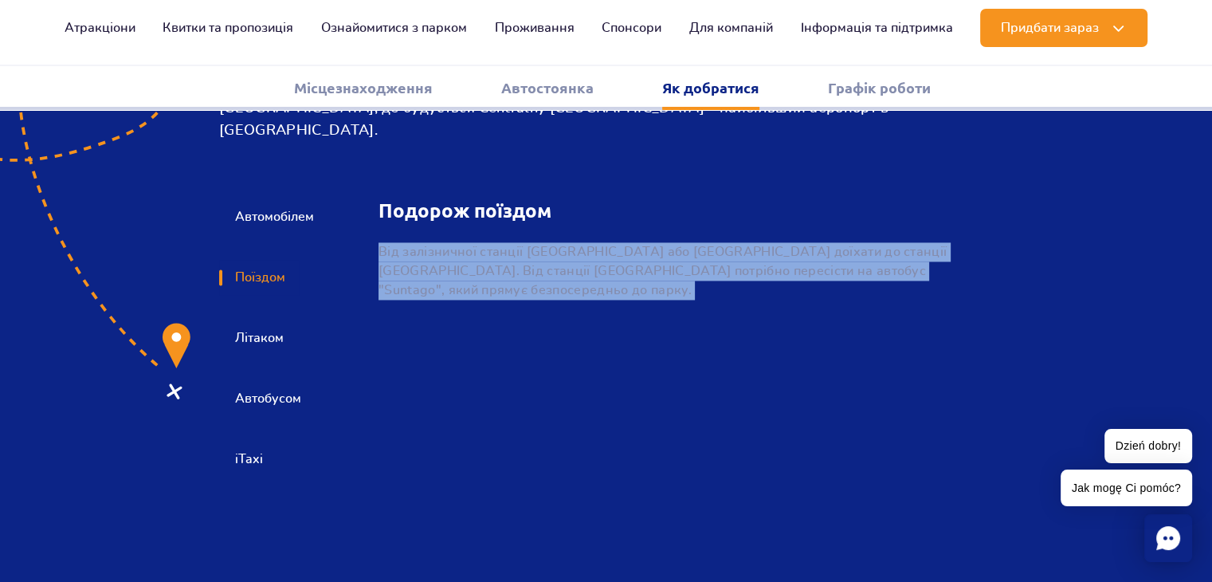
scroll to position [2381, 0]
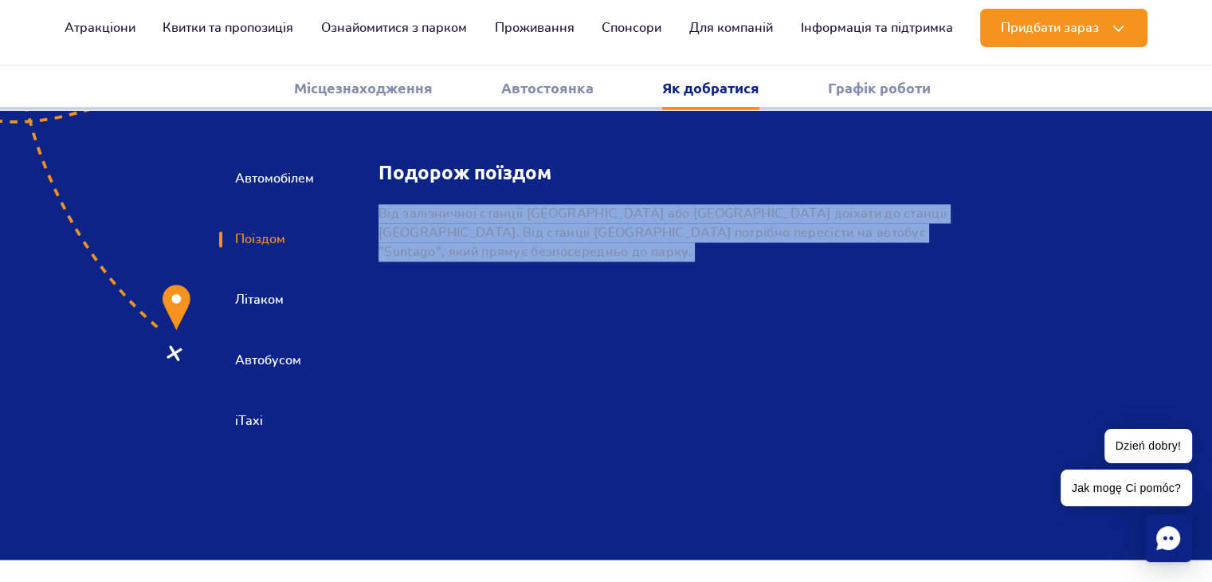
click at [258, 282] on button "Літаком" at bounding box center [258, 299] width 78 height 35
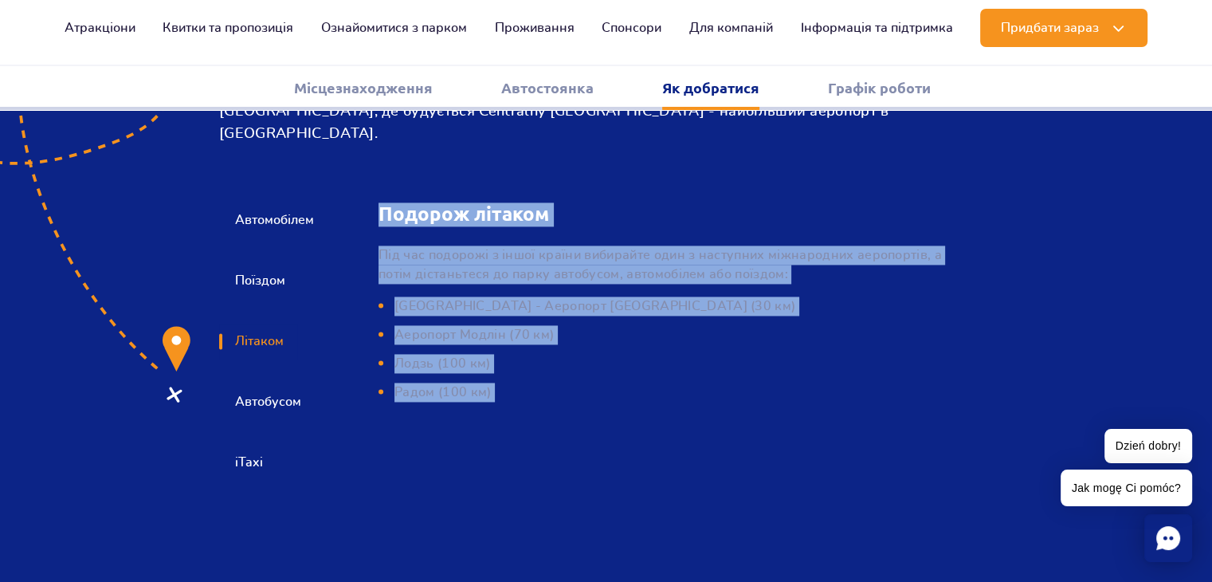
scroll to position [2302, 0]
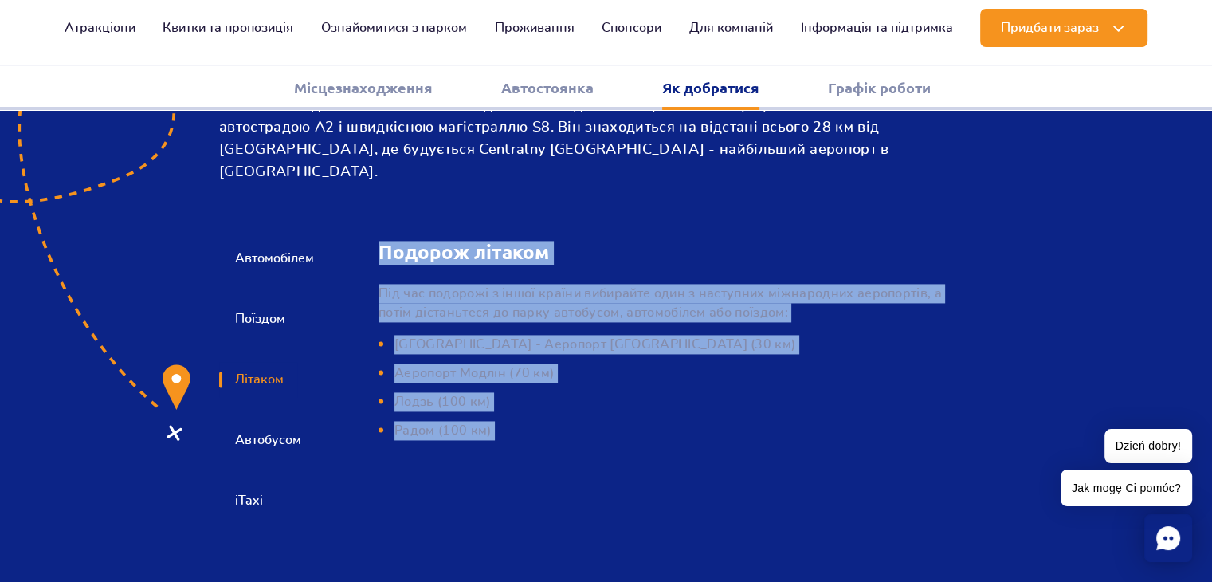
click at [269, 301] on button "Поїздом" at bounding box center [259, 318] width 80 height 35
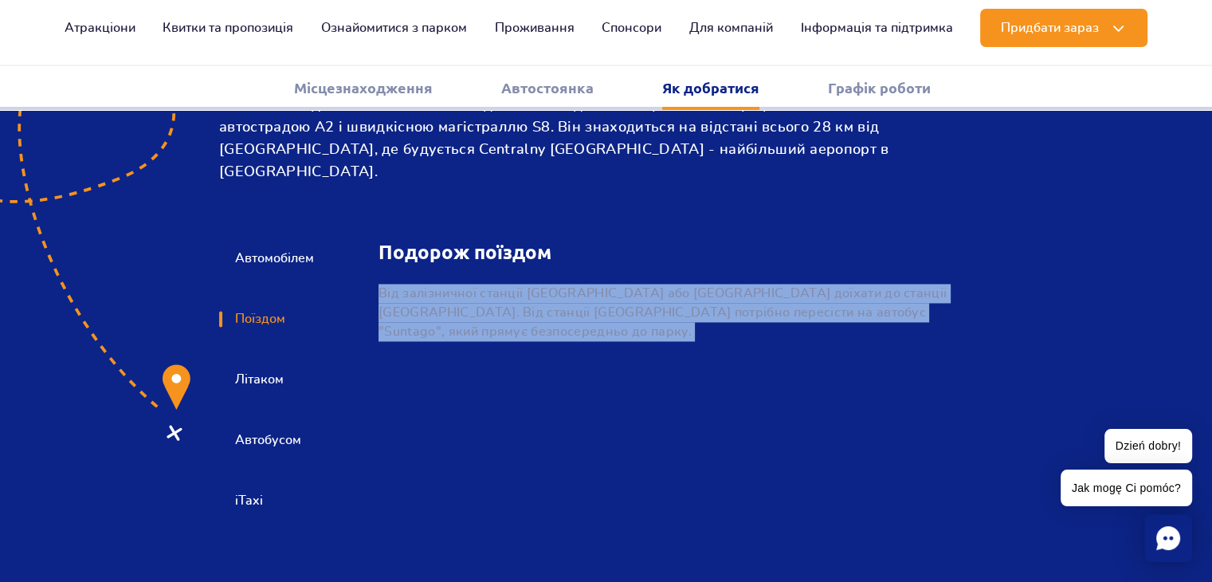
click at [257, 422] on button "Автобусом" at bounding box center [267, 439] width 96 height 35
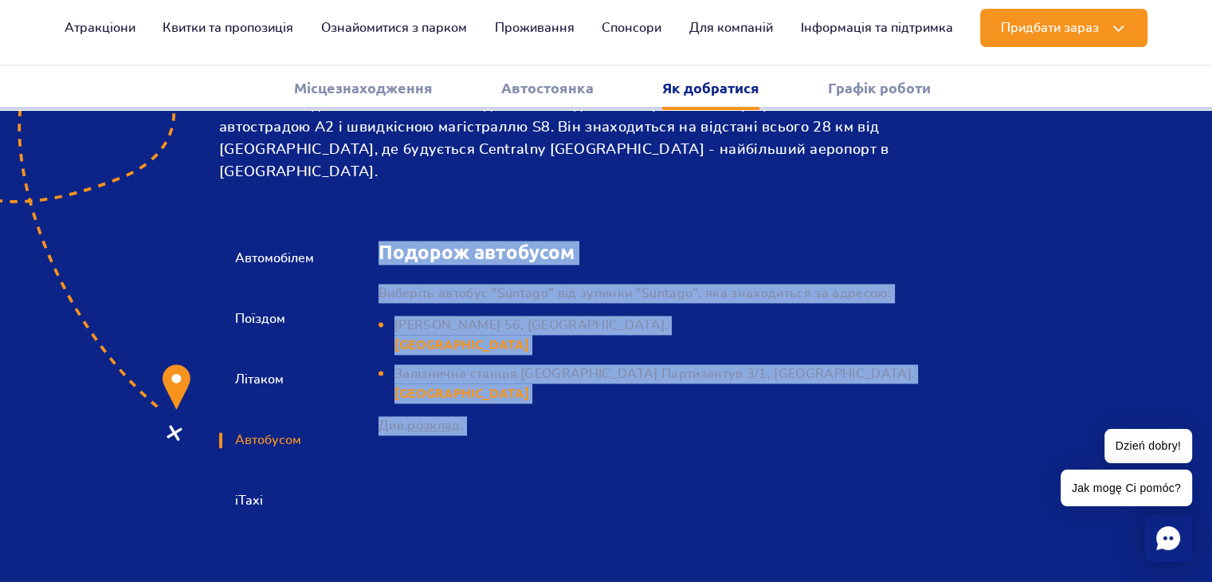
click at [673, 316] on li "Алеє Єрозолімске 56, Варшава. 52°13'46.34"N, 20°59'51.01"E" at bounding box center [647, 335] width 536 height 39
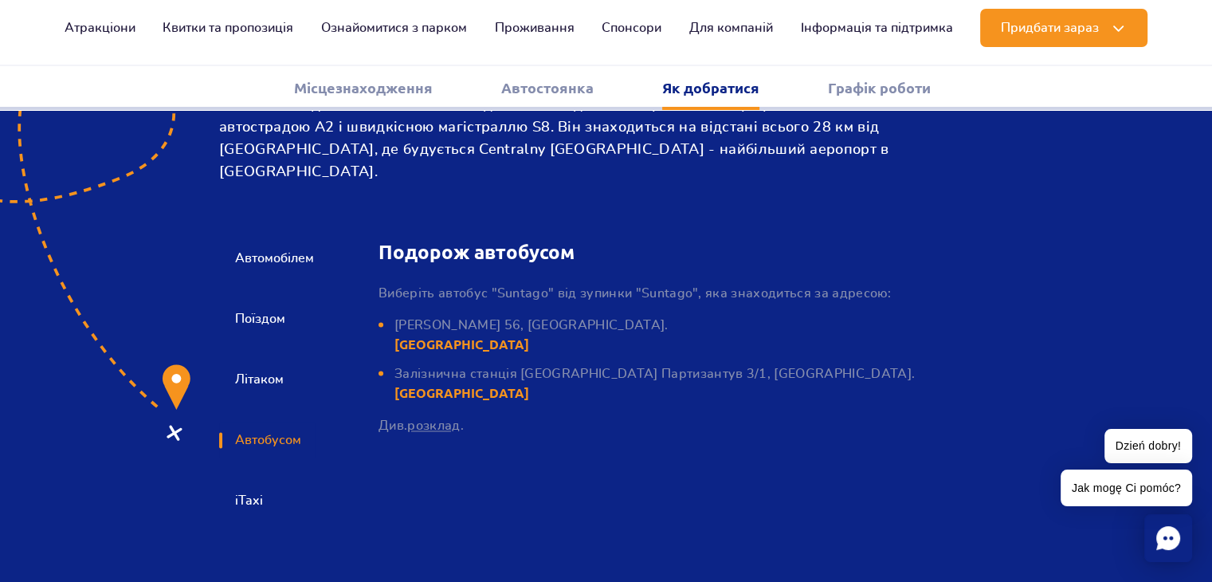
click at [669, 349] on div "Подорож автобусом Виберіть автобус "Suntago" від зупинки "Suntago", яка знаходи…" at bounding box center [647, 338] width 536 height 194
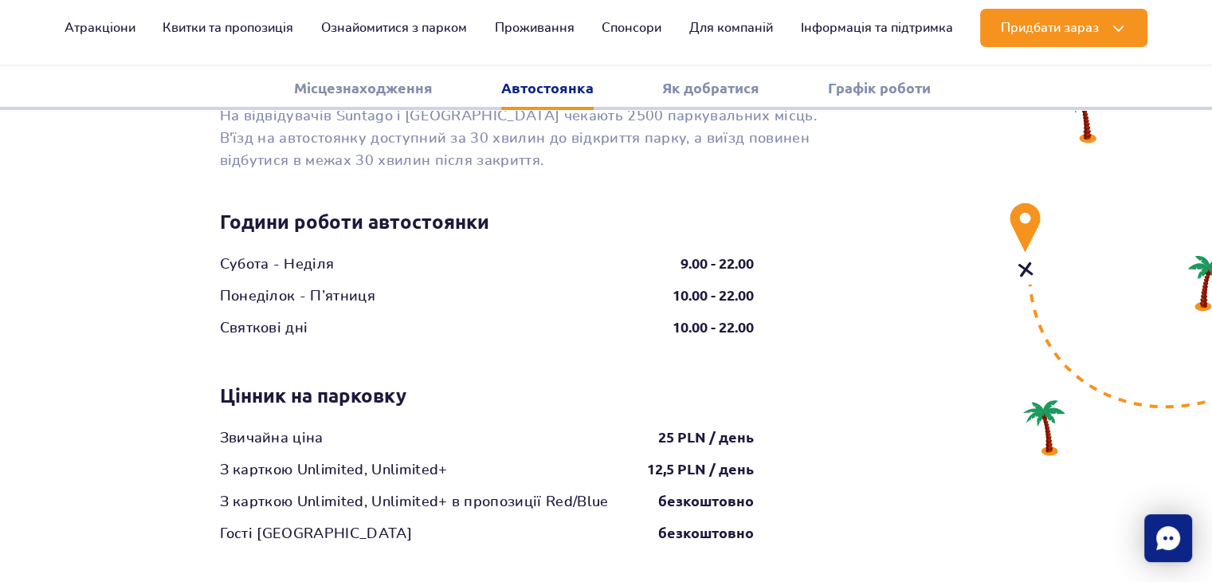
scroll to position [1584, 0]
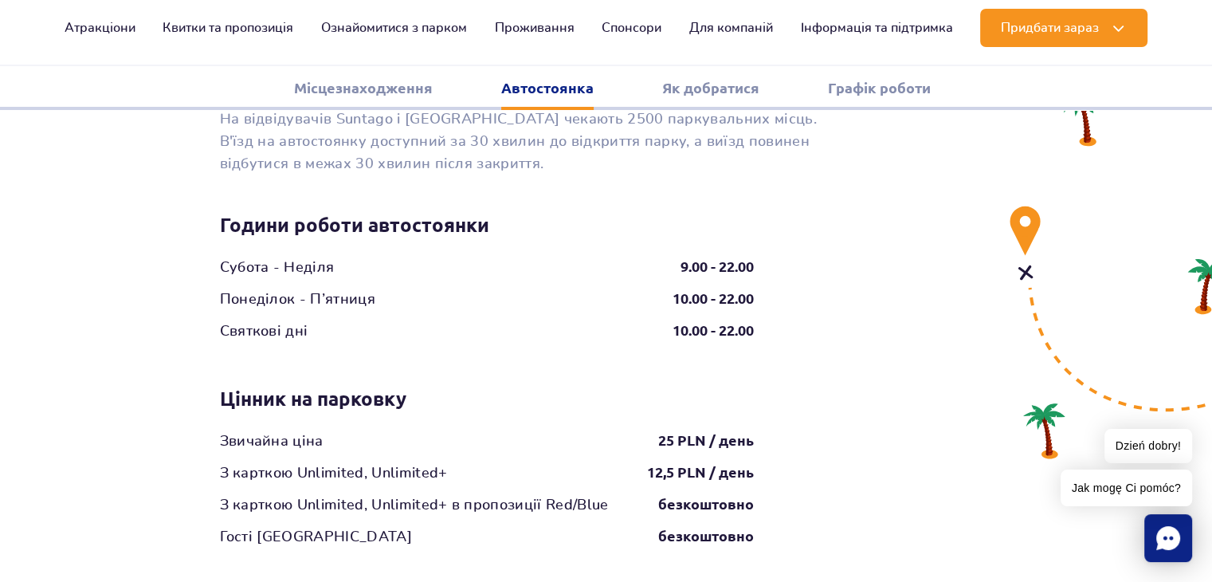
click at [701, 82] on link "Як добратися" at bounding box center [710, 88] width 97 height 44
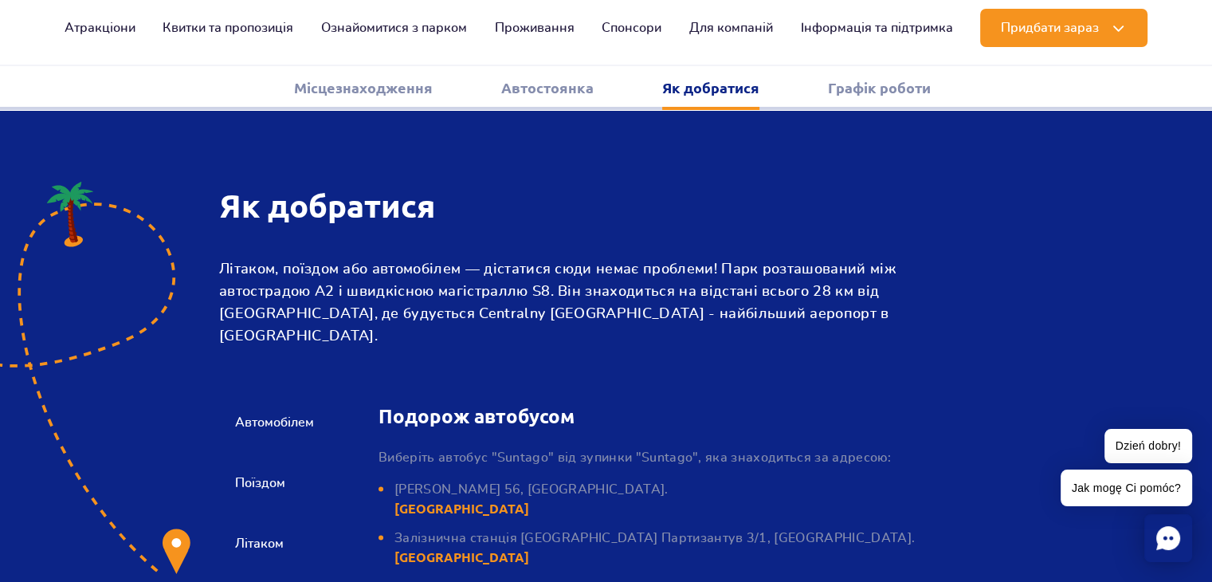
scroll to position [2142, 0]
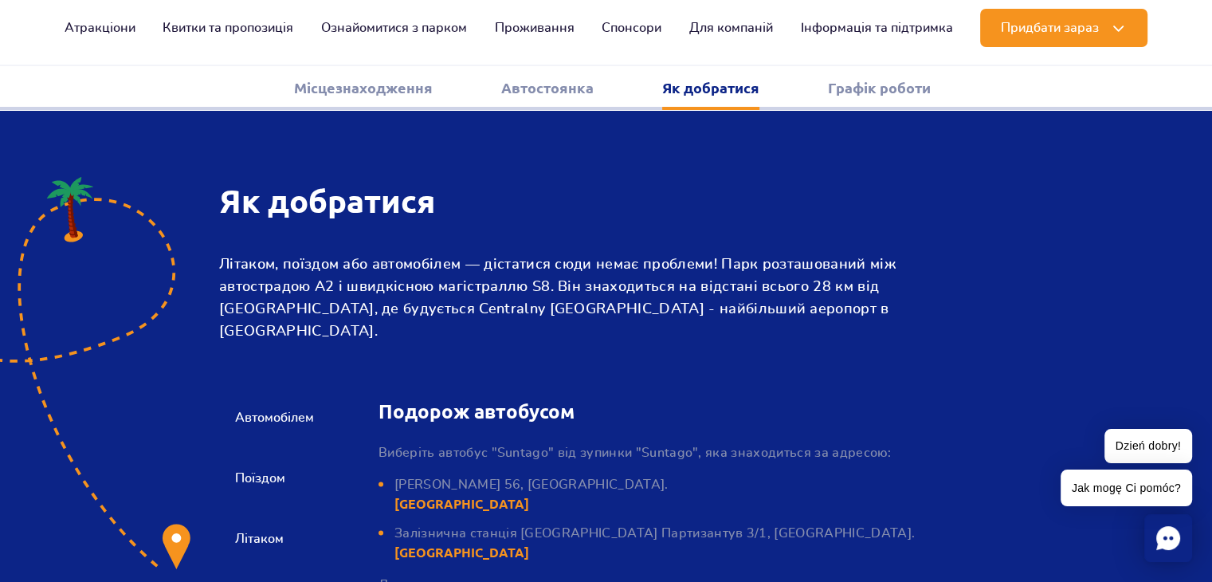
click at [352, 80] on link "Місцезнаходження" at bounding box center [363, 88] width 139 height 44
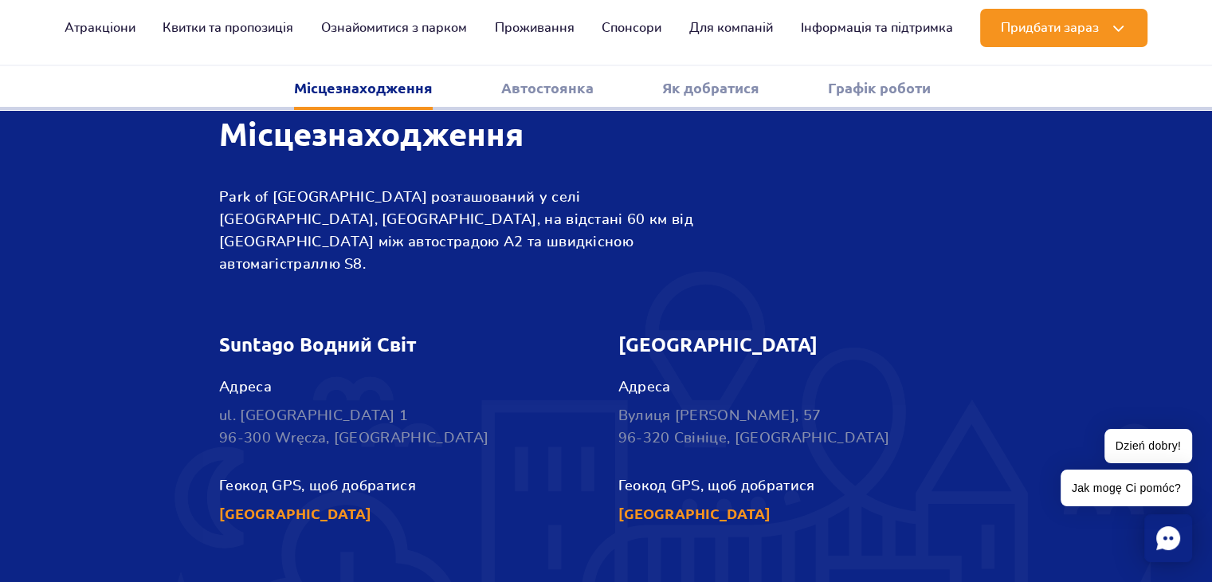
scroll to position [565, 0]
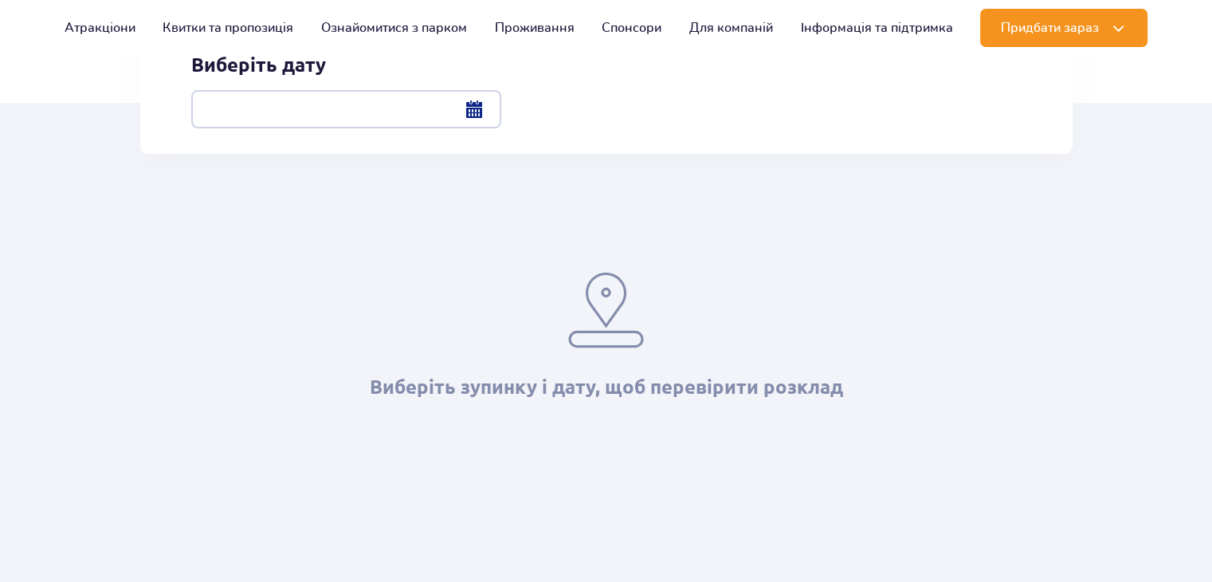
scroll to position [80, 0]
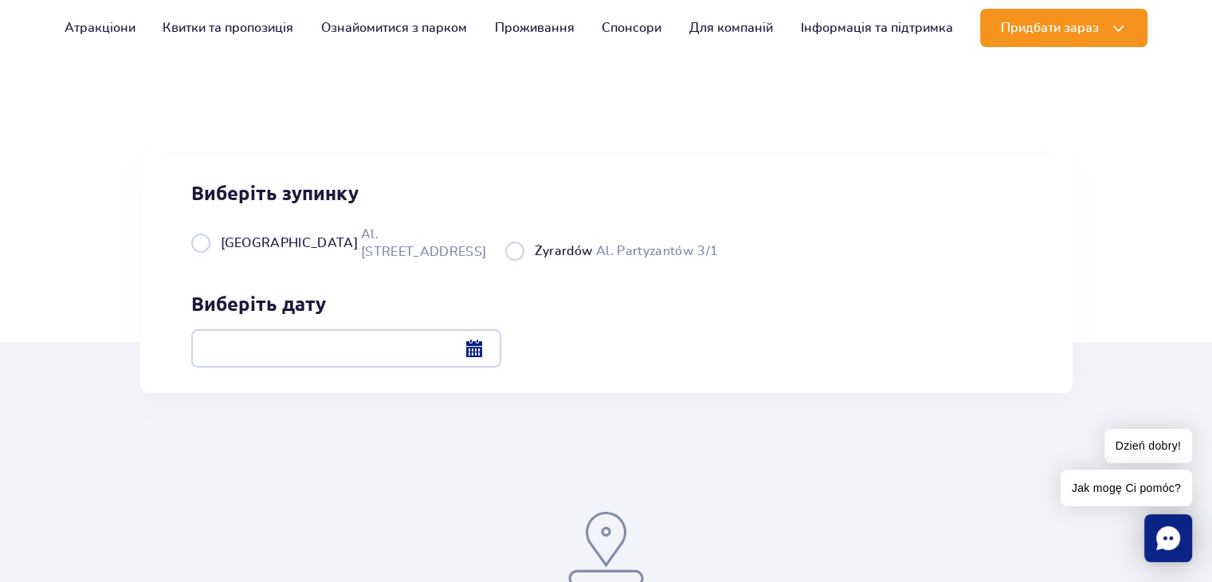
click at [284, 261] on label "Warszawa Al. [STREET_ADDRESS]" at bounding box center [338, 243] width 295 height 36
click at [209, 261] on input "Warszawa Al. Jerozolimskie 56" at bounding box center [200, 258] width 18 height 3
radio input "true"
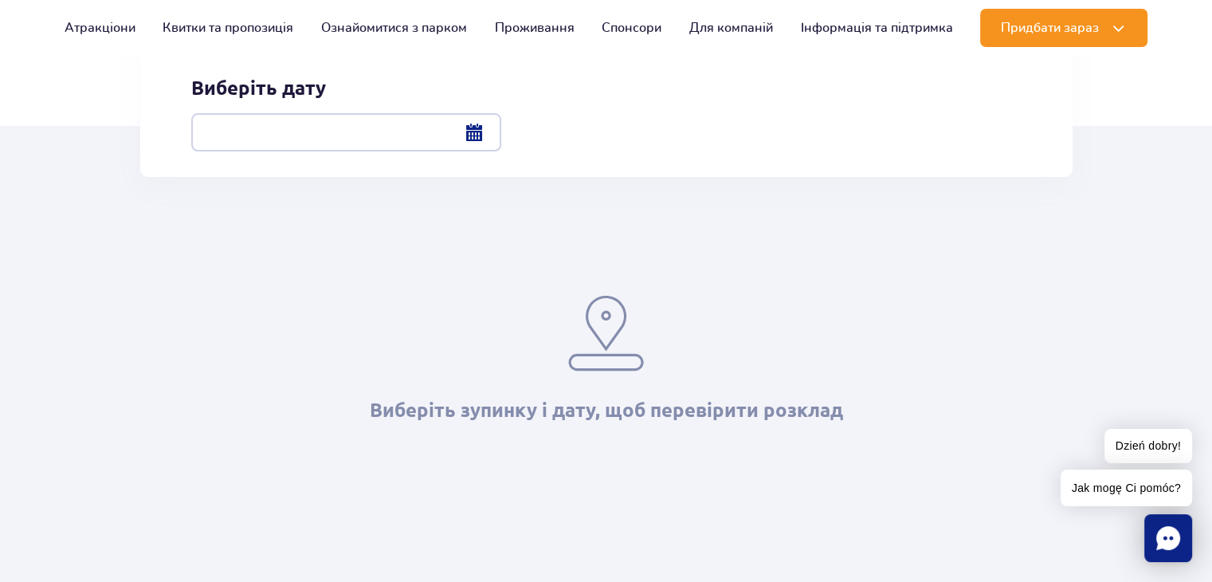
scroll to position [239, 0]
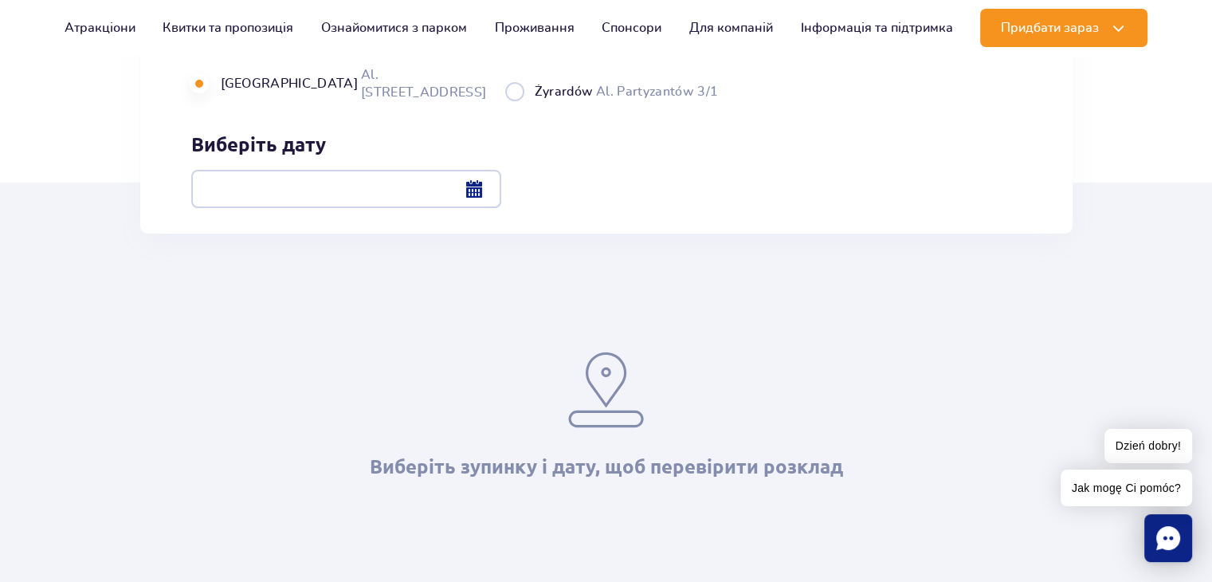
click at [501, 192] on div at bounding box center [346, 189] width 310 height 38
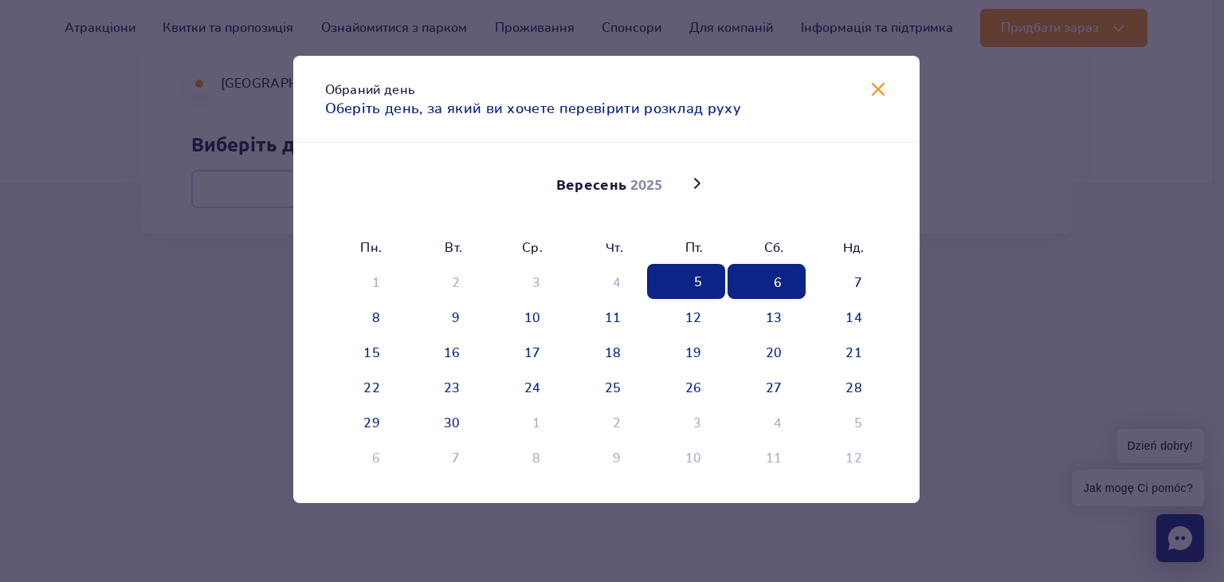
click at [774, 274] on span "6" at bounding box center [767, 281] width 78 height 35
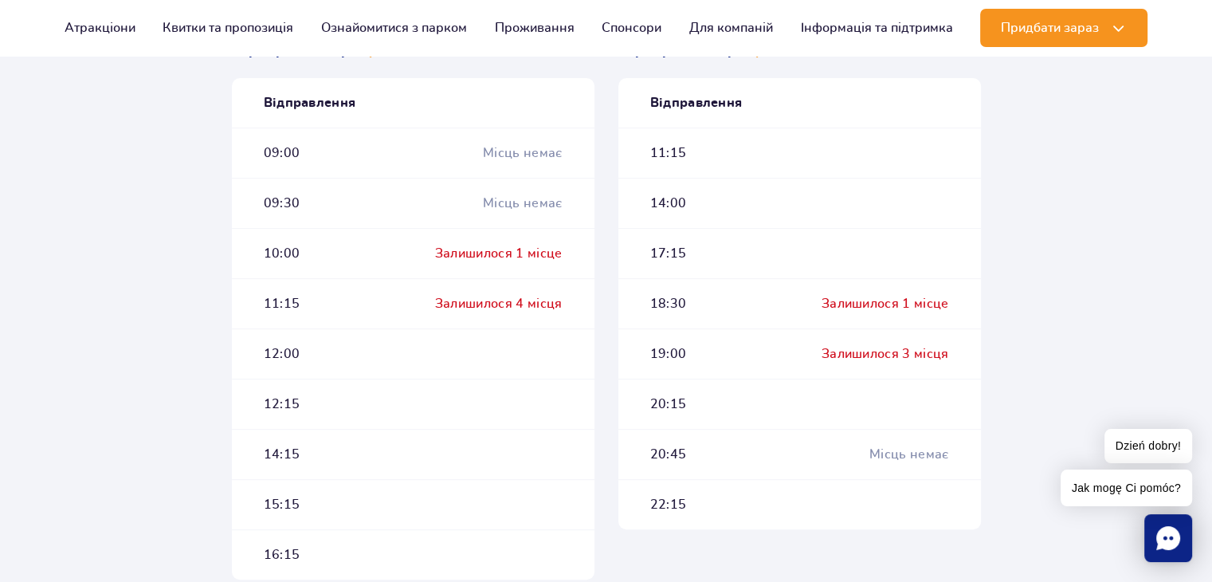
scroll to position [558, 0]
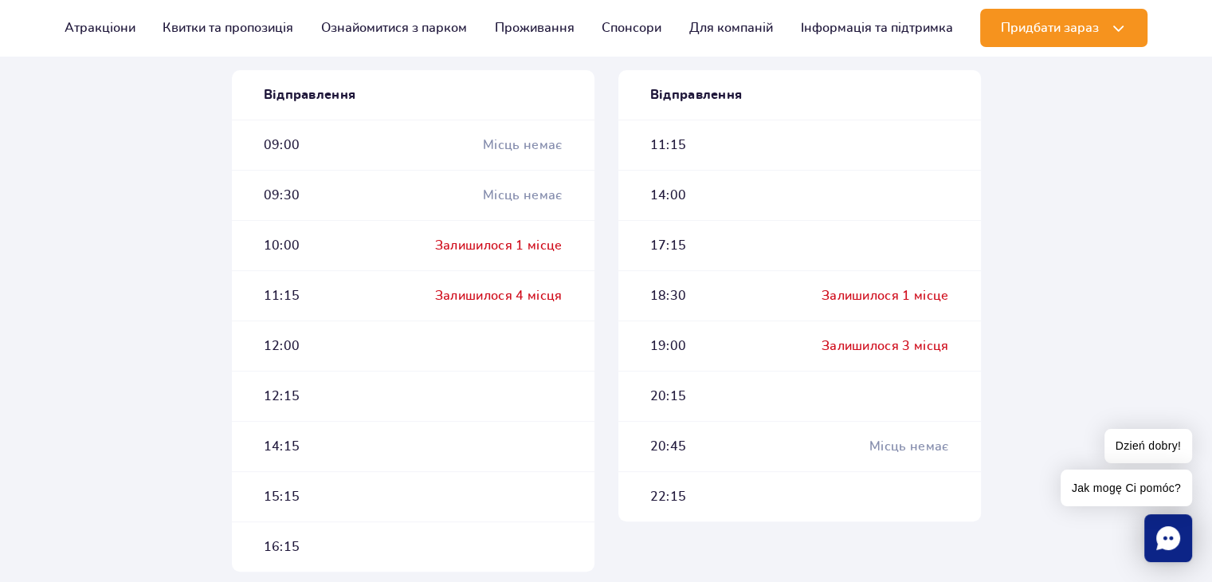
click at [425, 242] on div "10:00 Залишилося 1 місце" at bounding box center [413, 245] width 363 height 50
click at [475, 245] on div "Залишилося 1 місце" at bounding box center [499, 246] width 128 height 18
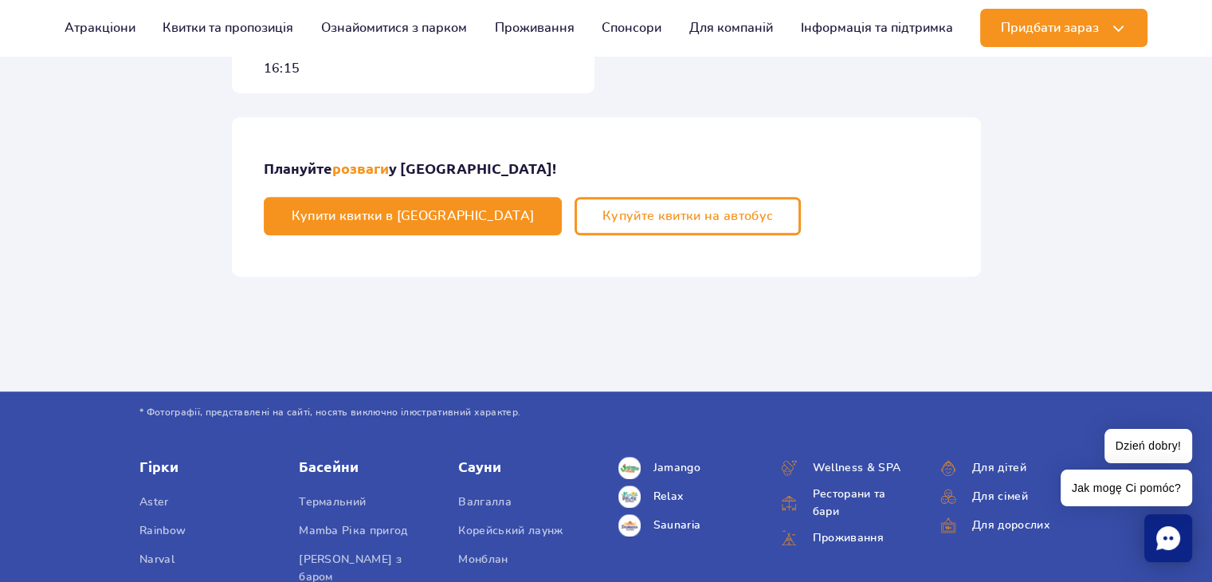
scroll to position [797, 0]
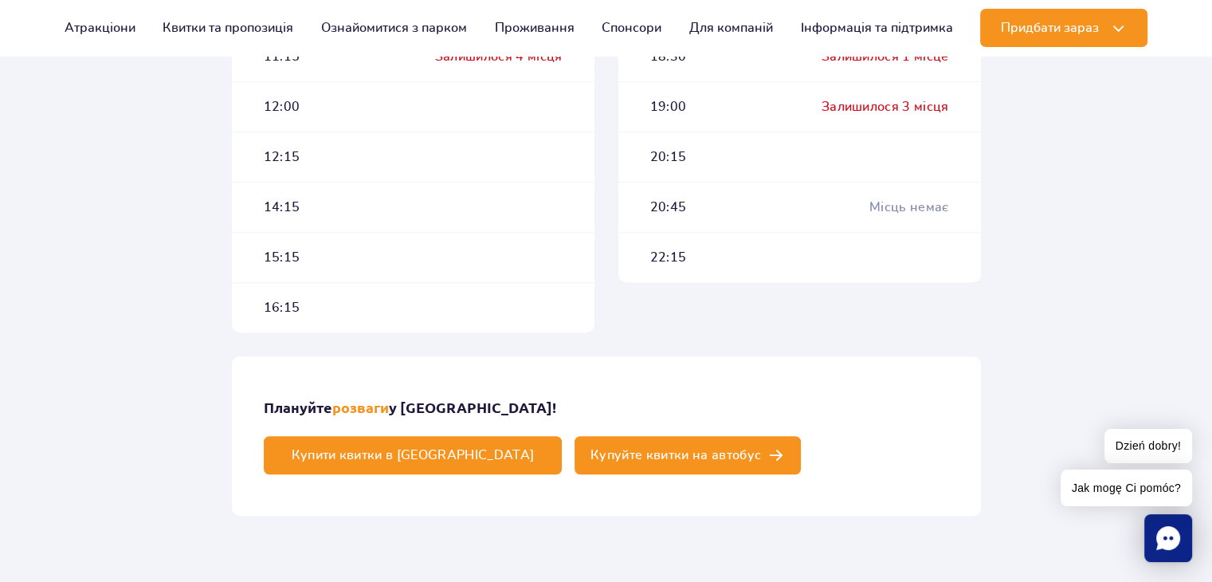
click at [761, 449] on span "Купуйте квитки на автобус" at bounding box center [676, 455] width 171 height 13
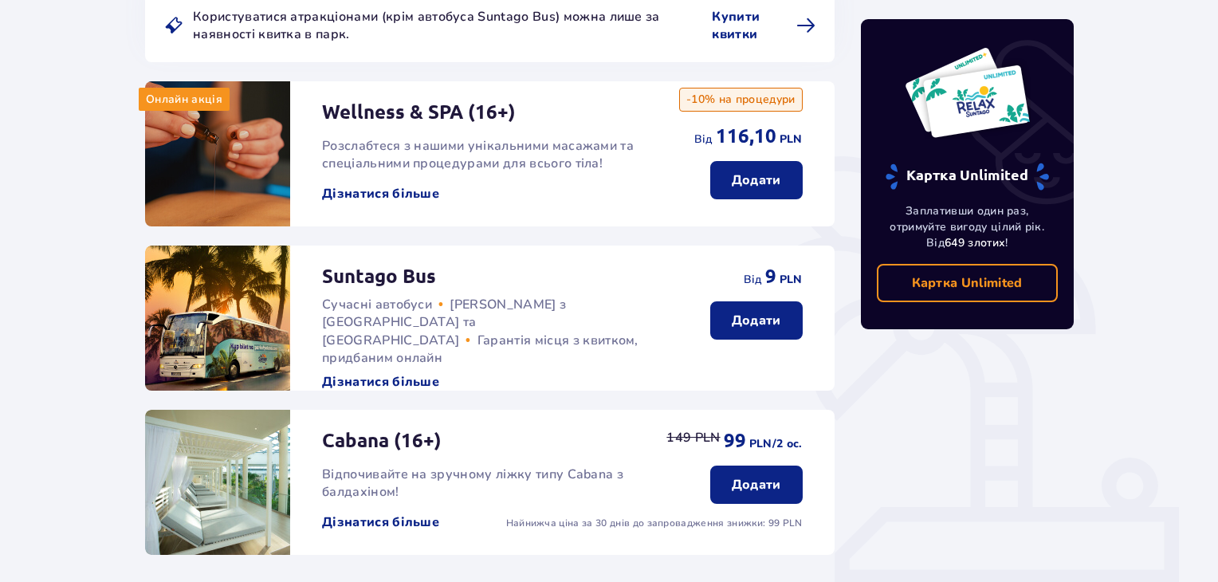
click at [743, 323] on p "Додати" at bounding box center [756, 321] width 49 height 18
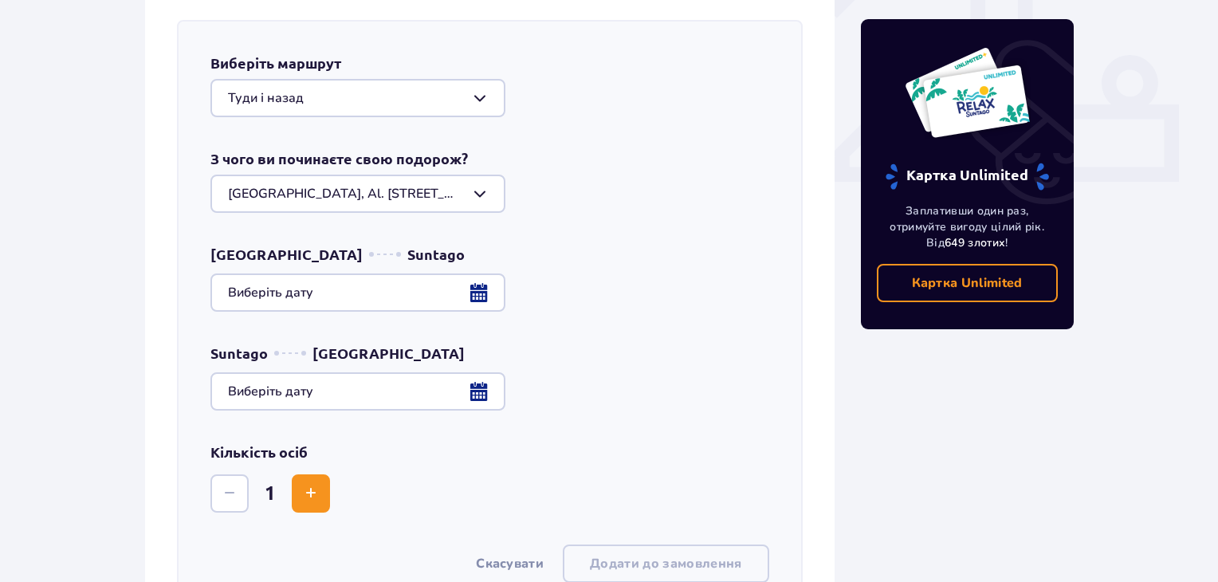
scroll to position [642, 0]
click at [269, 101] on div at bounding box center [357, 97] width 295 height 38
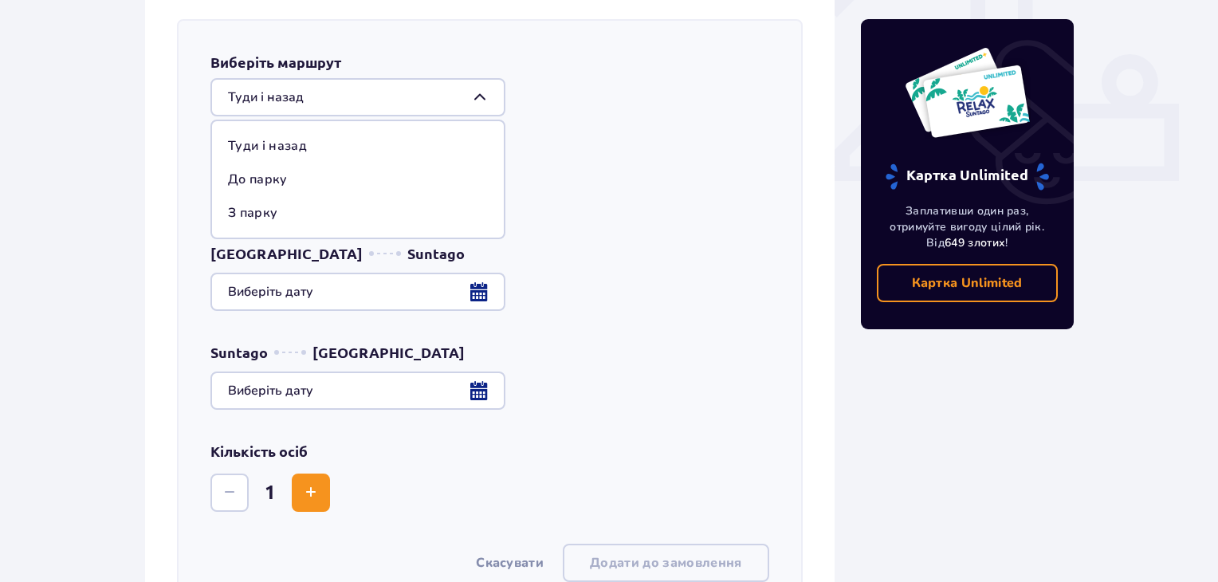
click at [271, 179] on p "До парку" at bounding box center [258, 180] width 60 height 18
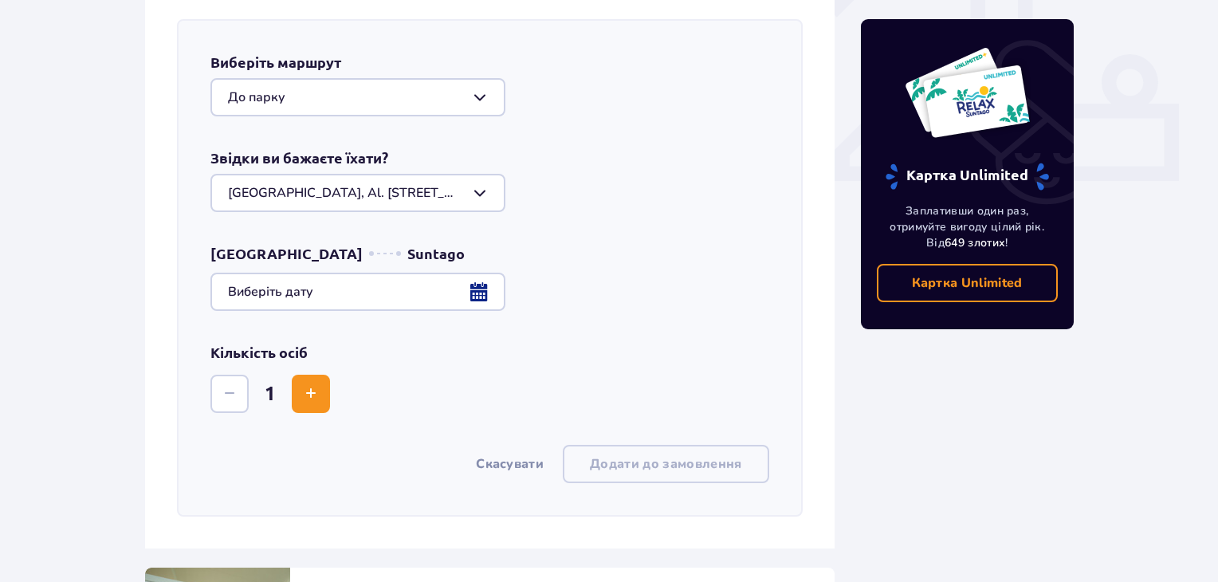
type input "До парку"
click at [310, 195] on div at bounding box center [357, 193] width 295 height 38
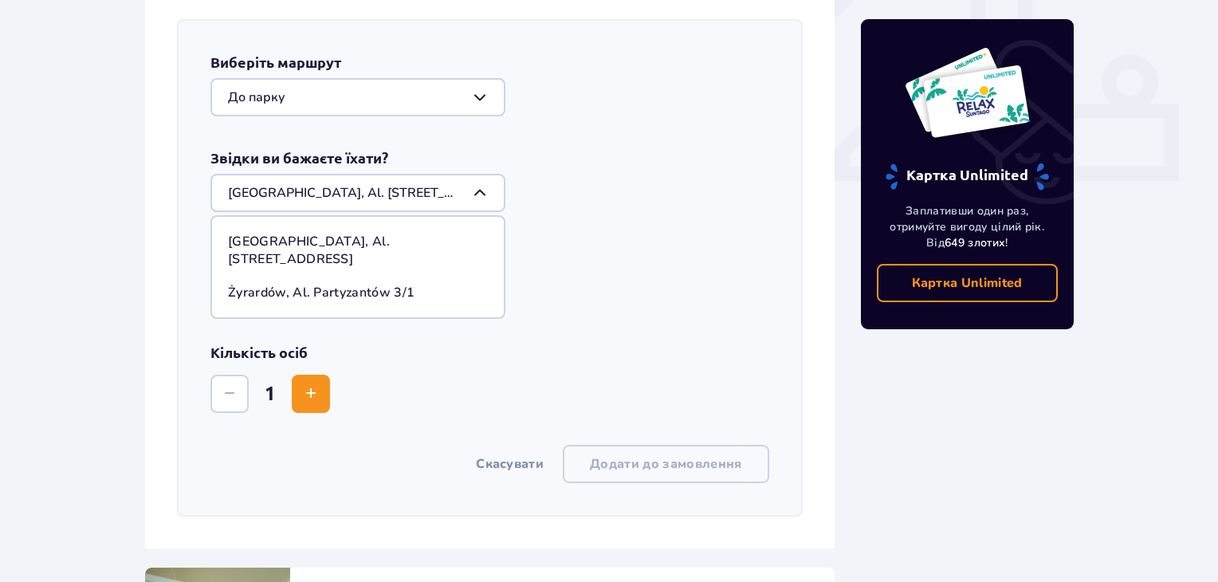
click at [303, 234] on p "[GEOGRAPHIC_DATA], Al. [STREET_ADDRESS]" at bounding box center [358, 250] width 260 height 35
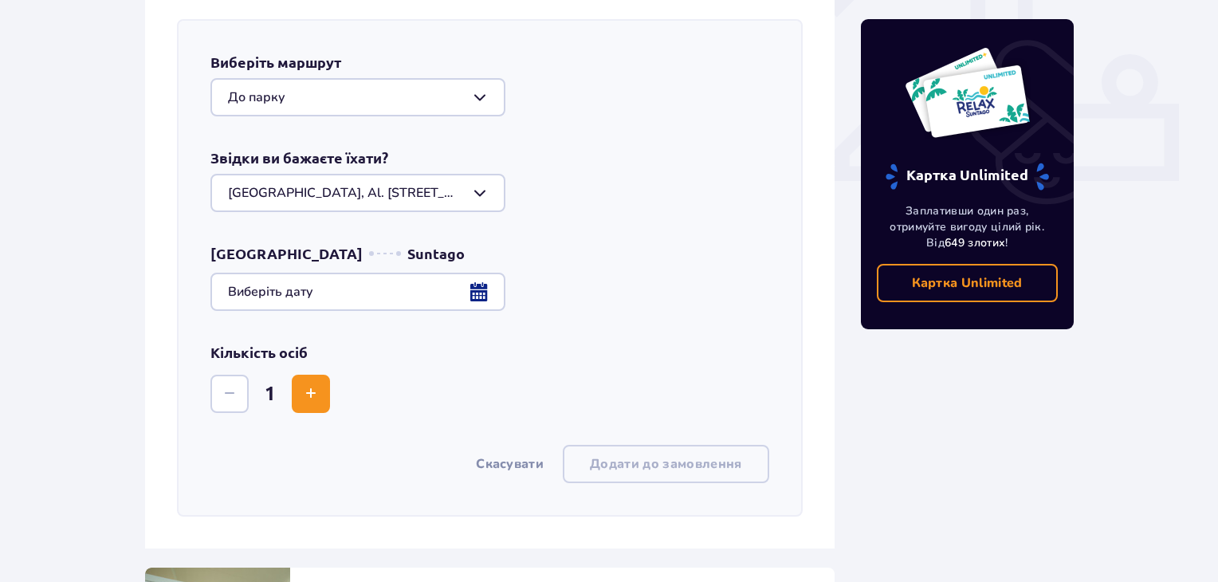
click at [293, 292] on div at bounding box center [489, 292] width 559 height 38
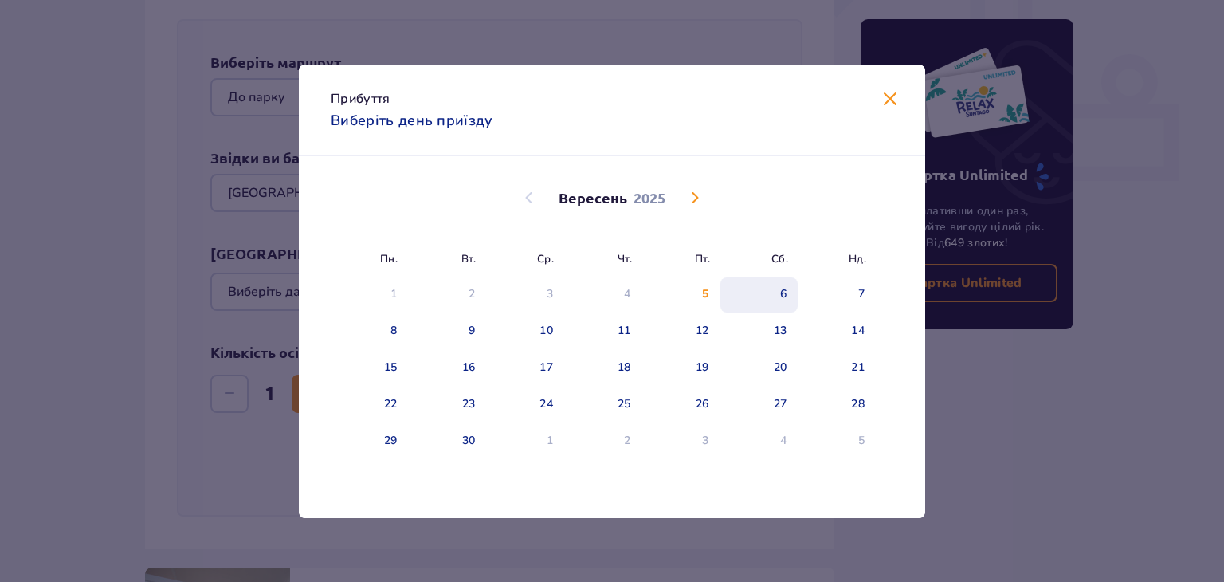
click at [781, 288] on div "6" at bounding box center [783, 294] width 6 height 16
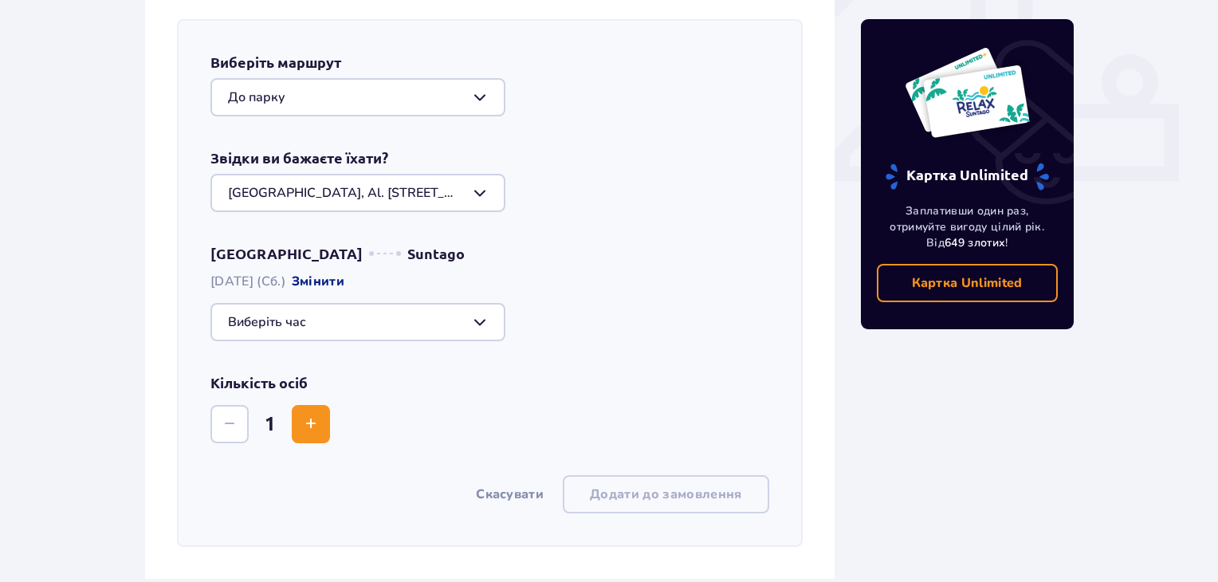
click at [772, 133] on div "Виберіть маршрут До парку Звідки ви бажаєте їхати? [GEOGRAPHIC_DATA], Al. [STRE…" at bounding box center [490, 283] width 626 height 528
click at [344, 322] on div at bounding box center [357, 322] width 295 height 38
click at [560, 288] on div "Warszawa Suntago [DATE] (Сб.) Змінити" at bounding box center [489, 292] width 559 height 97
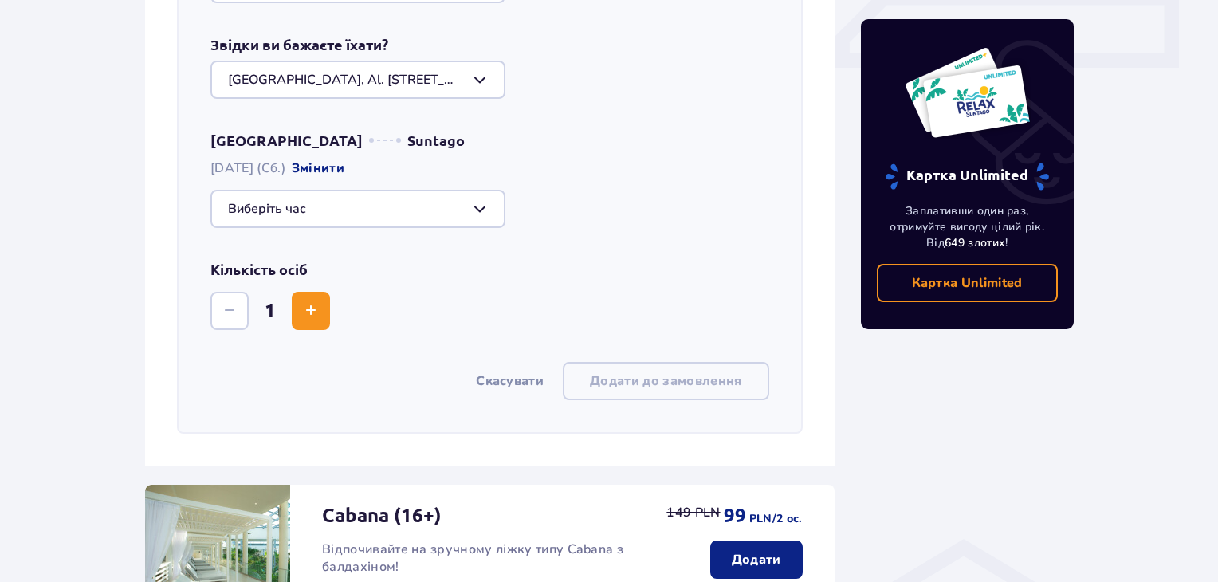
scroll to position [717, 0]
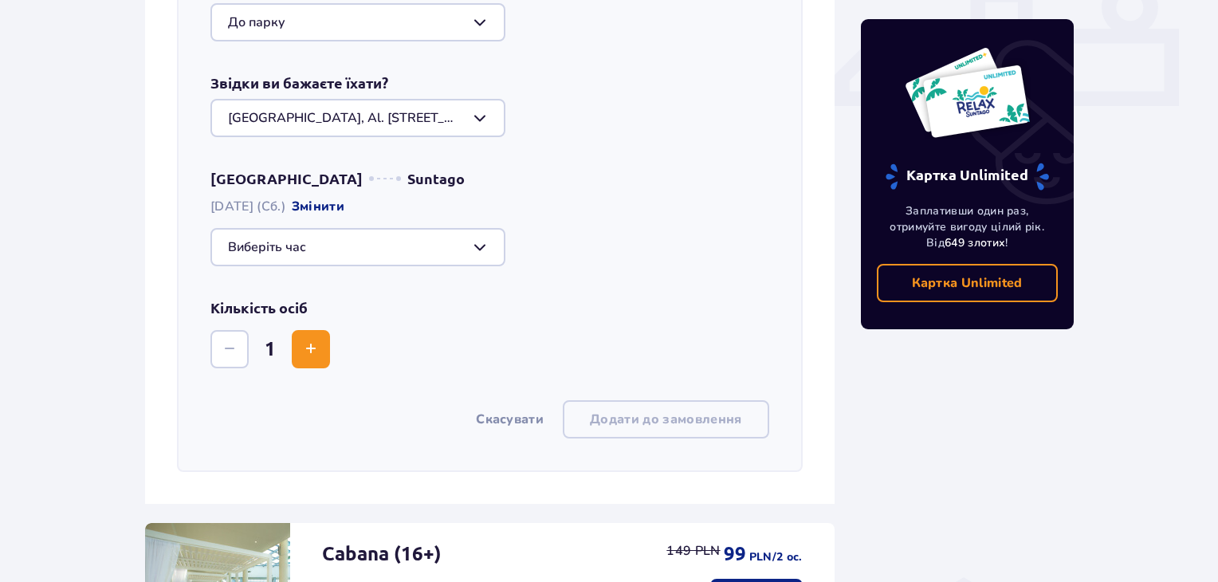
click at [415, 240] on div at bounding box center [357, 247] width 295 height 38
click at [276, 357] on p "Залишилося 1 місце" at bounding box center [340, 363] width 128 height 18
type input "10:00"
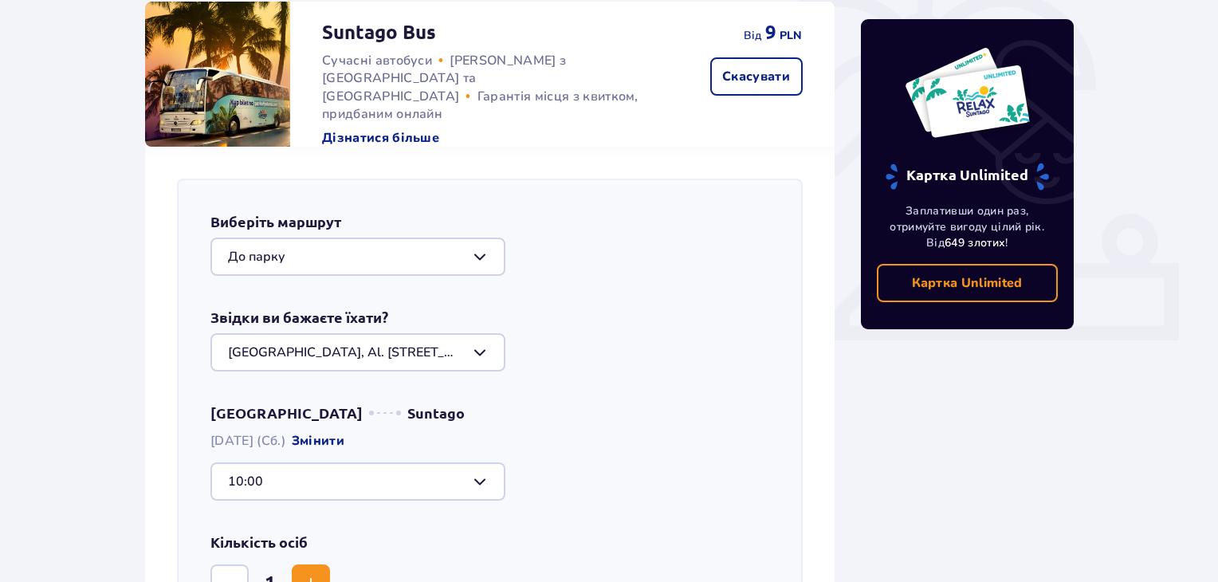
scroll to position [478, 0]
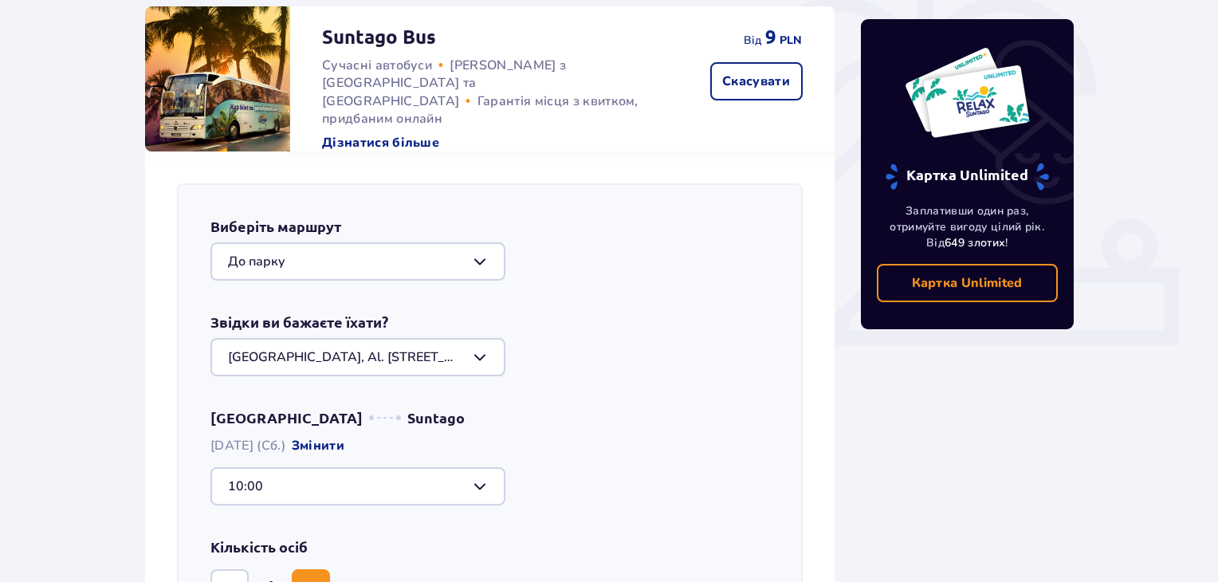
click at [332, 260] on div at bounding box center [357, 261] width 295 height 38
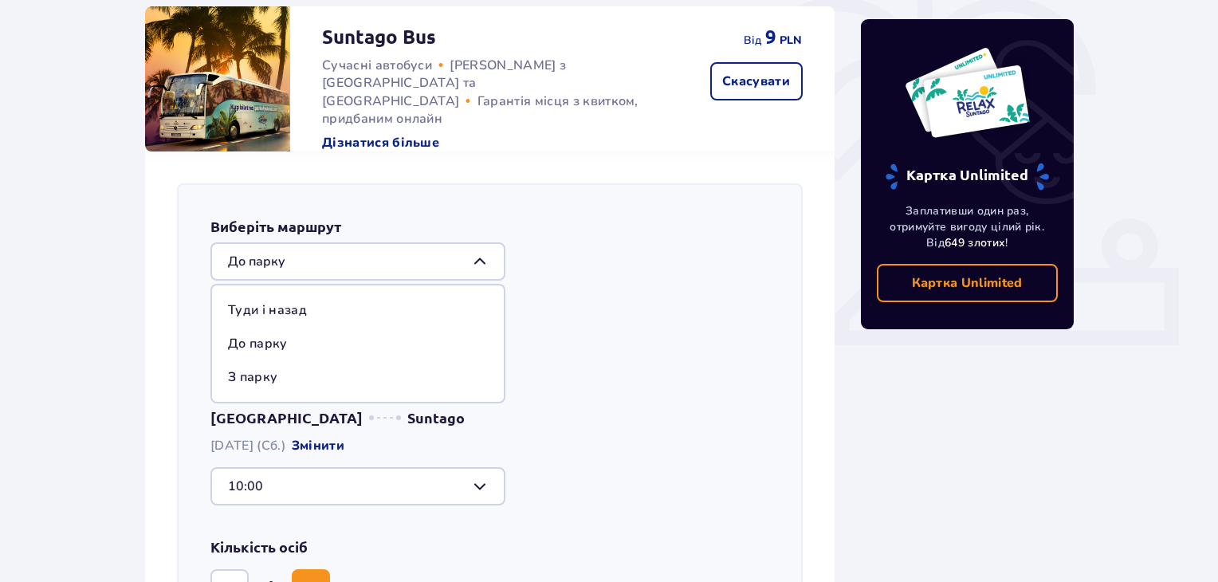
click at [293, 312] on p "Туди і назад" at bounding box center [267, 310] width 79 height 18
type input "Туди і назад"
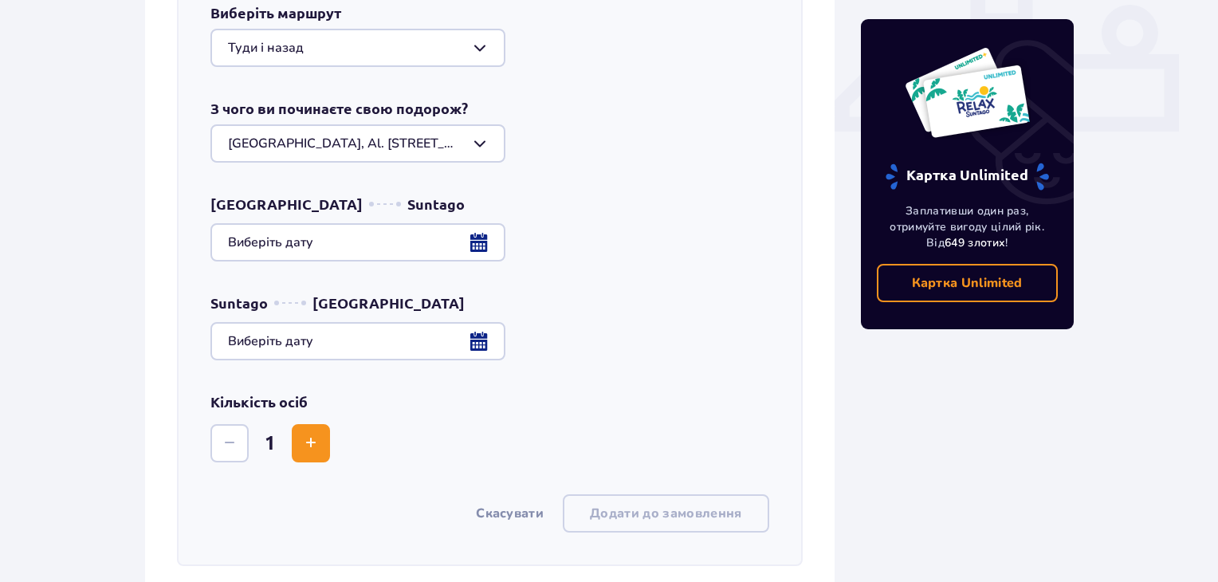
scroll to position [797, 0]
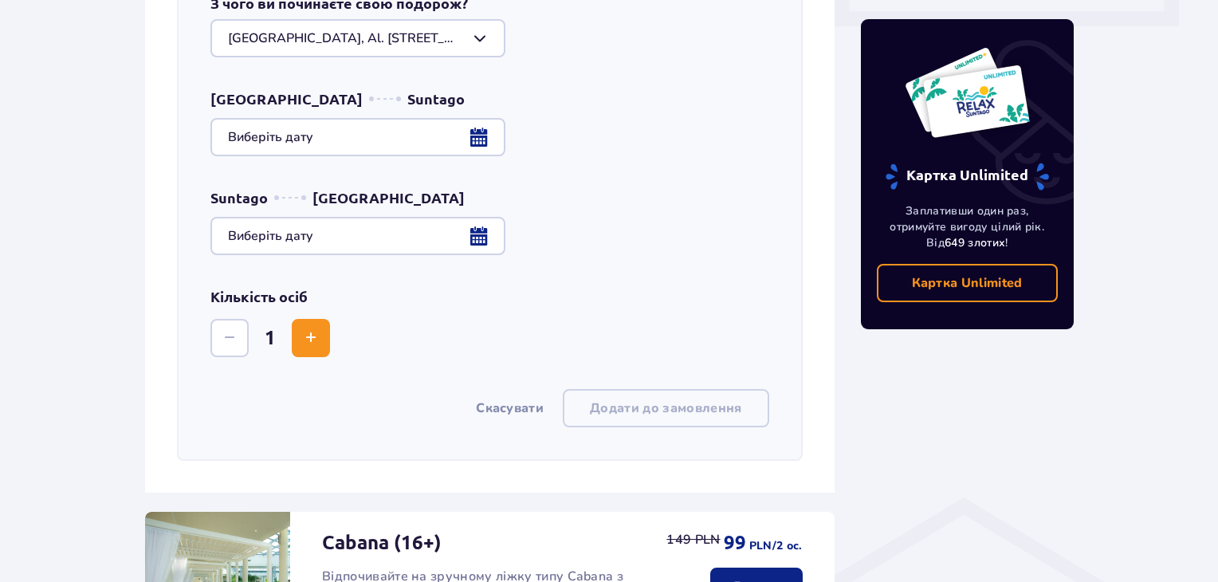
click at [485, 142] on div at bounding box center [489, 137] width 559 height 38
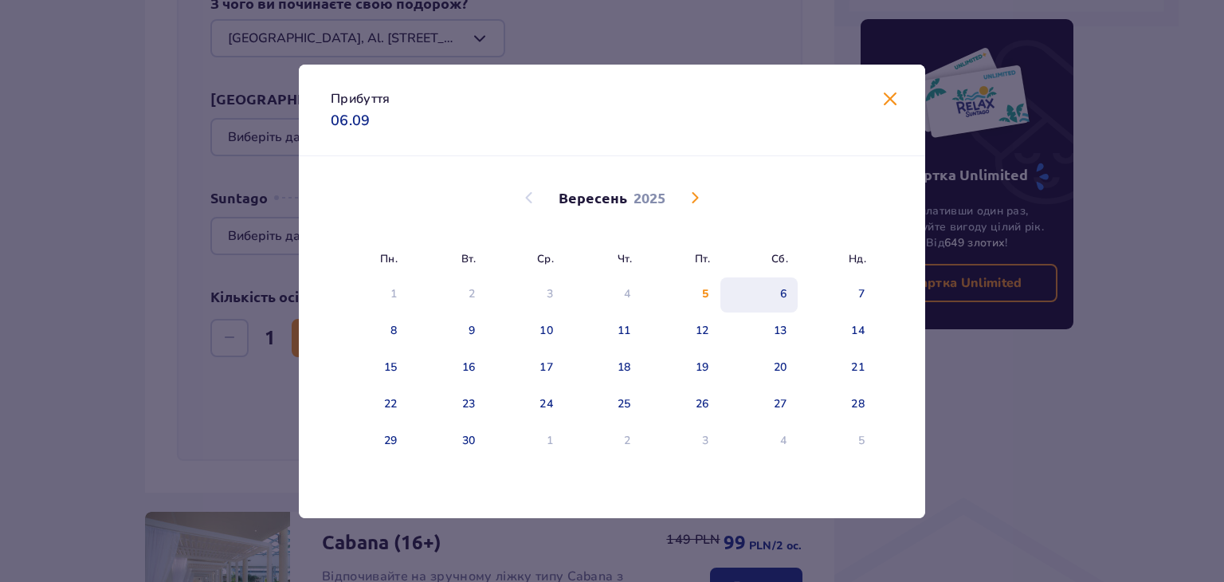
click at [756, 294] on div "6" at bounding box center [760, 294] width 78 height 35
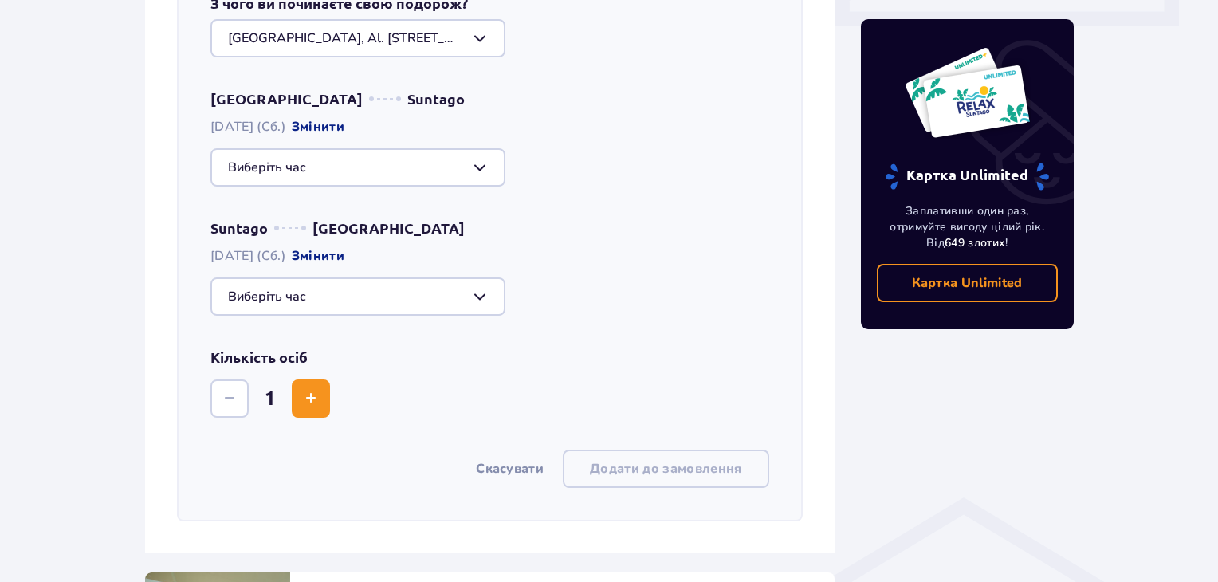
click at [473, 292] on div at bounding box center [357, 296] width 295 height 38
click at [388, 379] on p "Залишилось 15 місць" at bounding box center [343, 386] width 135 height 18
type input "20:15"
click at [384, 179] on div at bounding box center [357, 167] width 295 height 38
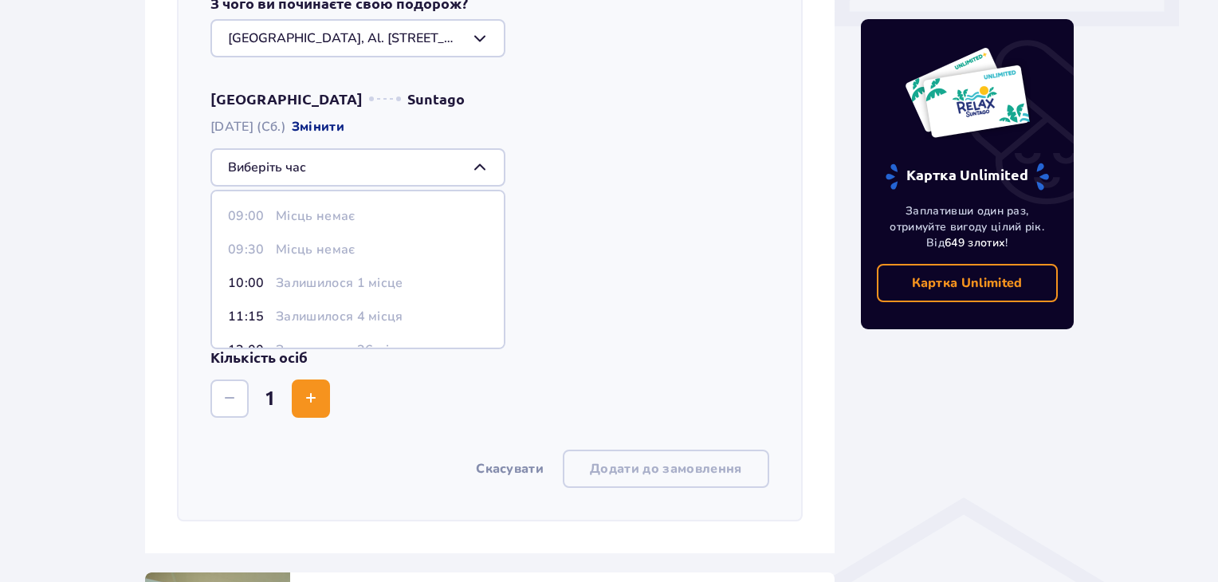
click at [324, 283] on p "Залишилося 1 місце" at bounding box center [340, 283] width 128 height 18
type input "10:00"
